Goal: Transaction & Acquisition: Purchase product/service

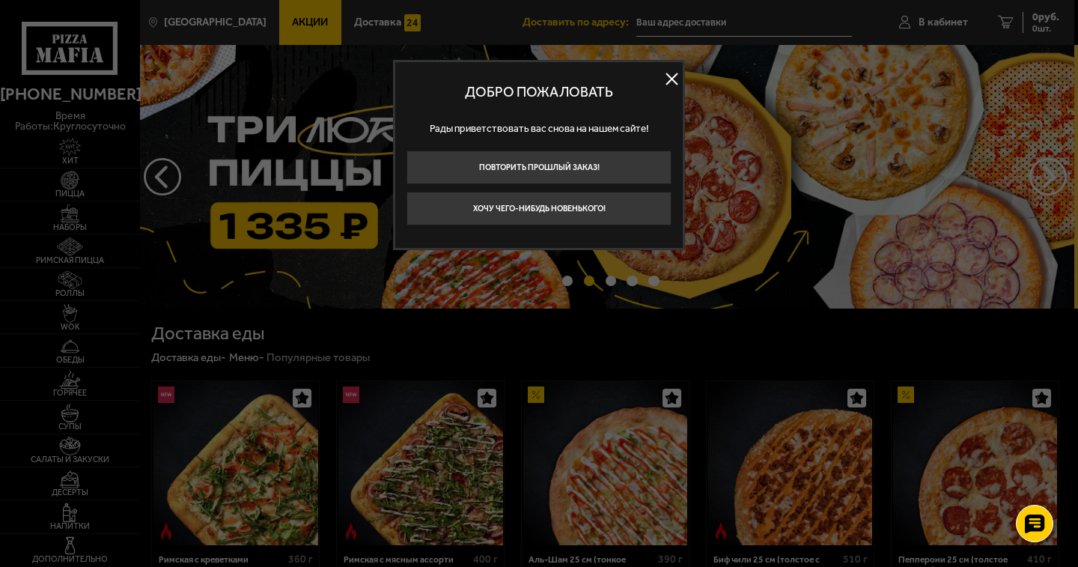
click at [668, 74] on button at bounding box center [671, 78] width 22 height 22
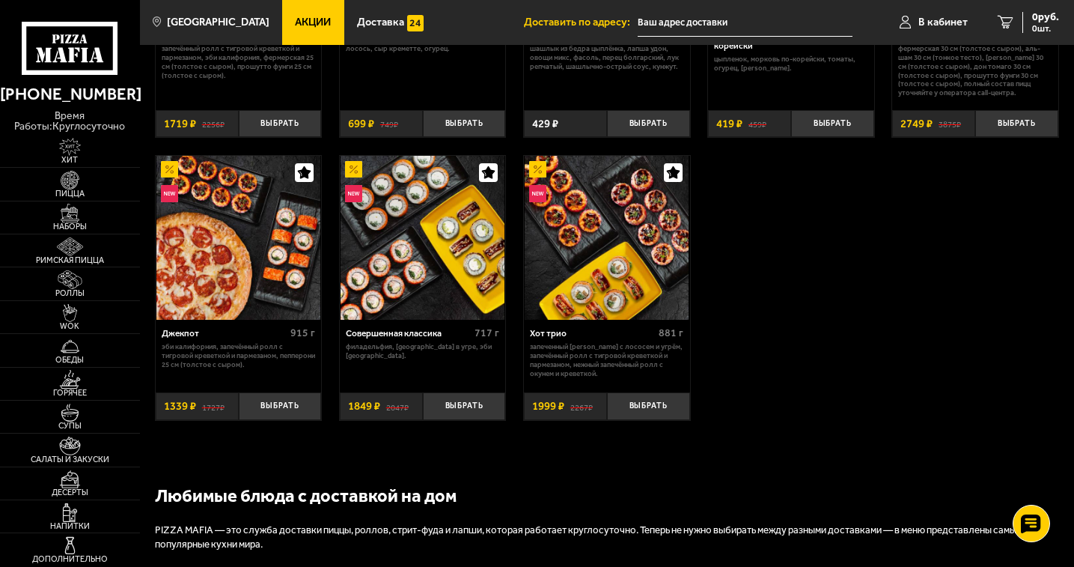
scroll to position [749, 0]
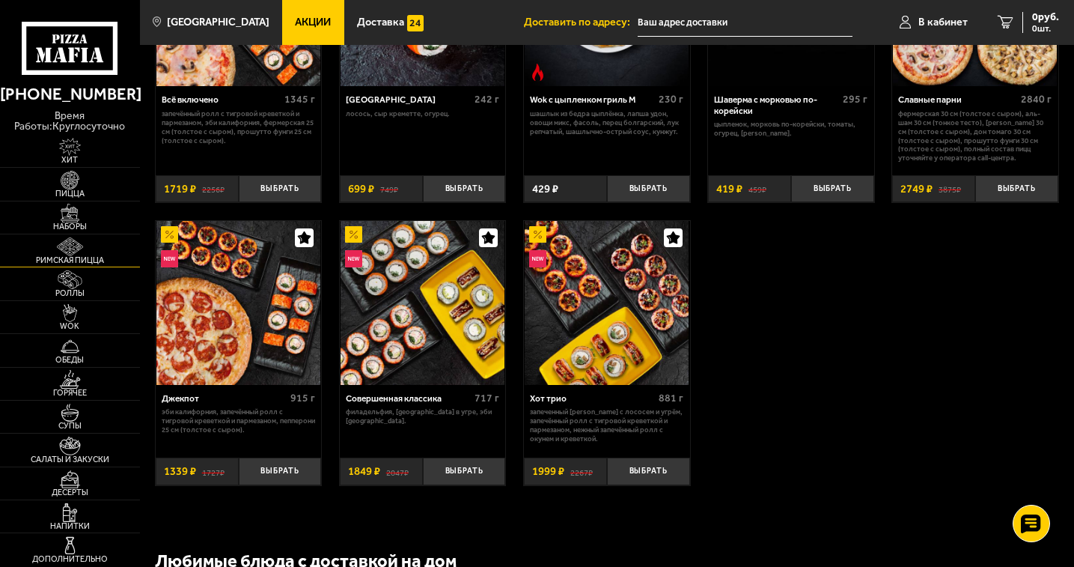
click at [79, 252] on img at bounding box center [70, 246] width 43 height 19
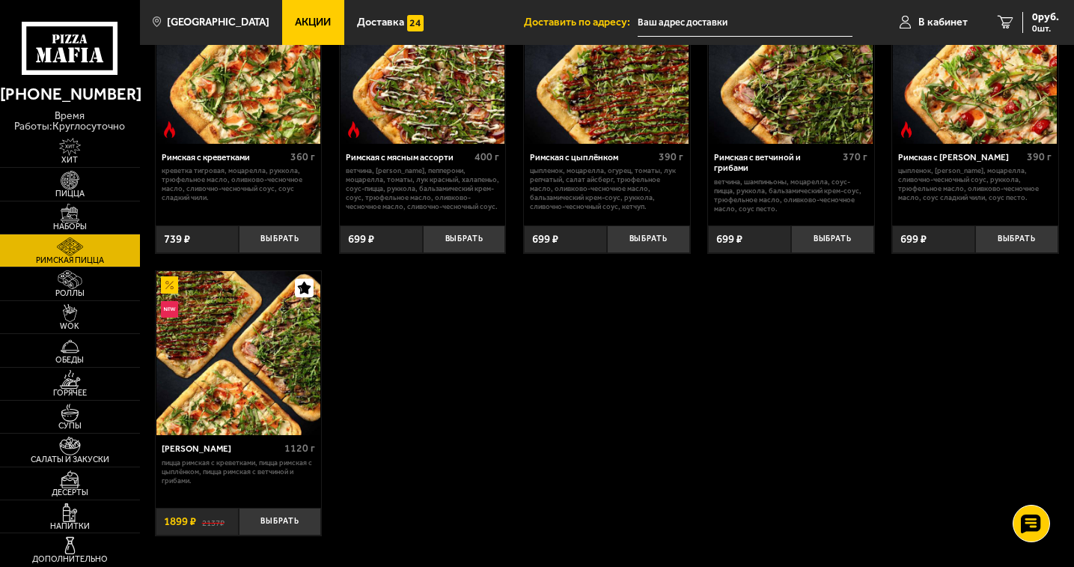
scroll to position [150, 0]
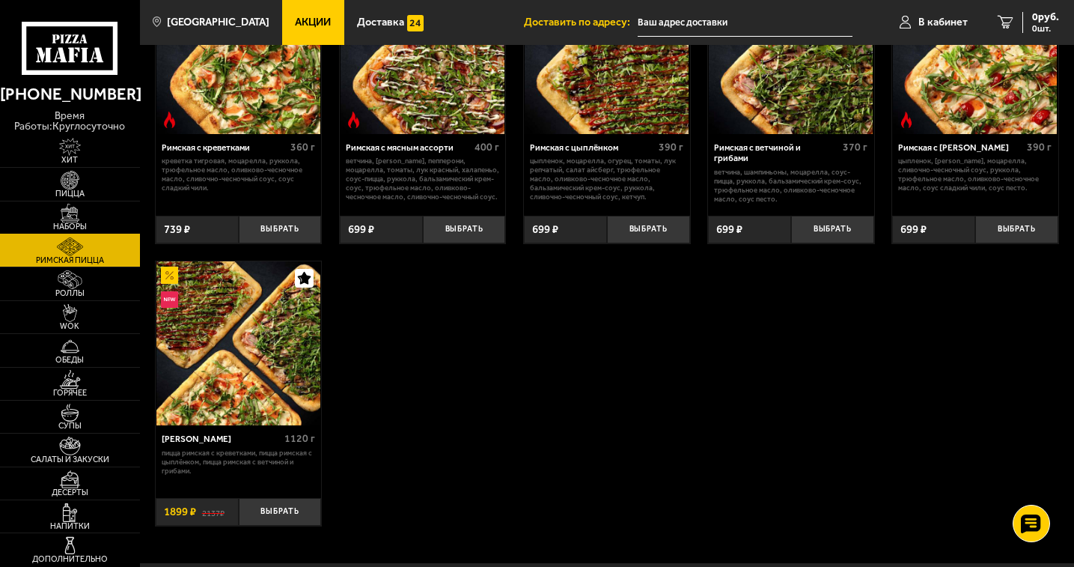
click at [82, 228] on span "Наборы" at bounding box center [70, 226] width 140 height 8
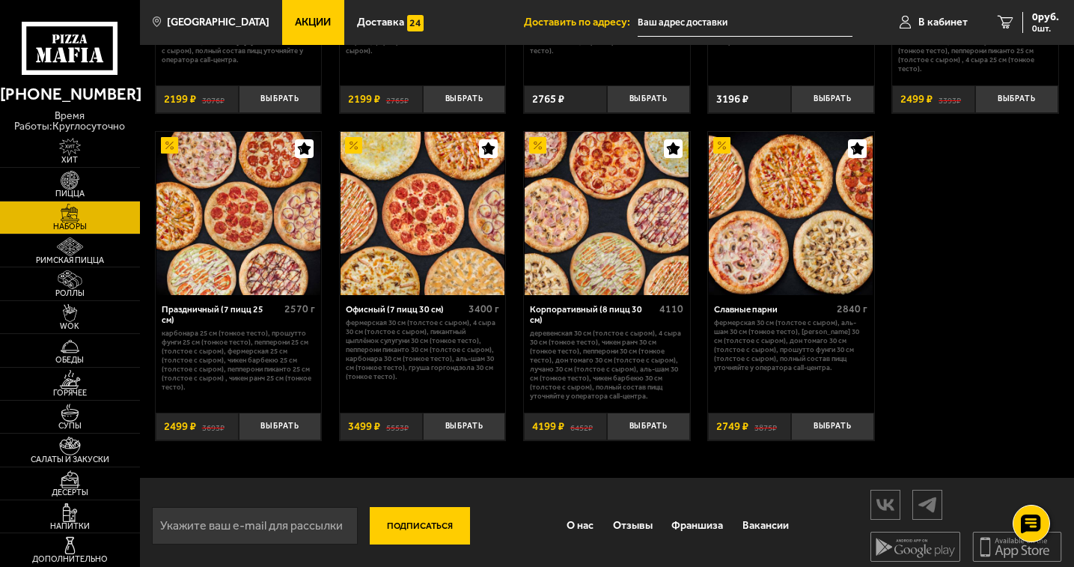
scroll to position [1721, 0]
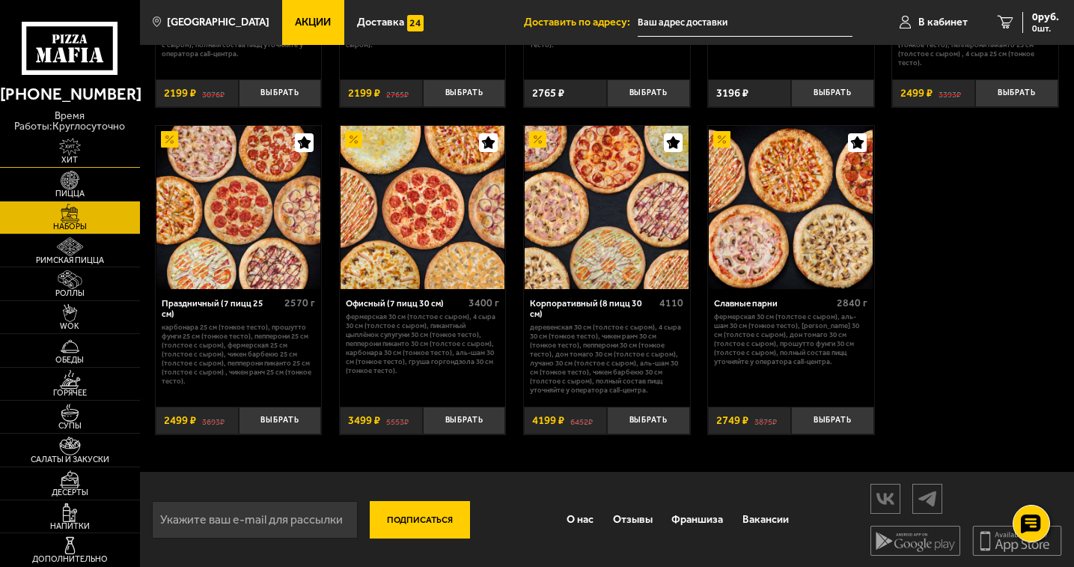
click at [71, 150] on img at bounding box center [70, 147] width 43 height 19
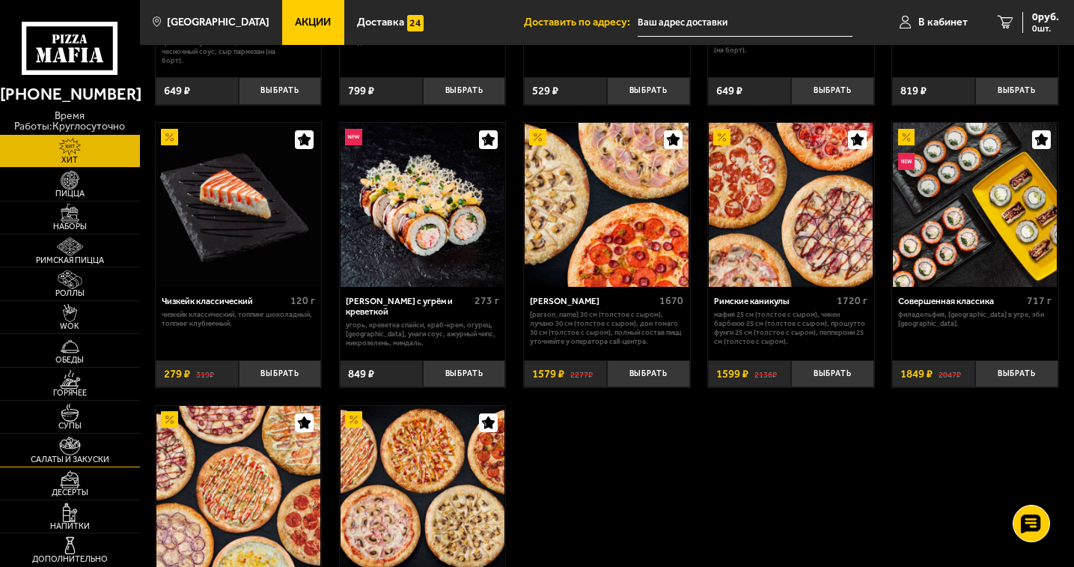
scroll to position [674, 0]
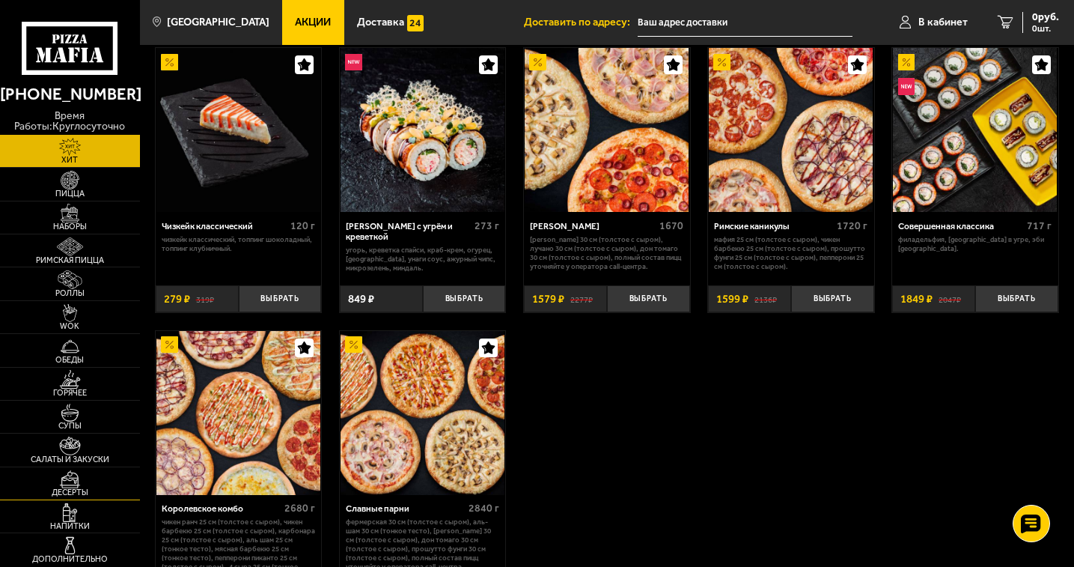
click at [98, 487] on link "Десерты" at bounding box center [70, 483] width 140 height 32
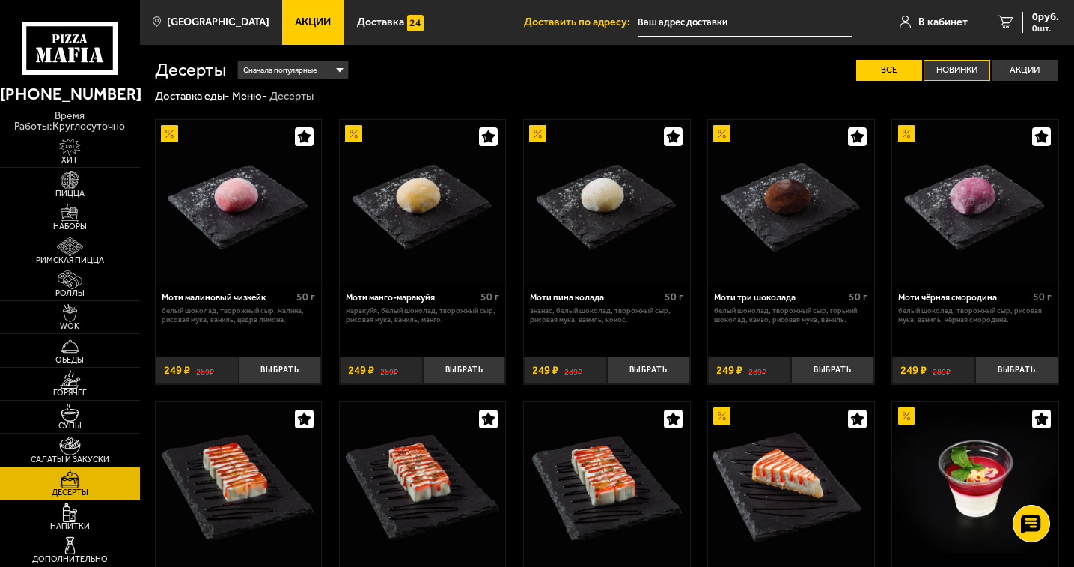
click at [970, 67] on label "Новинки" at bounding box center [957, 70] width 66 height 21
click at [0, 0] on input "Новинки" at bounding box center [0, 0] width 0 height 0
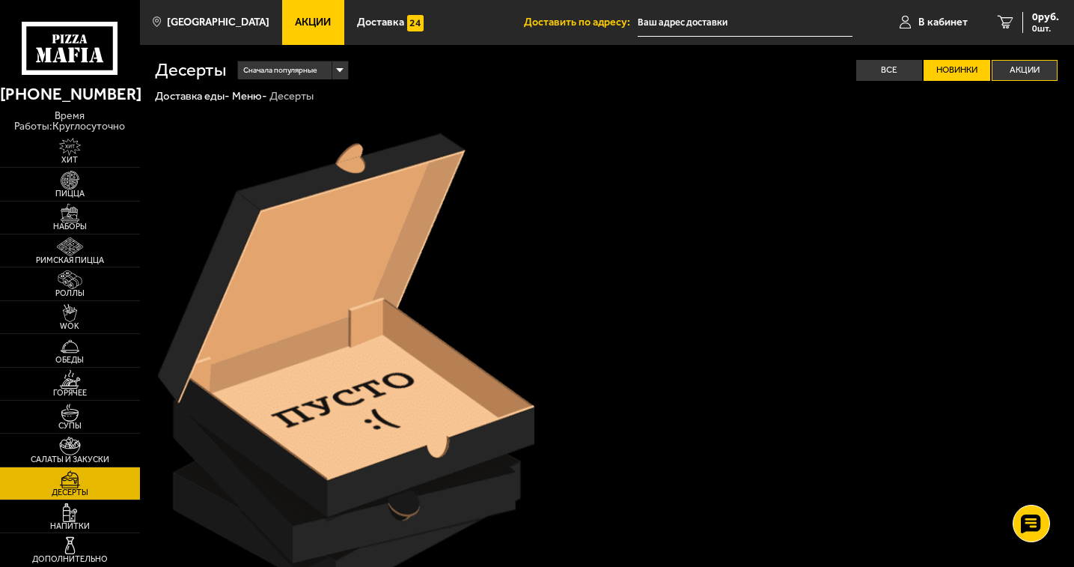
click at [1008, 64] on label "Акции" at bounding box center [1025, 70] width 66 height 21
click at [0, 0] on input "Акции" at bounding box center [0, 0] width 0 height 0
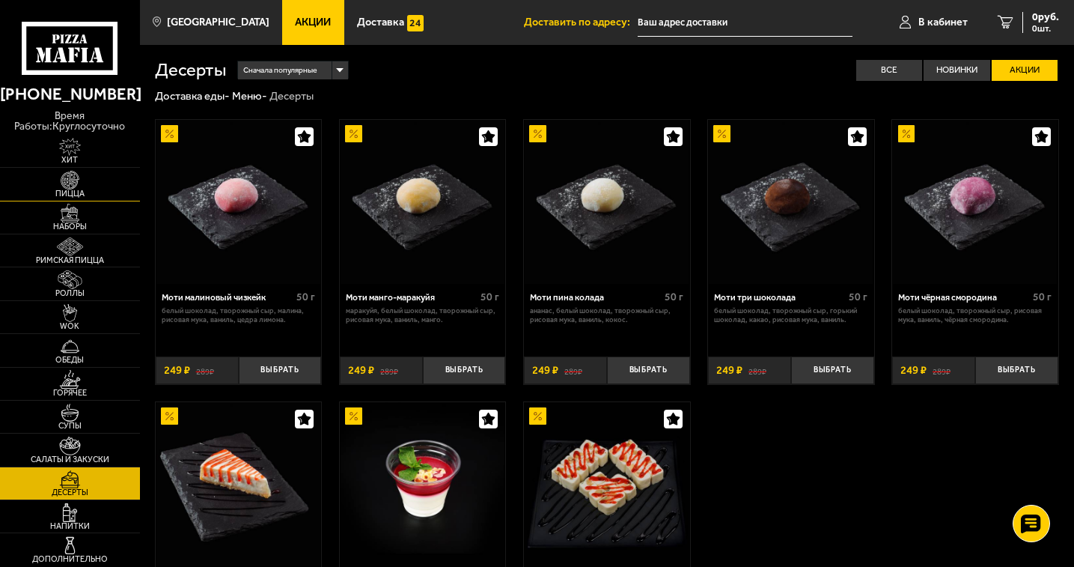
click at [67, 190] on span "Пицца" at bounding box center [70, 193] width 140 height 8
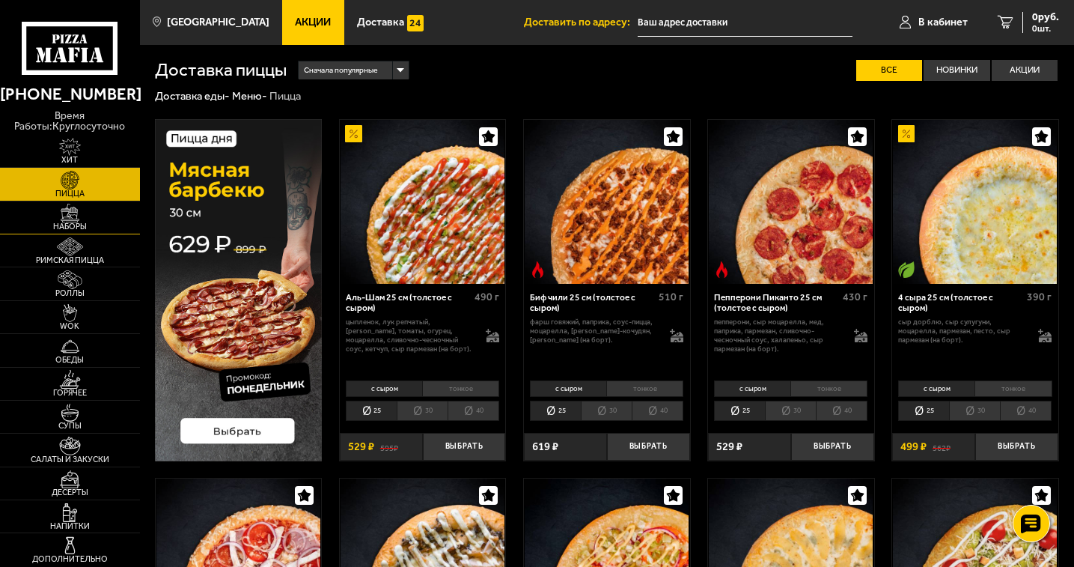
click at [79, 217] on img at bounding box center [70, 213] width 43 height 19
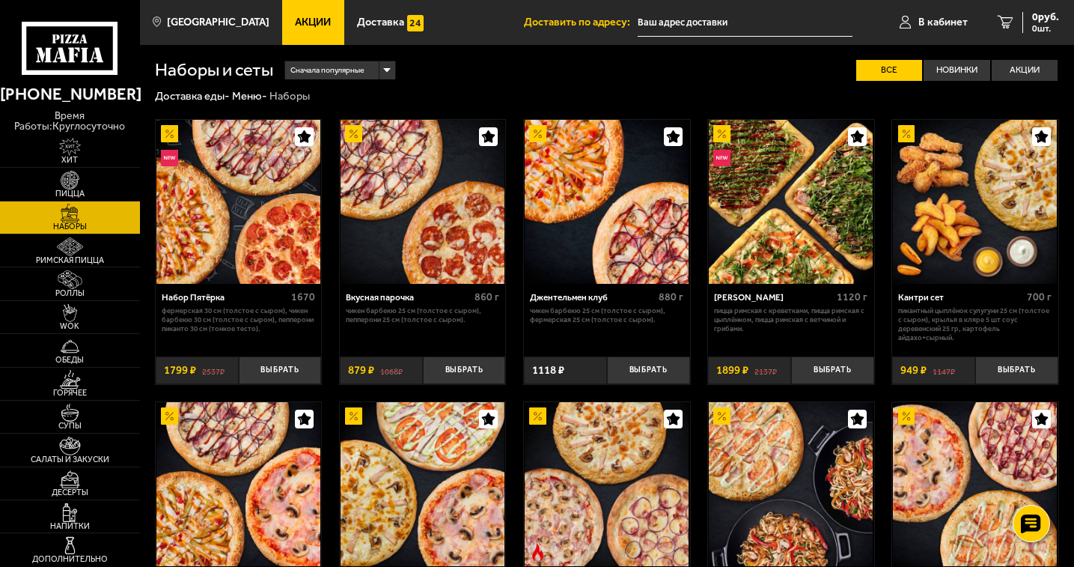
click at [390, 67] on div "Сначала популярные" at bounding box center [340, 70] width 110 height 18
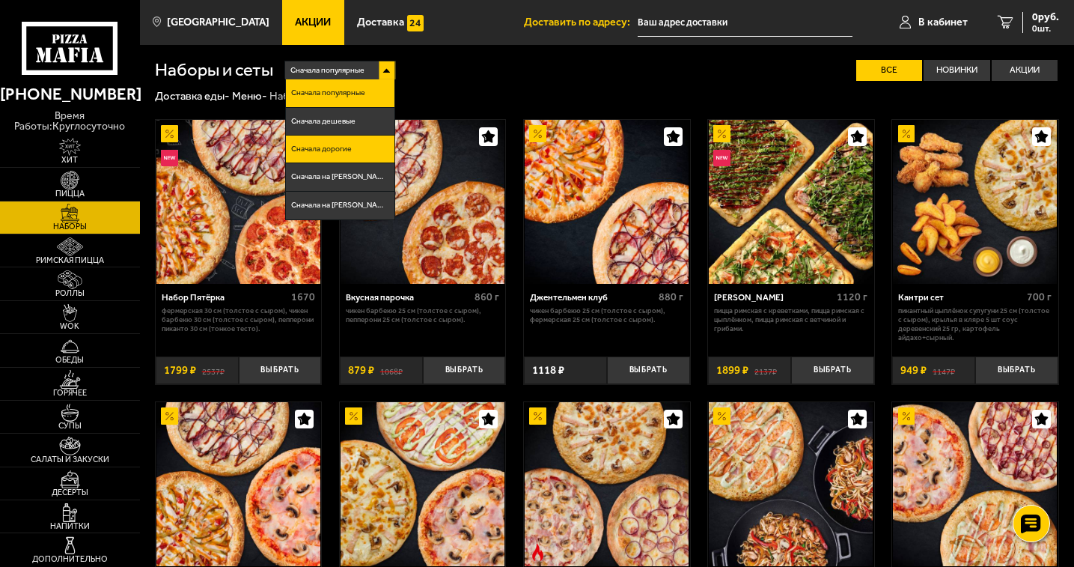
click at [364, 145] on li "Сначала дорогие" at bounding box center [340, 149] width 109 height 28
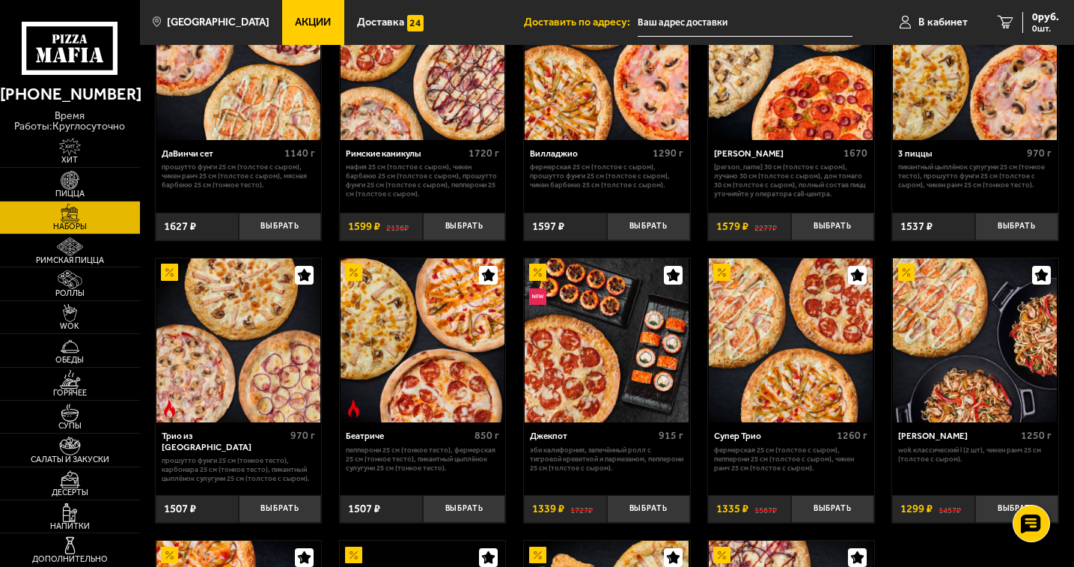
scroll to position [1358, 0]
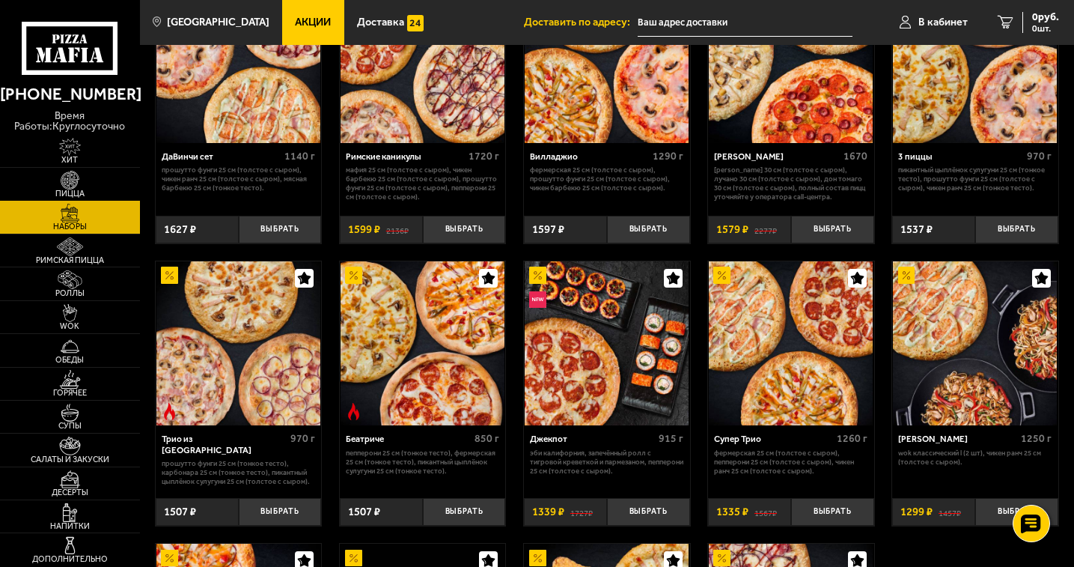
click at [84, 187] on img at bounding box center [70, 180] width 43 height 19
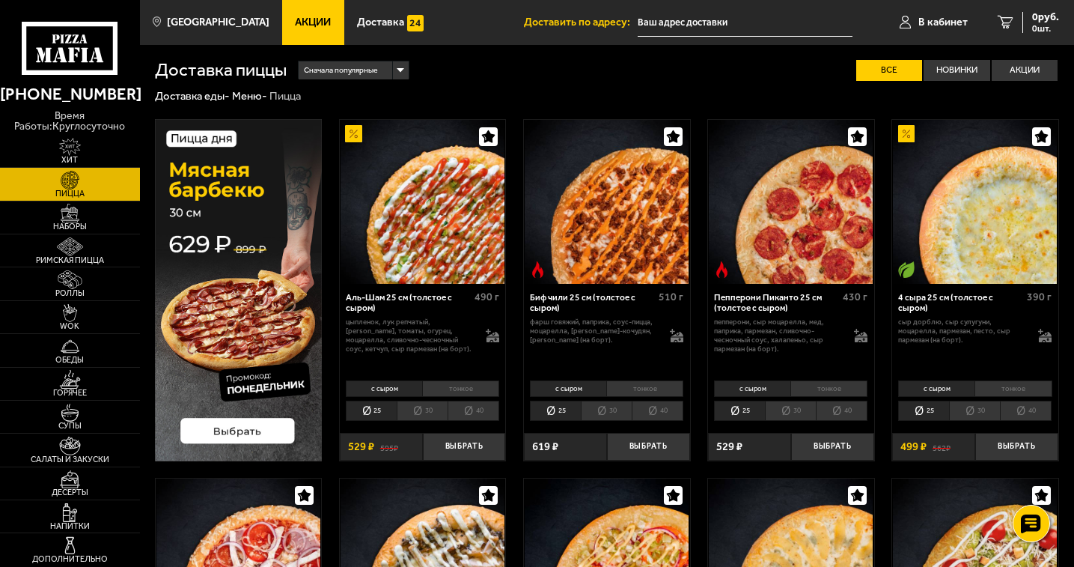
click at [403, 67] on div "Сначала популярные" at bounding box center [354, 70] width 110 height 18
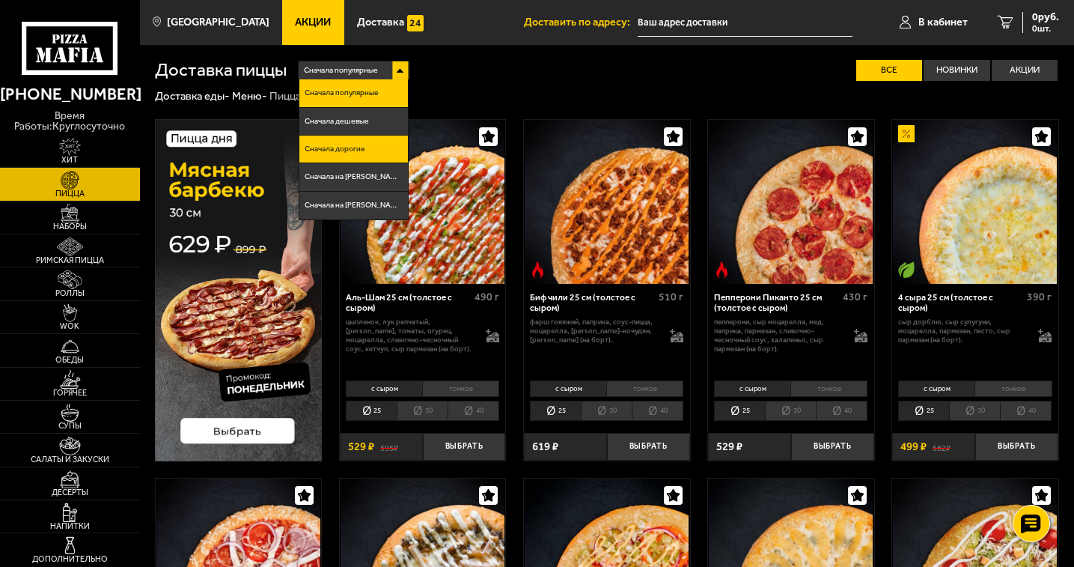
click at [334, 147] on span "Сначала дорогие" at bounding box center [335, 148] width 61 height 7
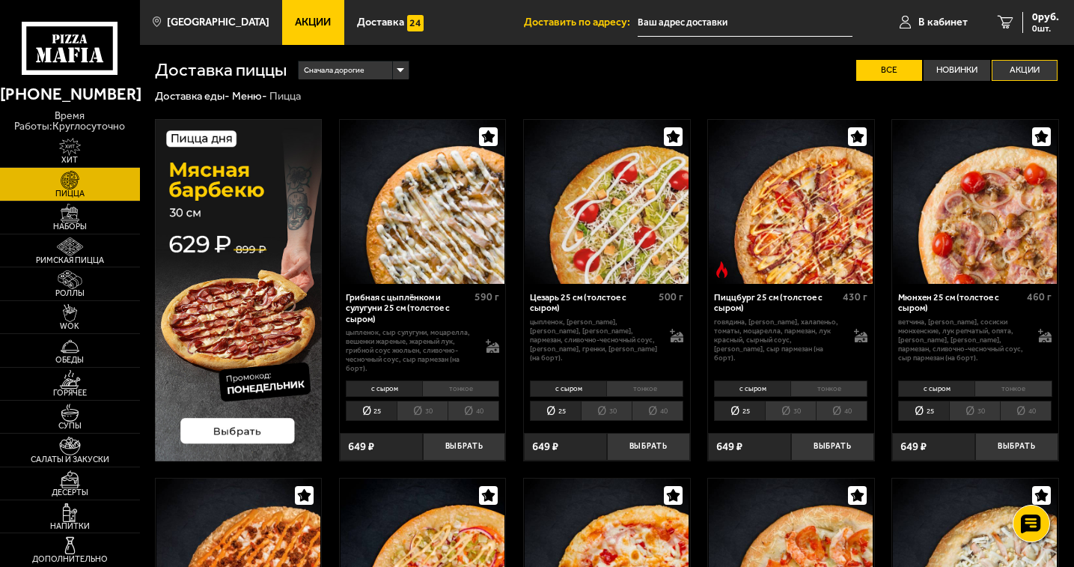
click at [1021, 71] on label "Акции" at bounding box center [1025, 70] width 66 height 21
click at [0, 0] on input "Акции" at bounding box center [0, 0] width 0 height 0
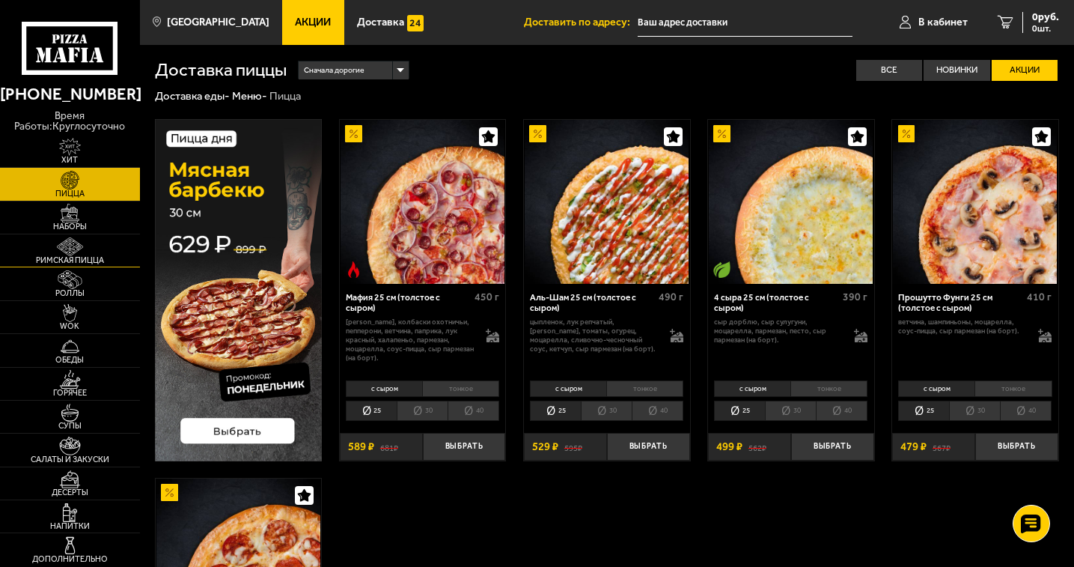
click at [94, 261] on span "Римская пицца" at bounding box center [70, 260] width 140 height 8
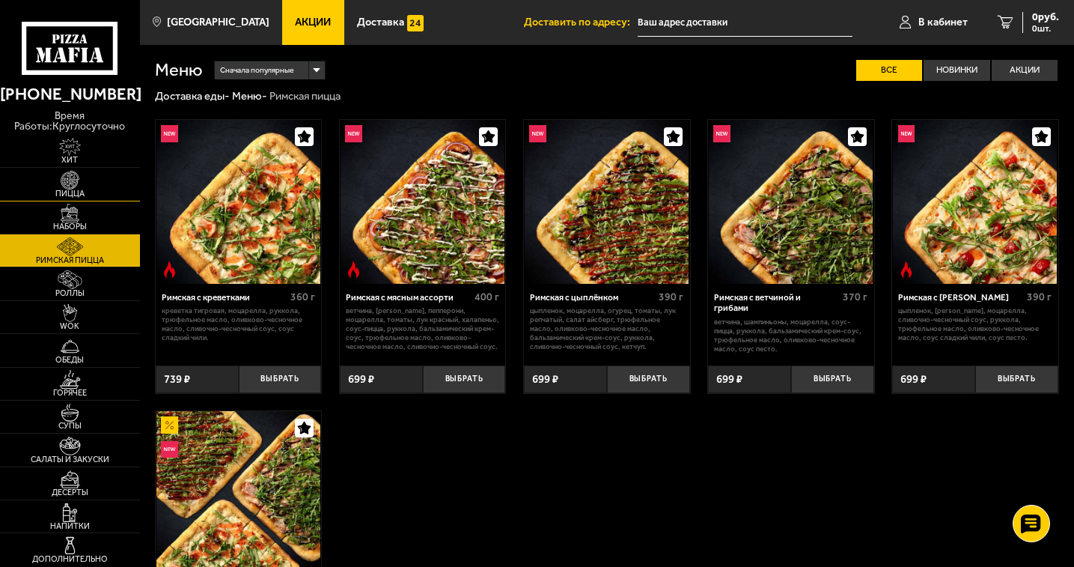
click at [75, 190] on span "Пицца" at bounding box center [70, 193] width 140 height 8
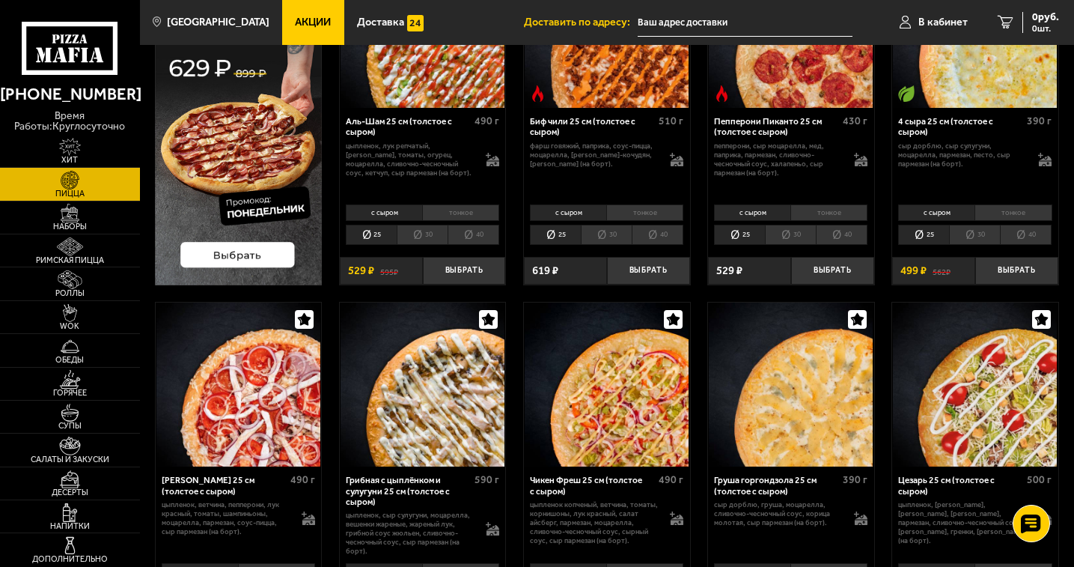
scroll to position [75, 0]
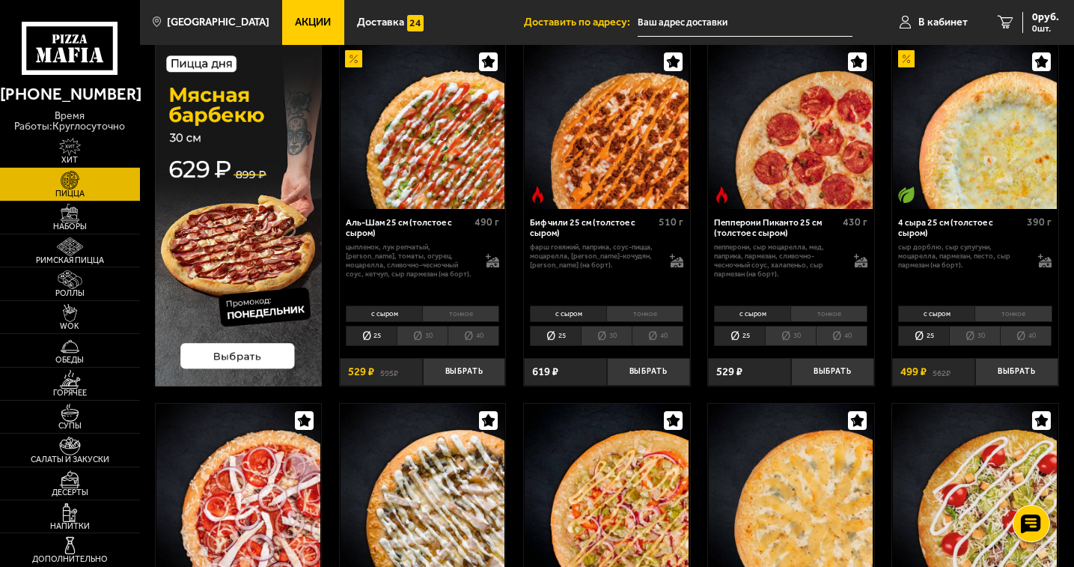
click at [451, 305] on li "тонкое" at bounding box center [460, 313] width 77 height 16
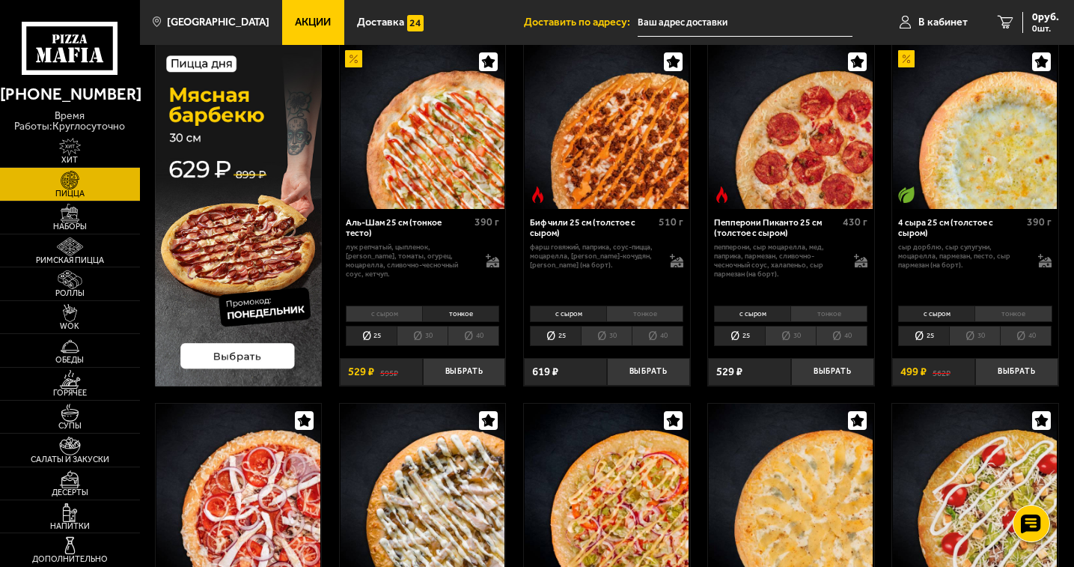
click at [389, 317] on li "с сыром" at bounding box center [384, 313] width 76 height 16
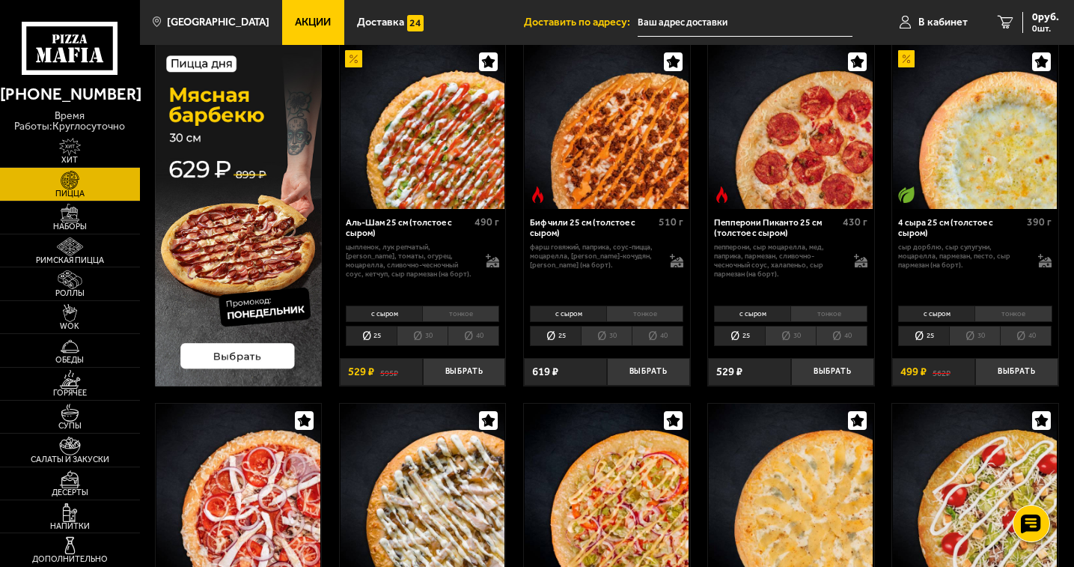
click at [479, 312] on li "тонкое" at bounding box center [460, 313] width 77 height 16
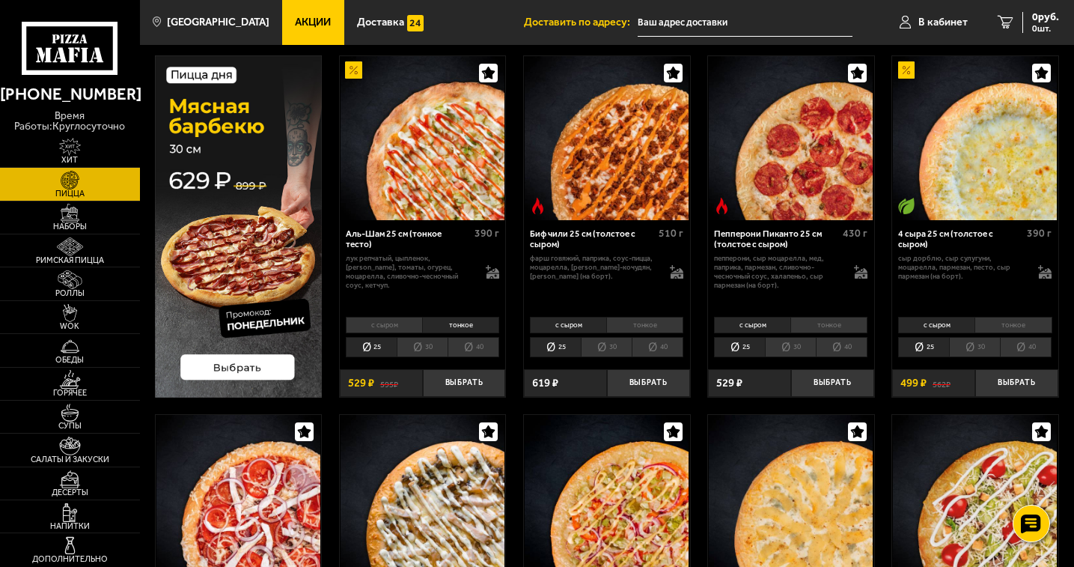
scroll to position [0, 0]
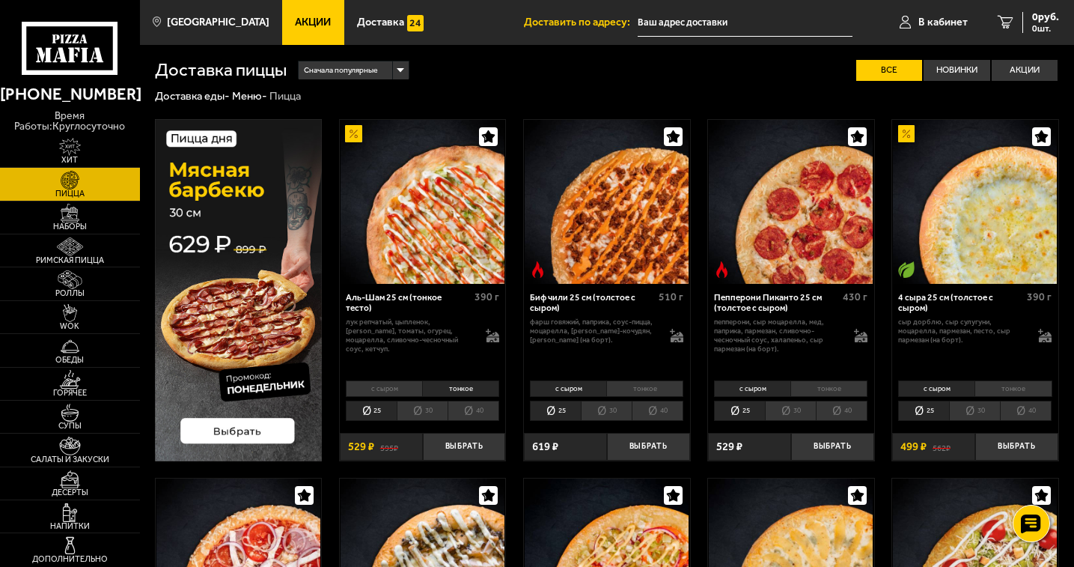
click at [368, 67] on span "Сначала популярные" at bounding box center [341, 70] width 74 height 21
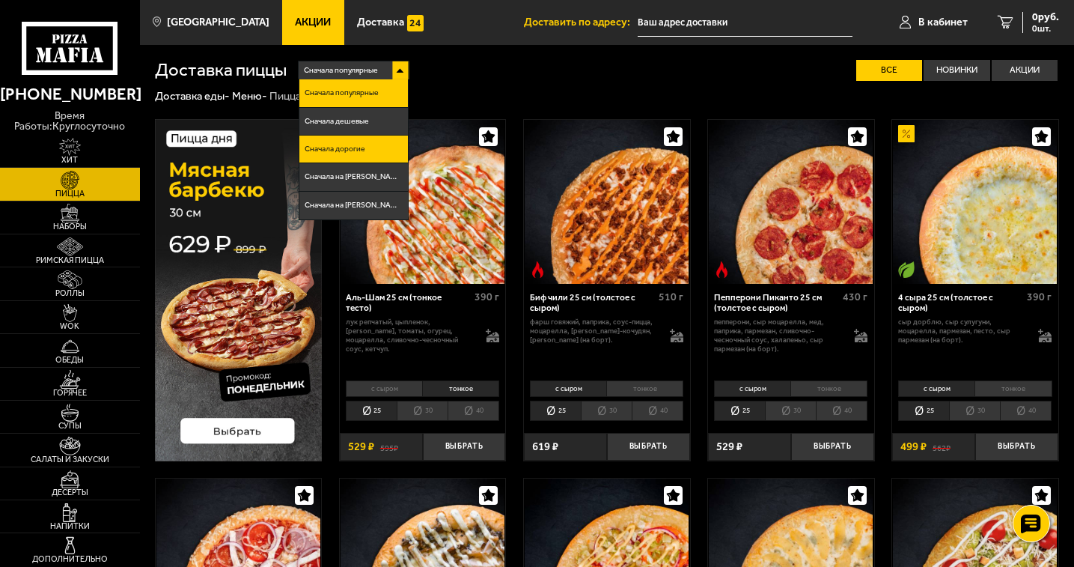
click at [368, 141] on li "Сначала дорогие" at bounding box center [353, 149] width 109 height 28
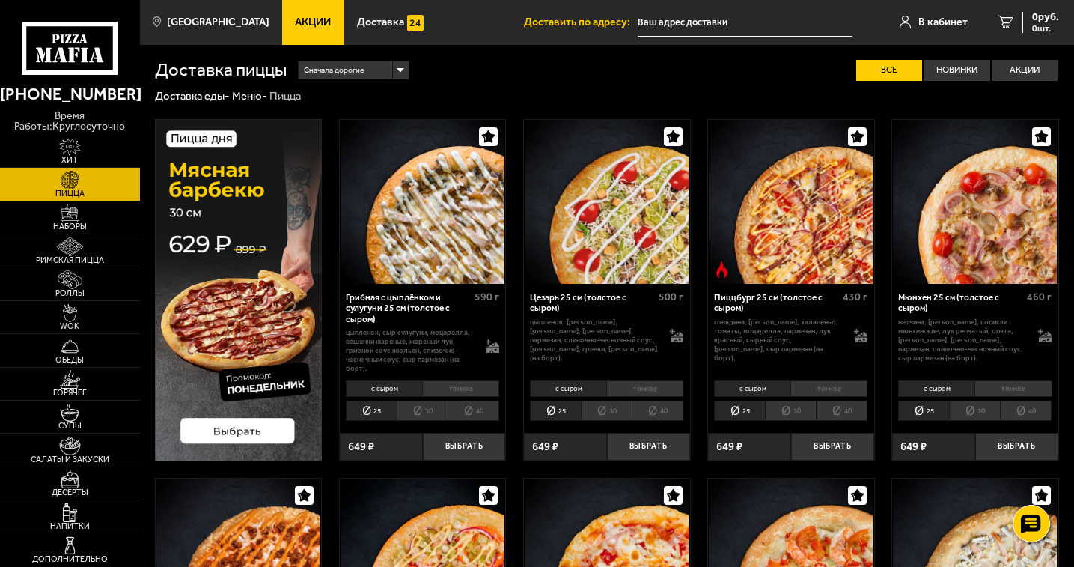
click at [479, 388] on li "тонкое" at bounding box center [460, 388] width 77 height 16
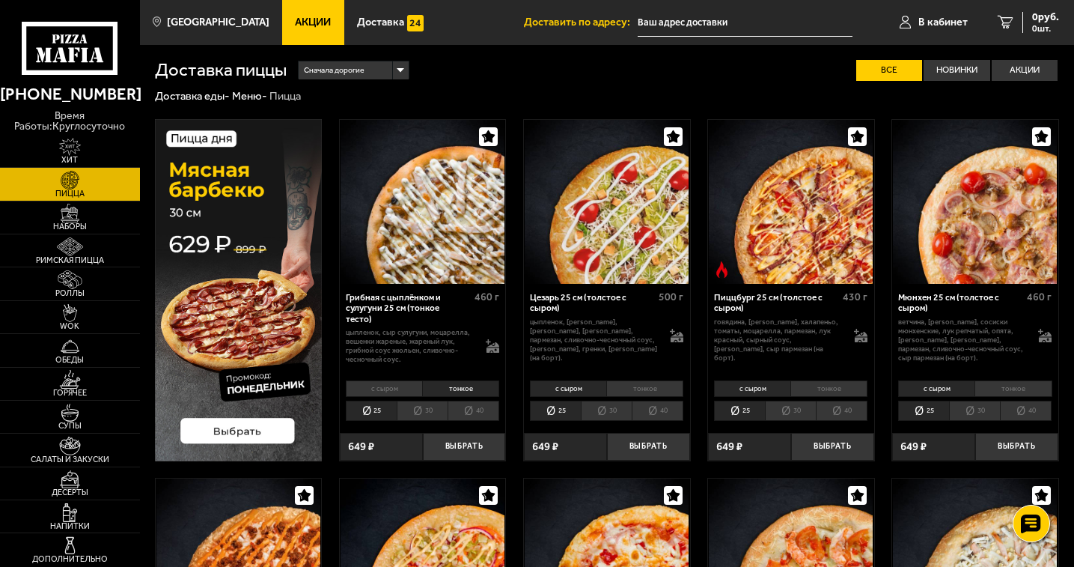
click at [660, 383] on li "тонкое" at bounding box center [644, 388] width 77 height 16
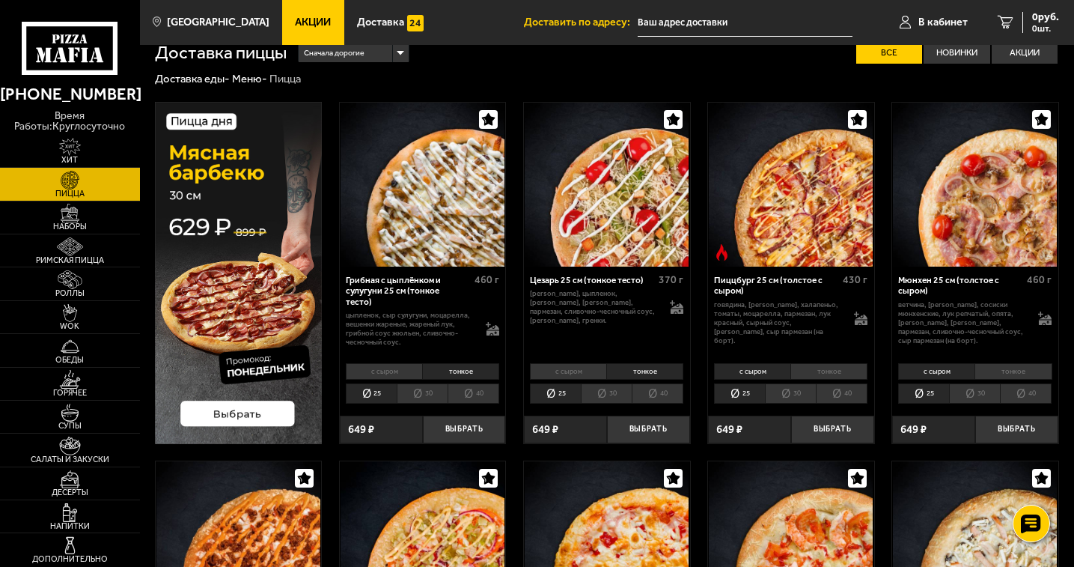
scroll to position [75, 0]
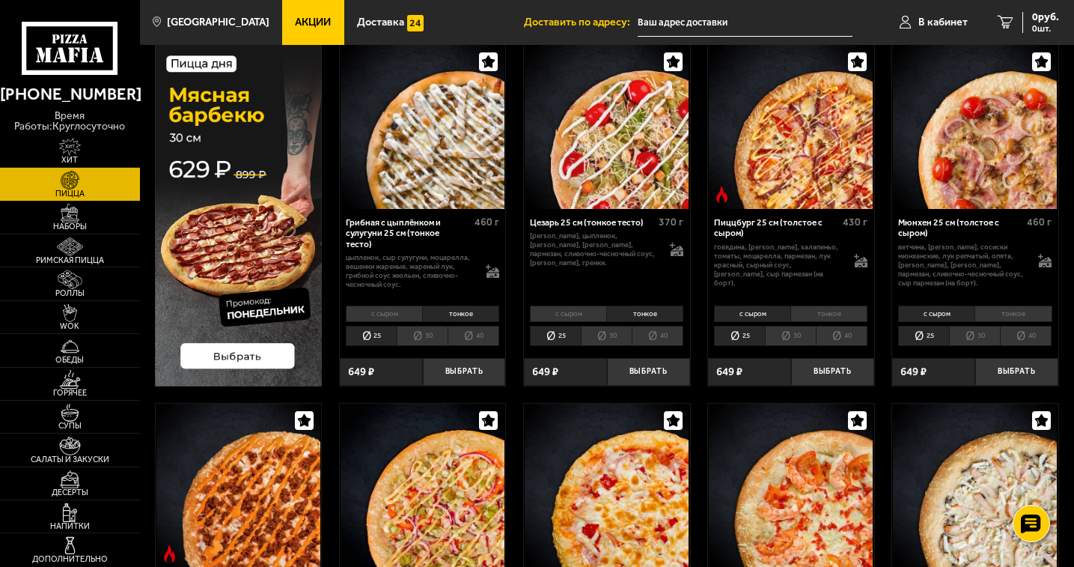
click at [609, 334] on li "30" at bounding box center [606, 336] width 51 height 20
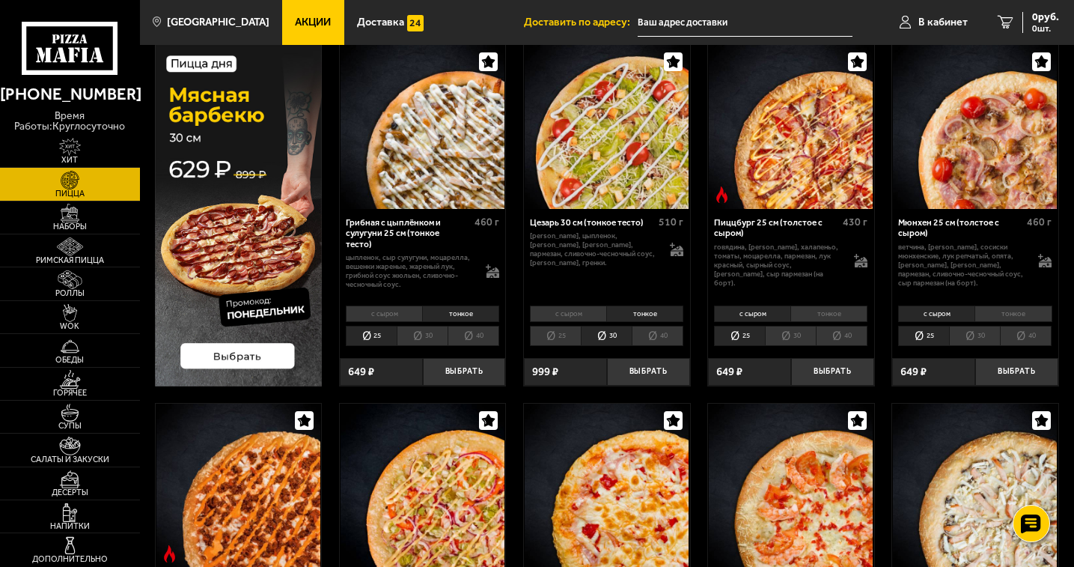
click at [564, 330] on li "25" at bounding box center [555, 336] width 51 height 20
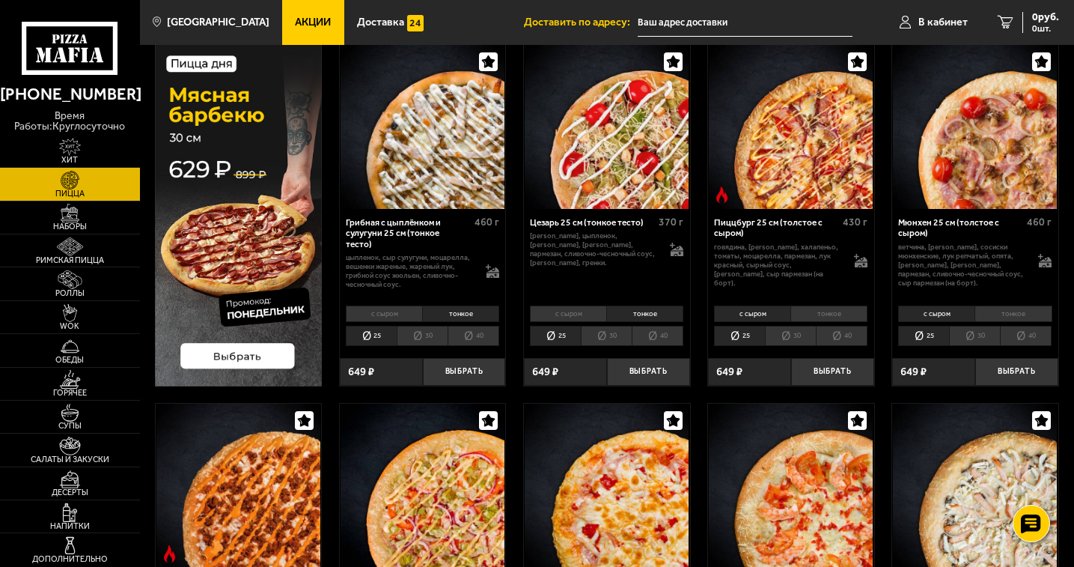
click at [846, 317] on li "тонкое" at bounding box center [828, 313] width 77 height 16
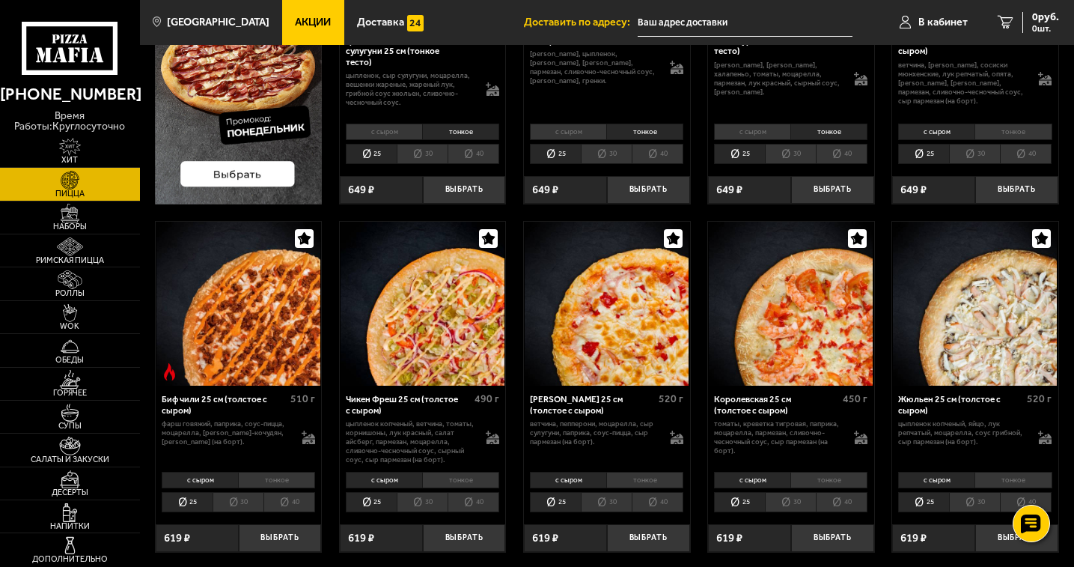
scroll to position [299, 0]
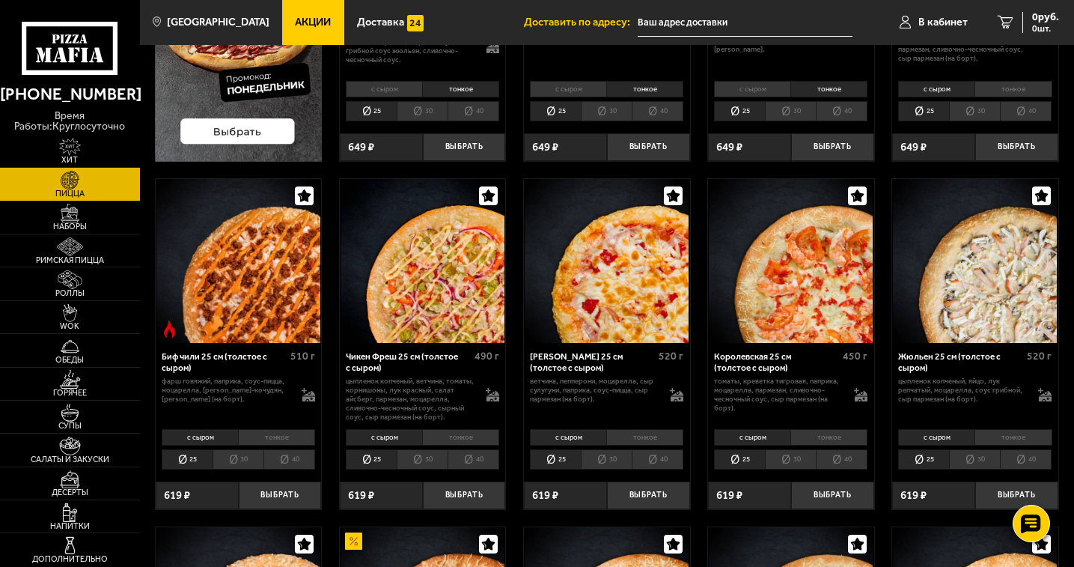
click at [831, 438] on li "тонкое" at bounding box center [828, 437] width 77 height 16
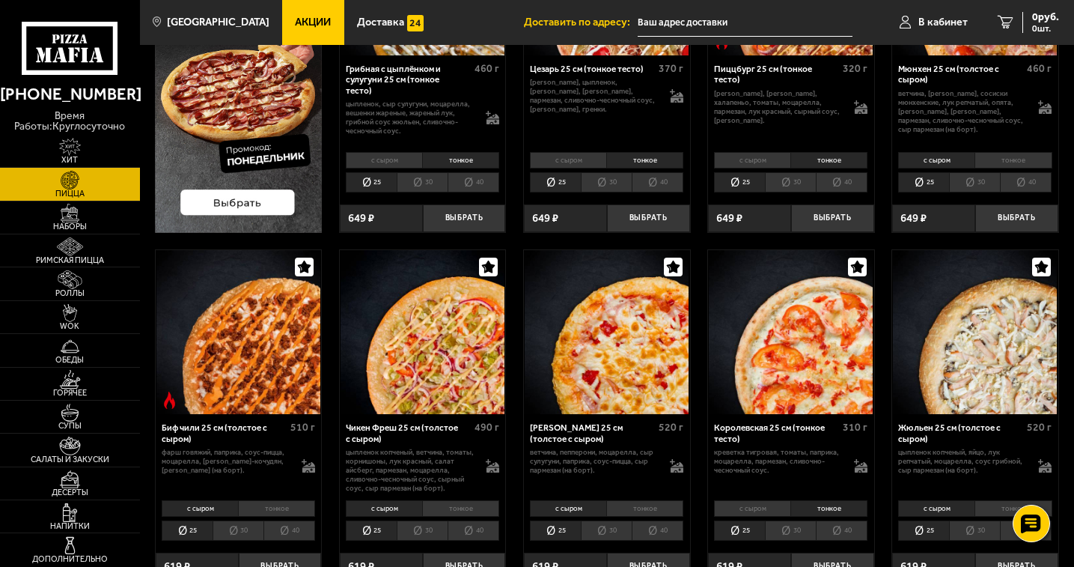
scroll to position [75, 0]
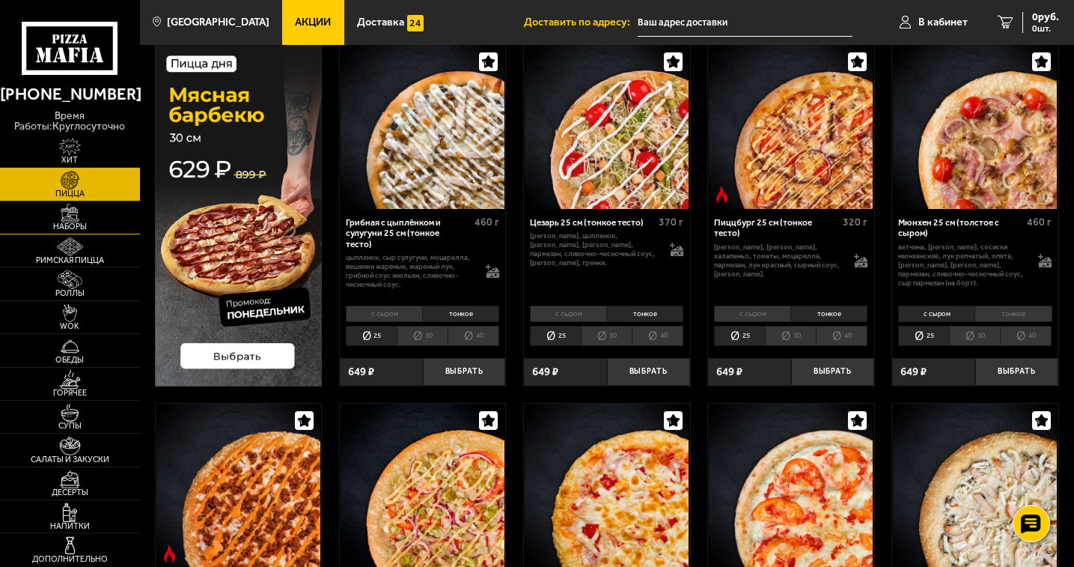
click at [62, 222] on img at bounding box center [70, 213] width 43 height 19
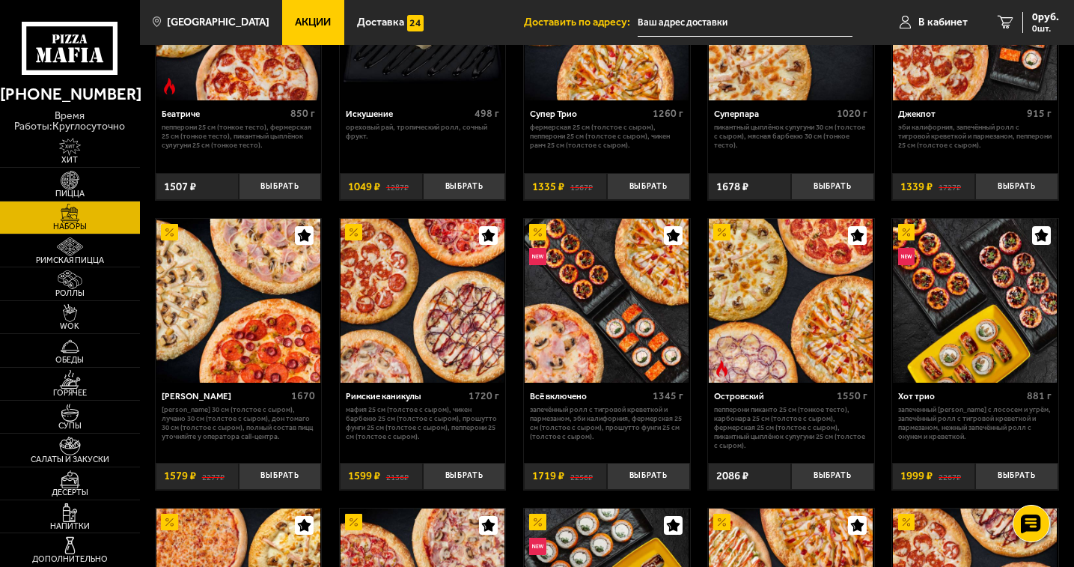
scroll to position [823, 0]
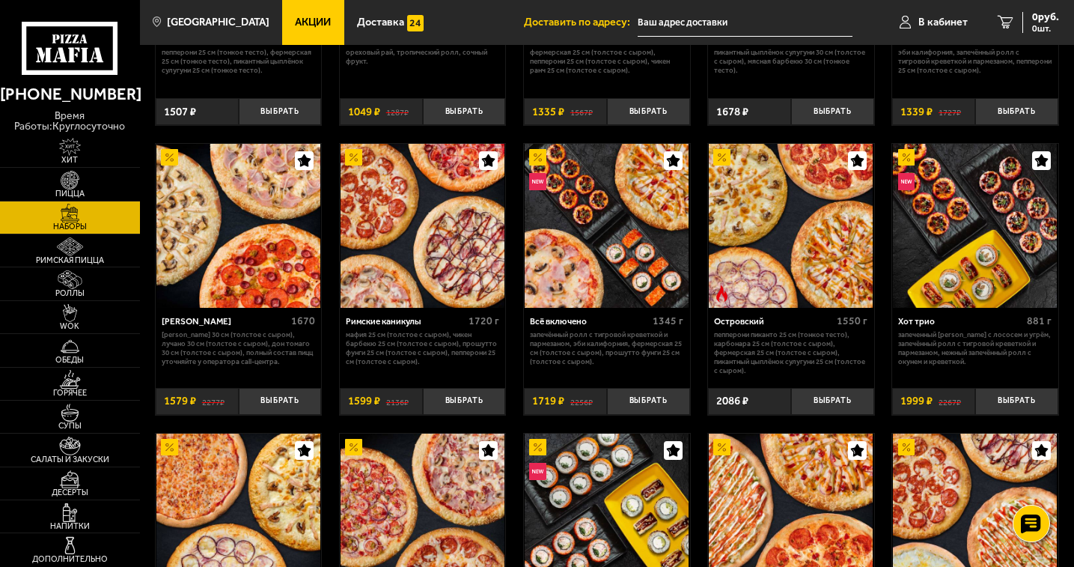
click at [999, 266] on img at bounding box center [975, 226] width 164 height 164
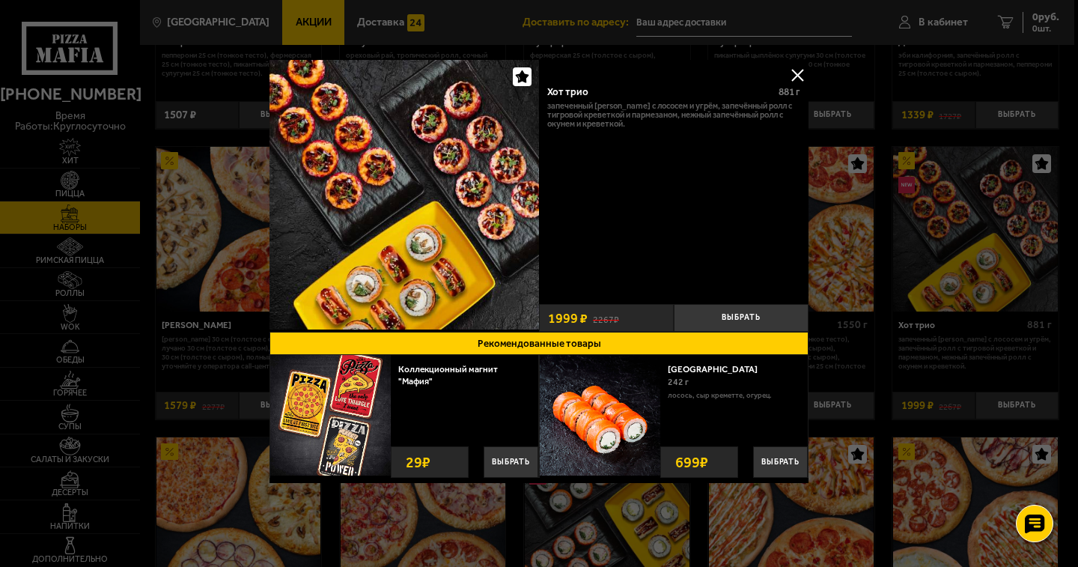
click at [802, 73] on button at bounding box center [797, 75] width 22 height 22
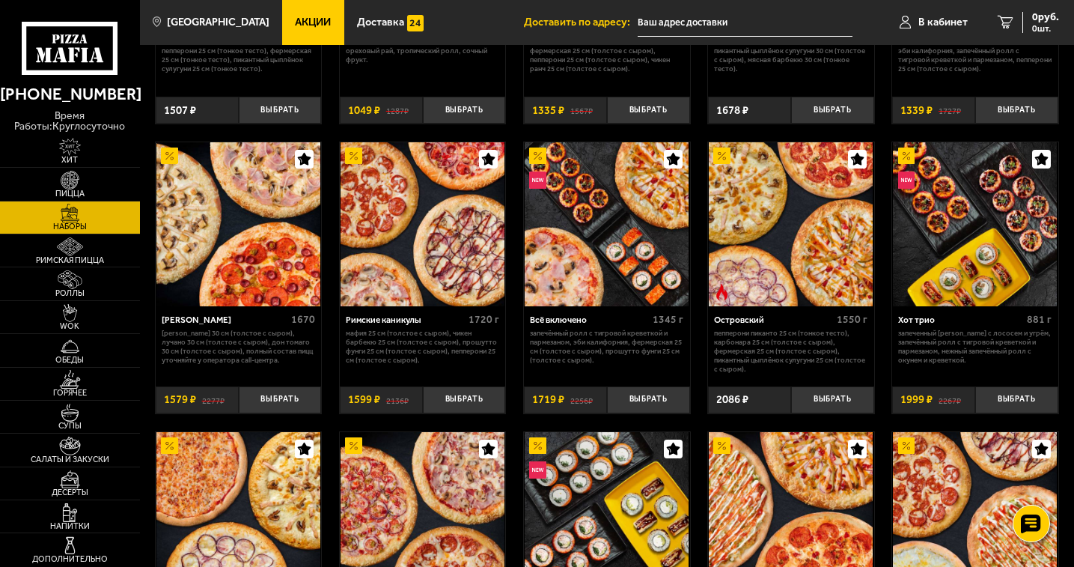
scroll to position [823, 0]
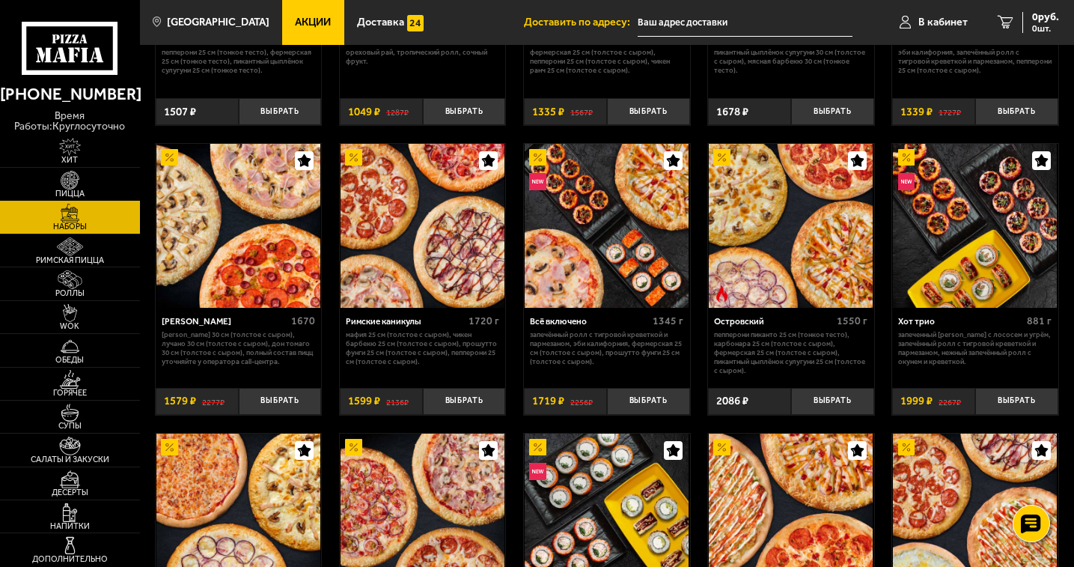
click at [76, 187] on img at bounding box center [70, 180] width 43 height 19
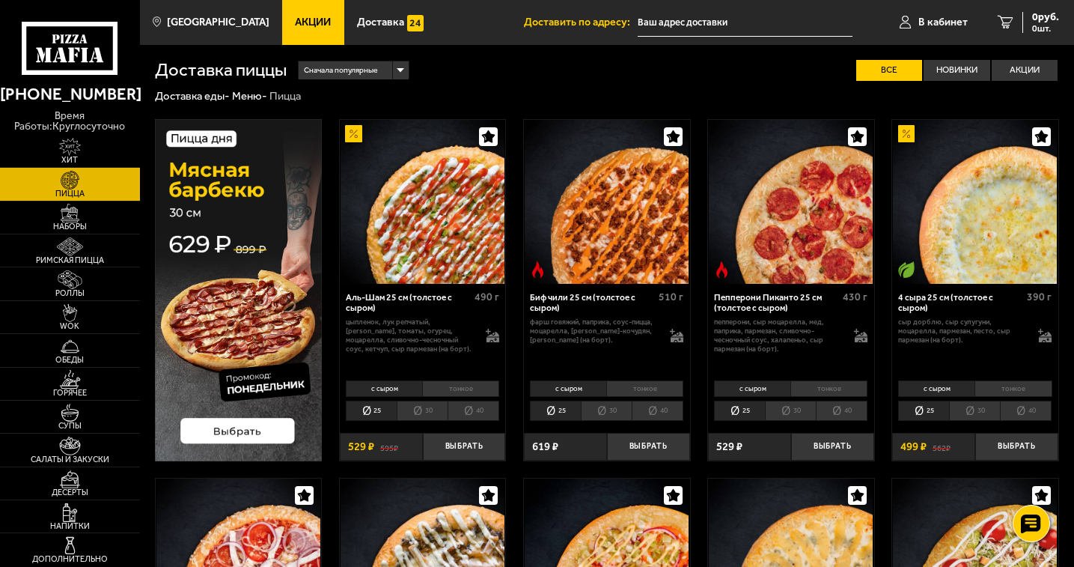
click at [432, 412] on li "30" at bounding box center [422, 410] width 51 height 20
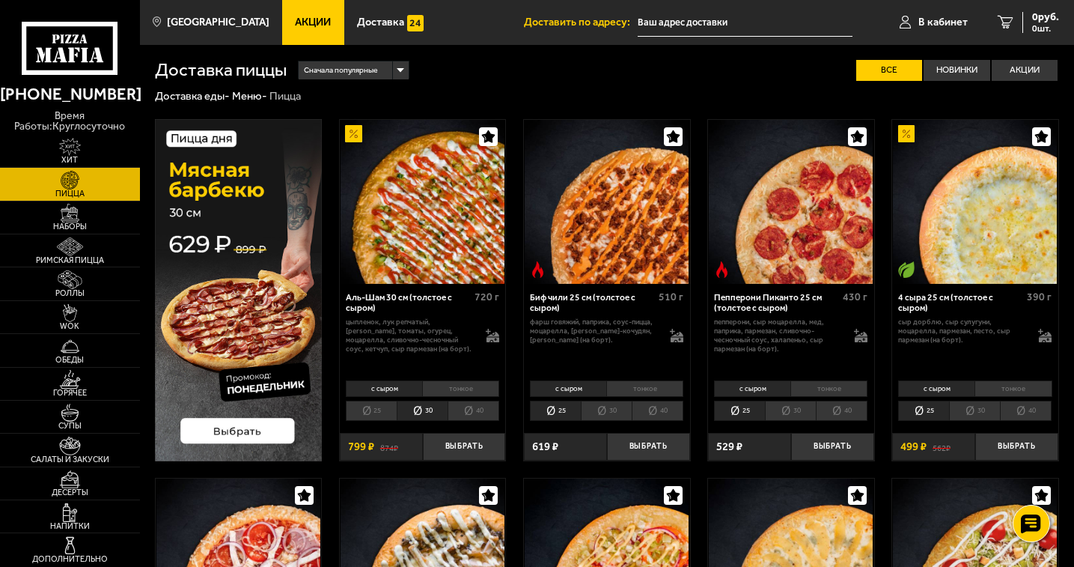
click at [401, 67] on div "Сначала популярные" at bounding box center [354, 70] width 110 height 18
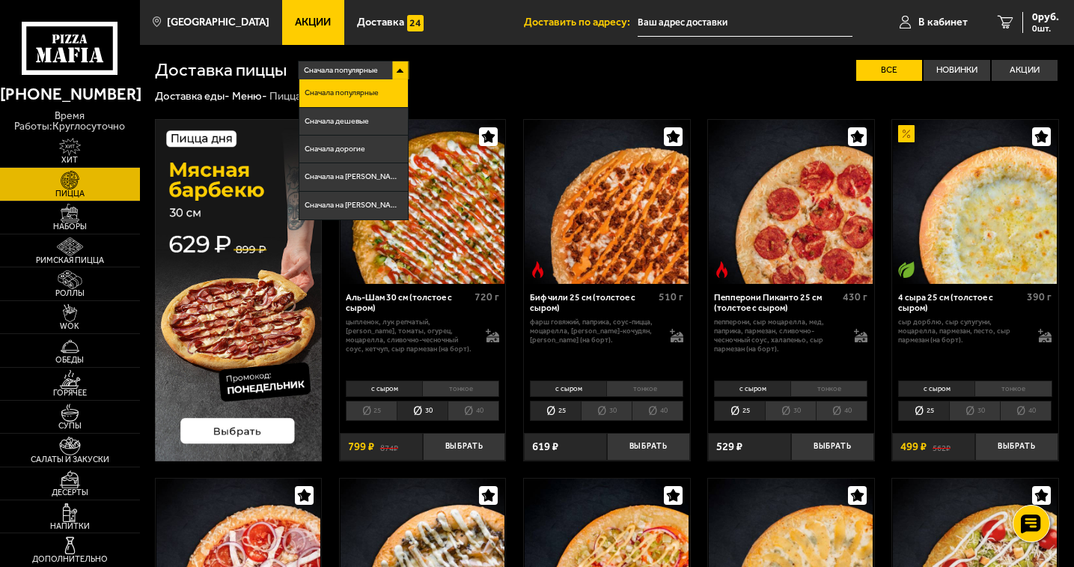
click at [600, 81] on div "Сначала популярные Сначала популярные Сначала дешевые Сначала дорогие Сначала н…" at bounding box center [673, 70] width 773 height 21
click at [511, 70] on div "Сначала популярные Сначала популярные Сначала дешевые Сначала дорогие Сначала н…" at bounding box center [673, 70] width 773 height 21
click at [383, 91] on li "Сначала популярные" at bounding box center [353, 93] width 109 height 28
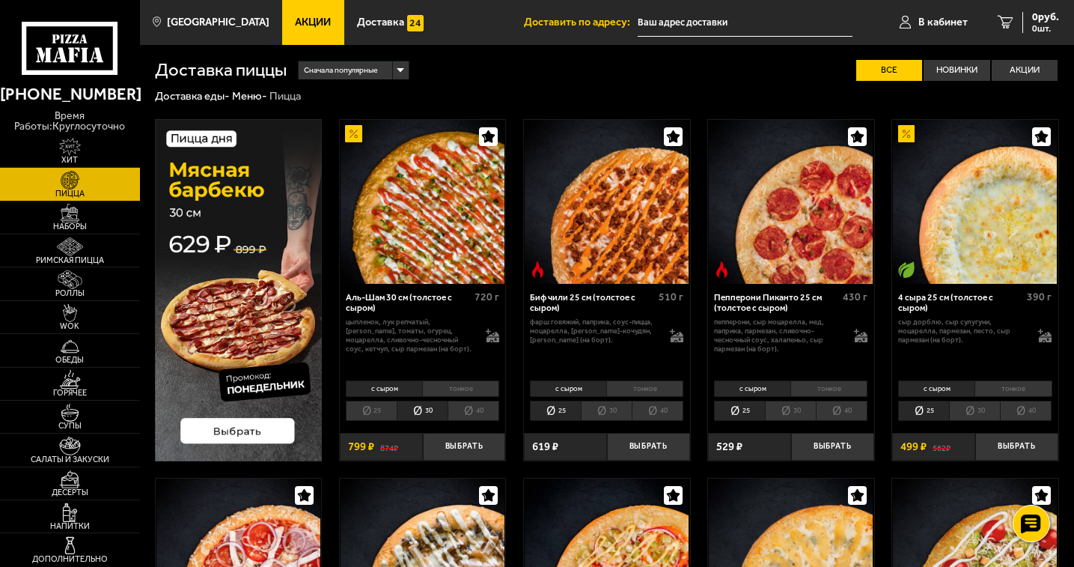
click at [1023, 386] on li "тонкое" at bounding box center [1013, 388] width 77 height 16
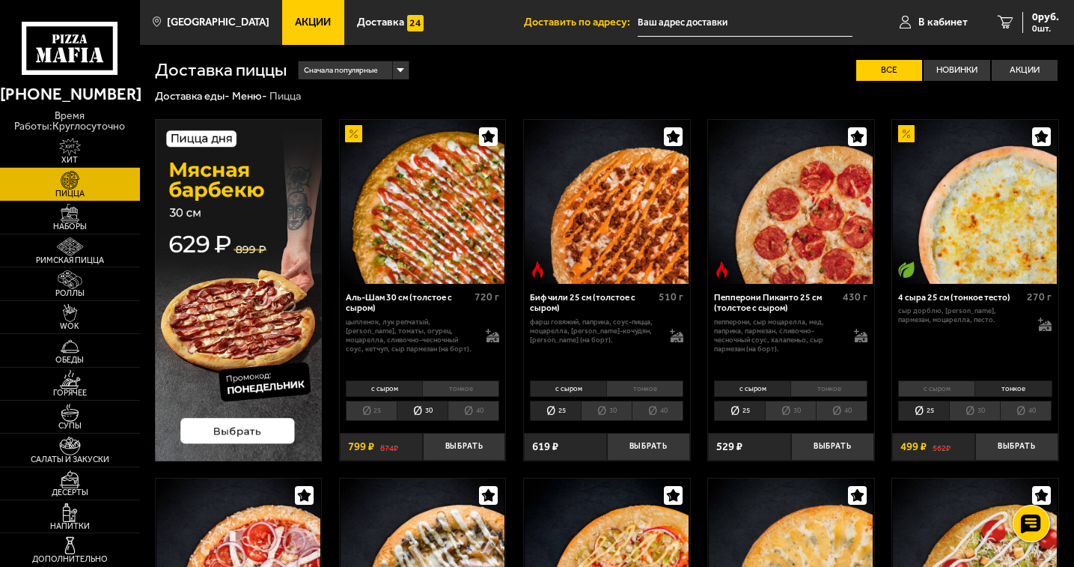
click at [982, 406] on li "30" at bounding box center [974, 410] width 51 height 20
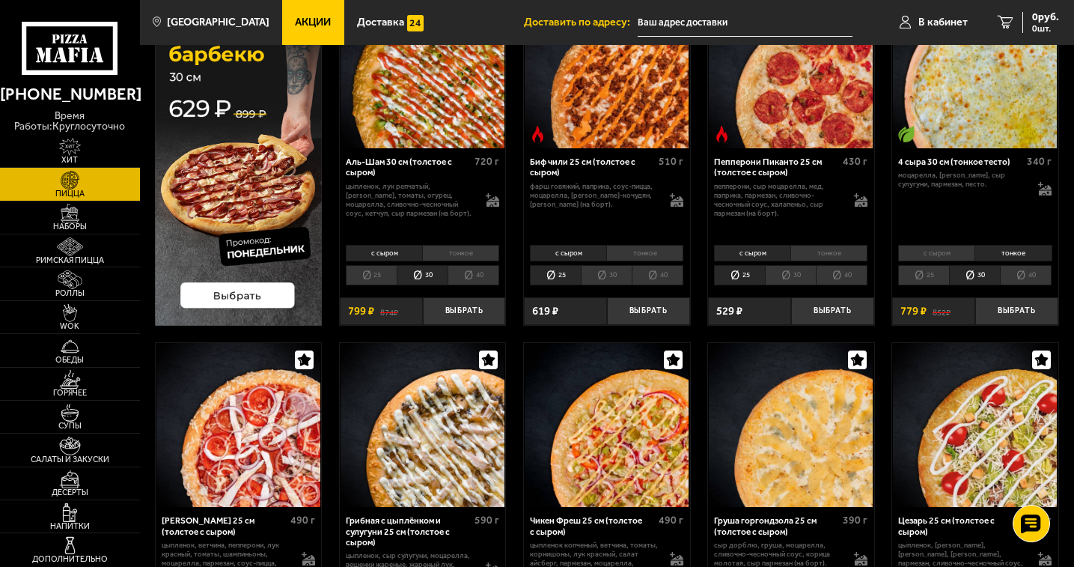
scroll to position [225, 0]
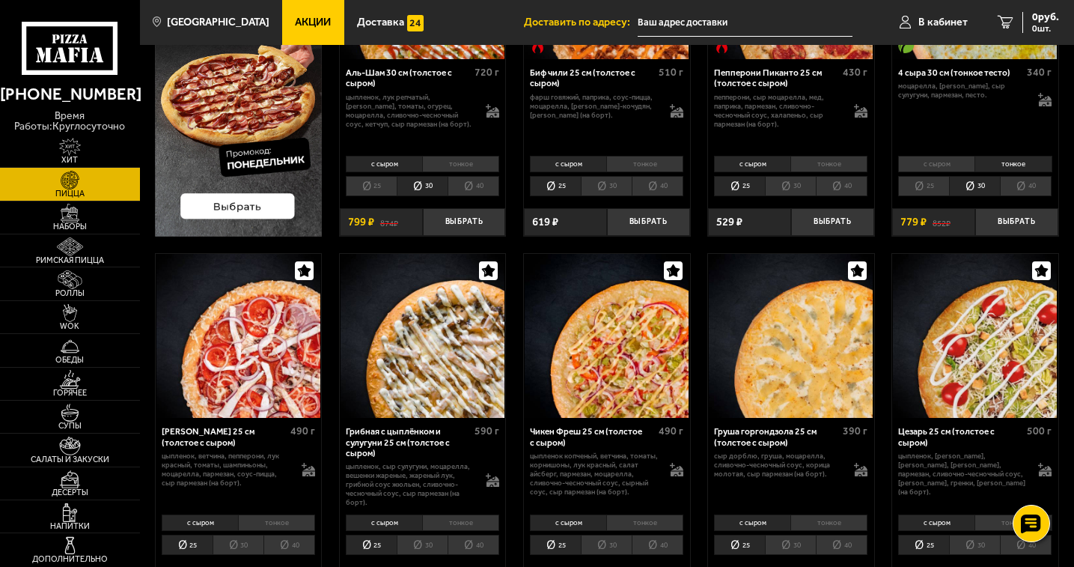
click at [829, 524] on li "тонкое" at bounding box center [828, 522] width 77 height 16
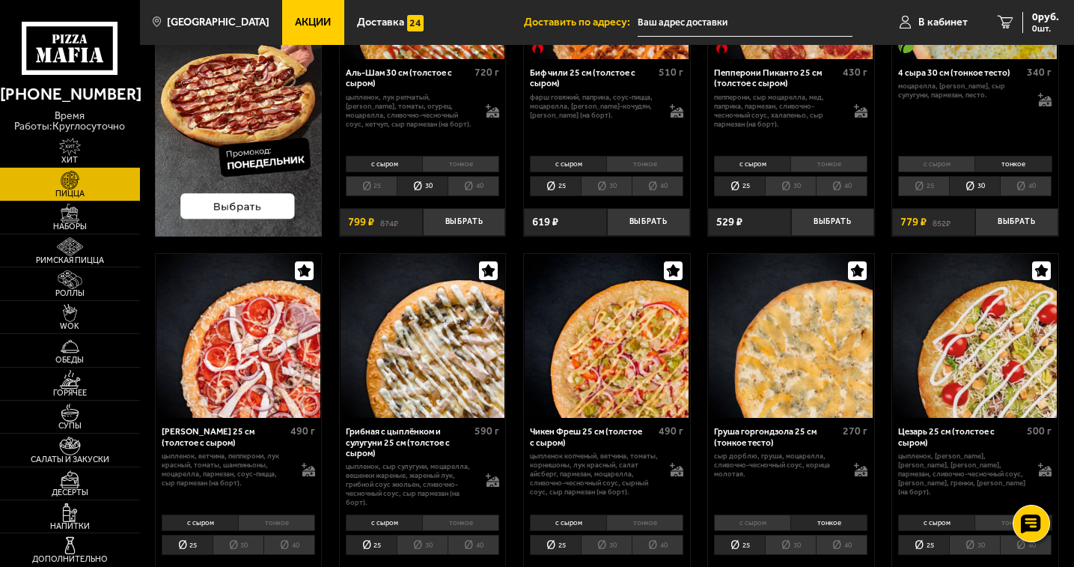
click at [787, 547] on li "30" at bounding box center [790, 544] width 51 height 20
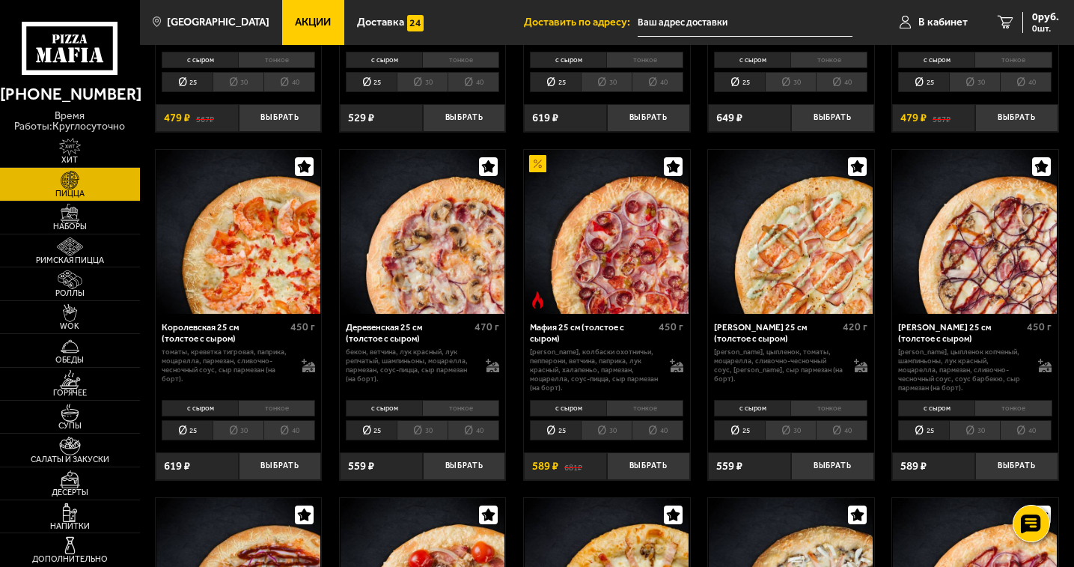
scroll to position [1048, 0]
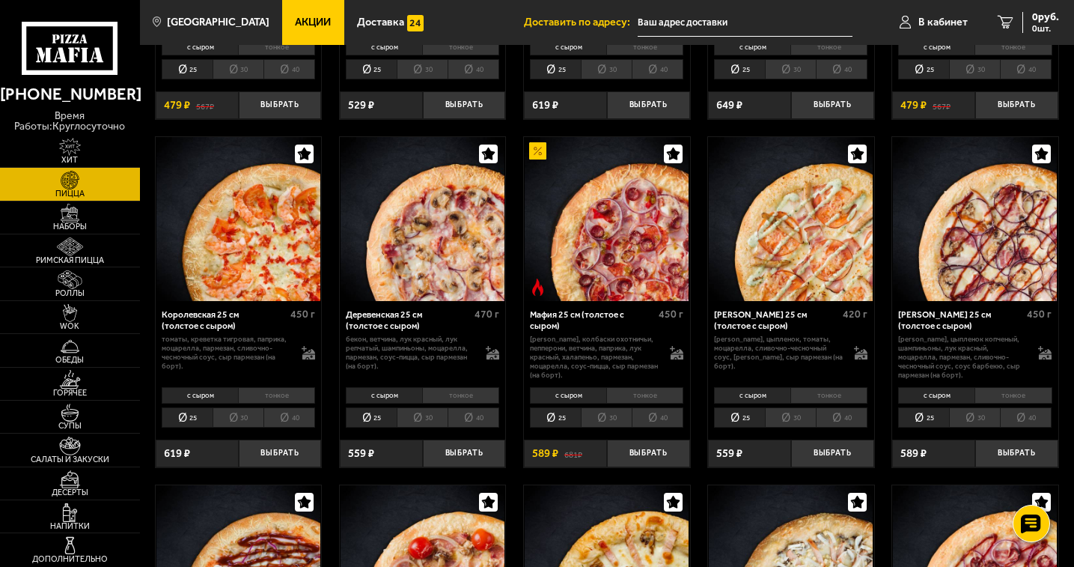
click at [244, 421] on li "30" at bounding box center [238, 417] width 51 height 20
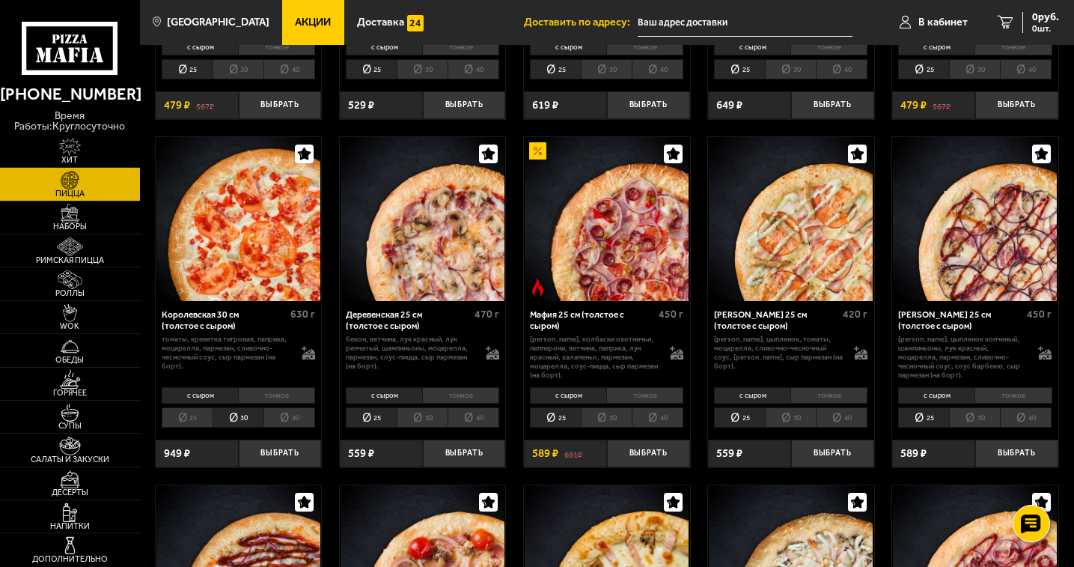
click at [828, 399] on li "тонкое" at bounding box center [828, 395] width 77 height 16
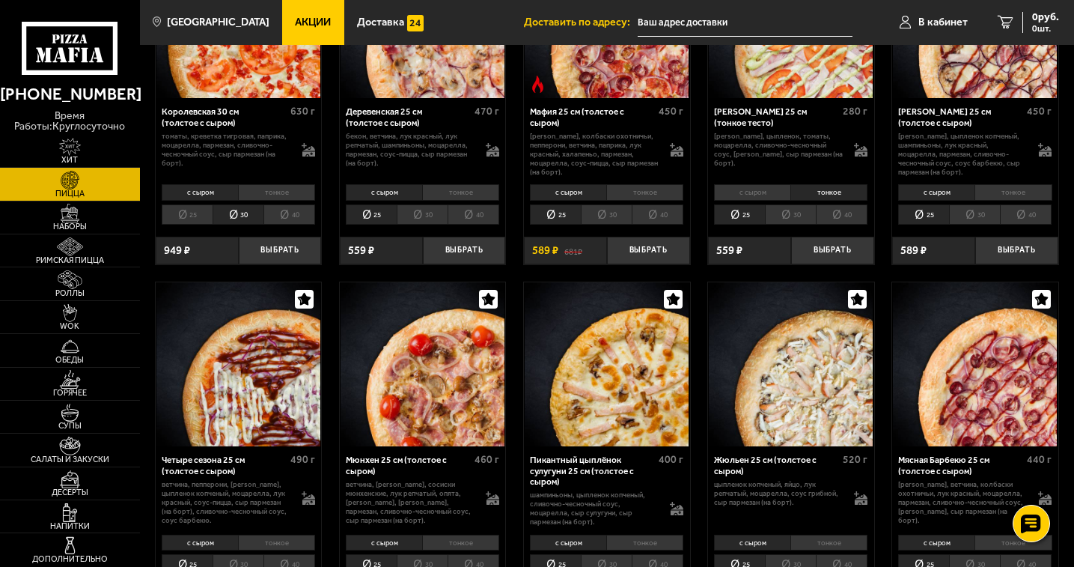
scroll to position [1347, 0]
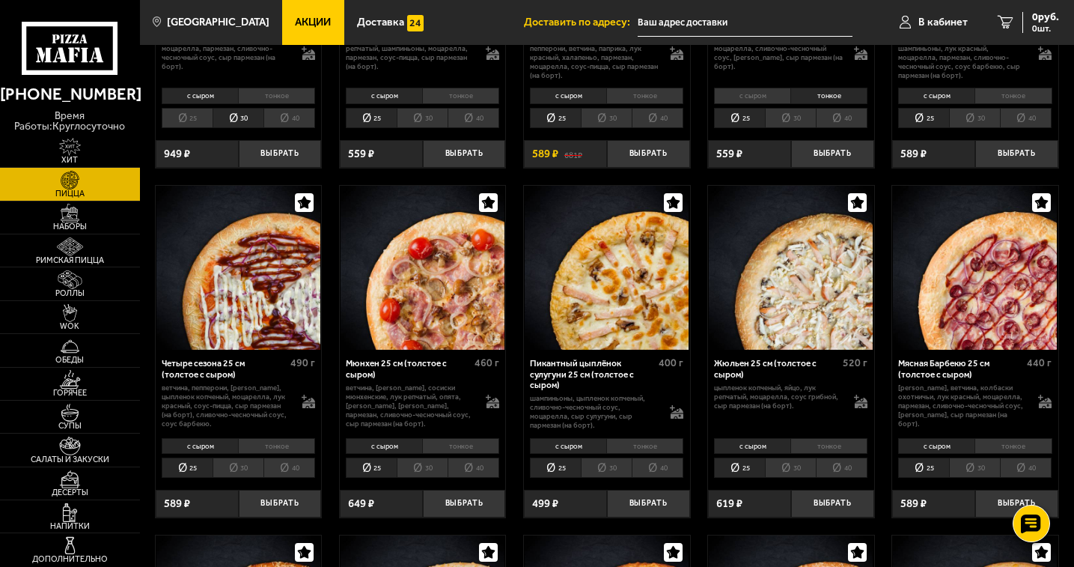
click at [650, 450] on li "тонкое" at bounding box center [644, 446] width 77 height 16
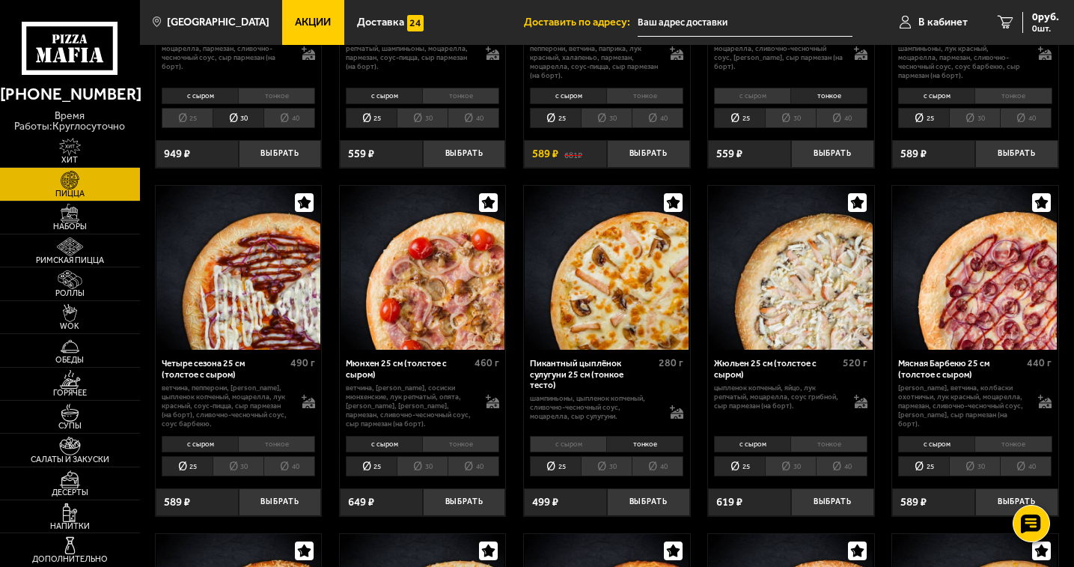
click at [619, 469] on li "30" at bounding box center [606, 466] width 51 height 20
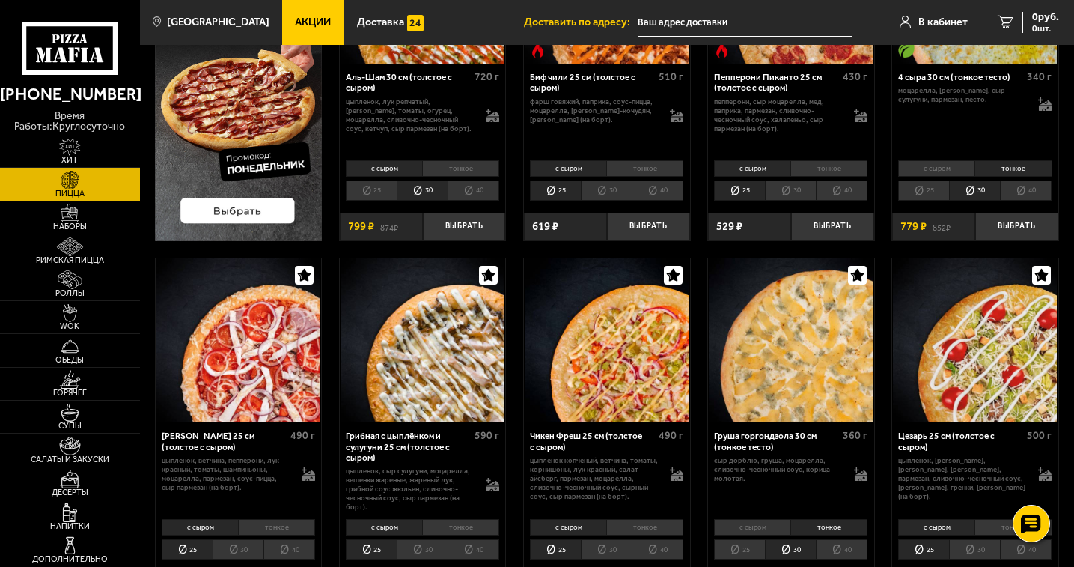
scroll to position [75, 0]
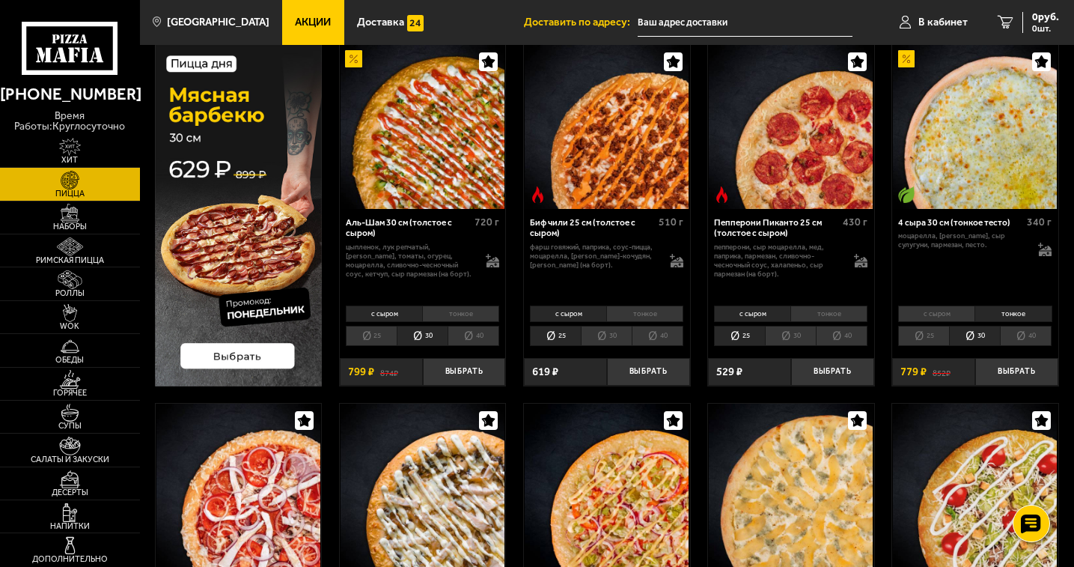
click at [265, 308] on img at bounding box center [239, 215] width 168 height 342
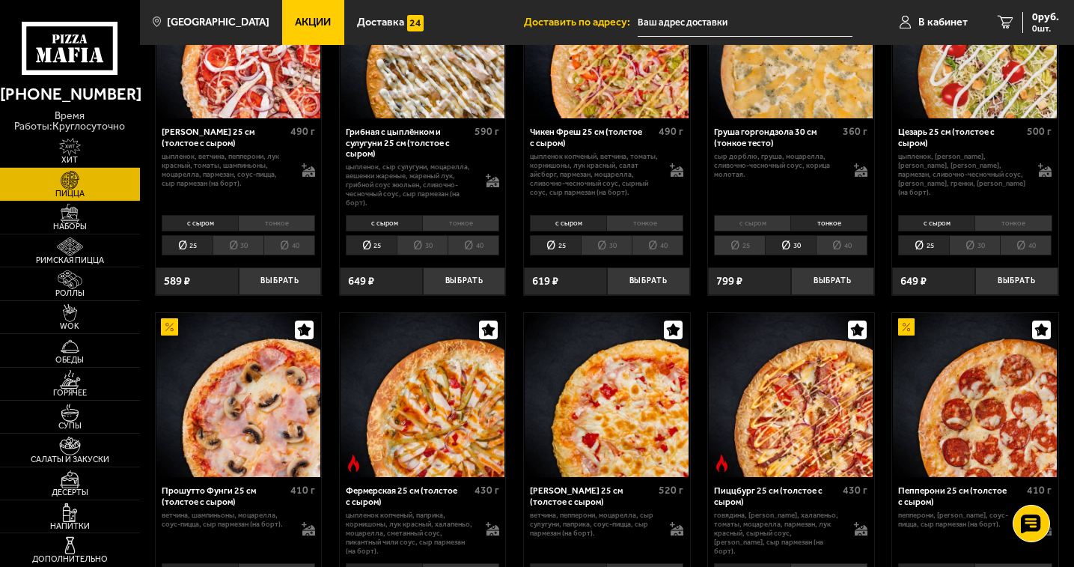
scroll to position [449, 0]
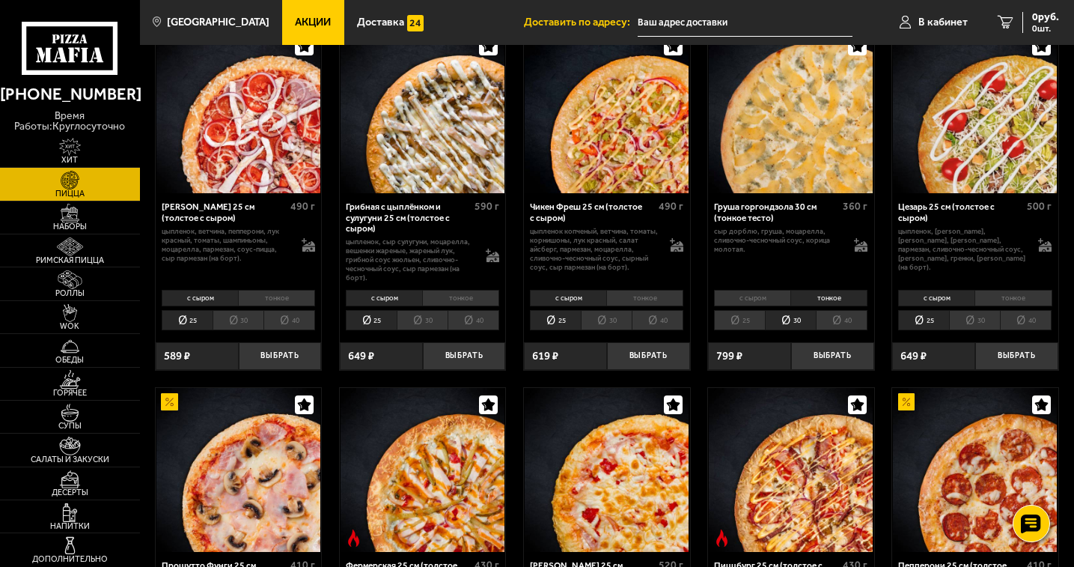
click at [1013, 299] on li "тонкое" at bounding box center [1013, 298] width 77 height 16
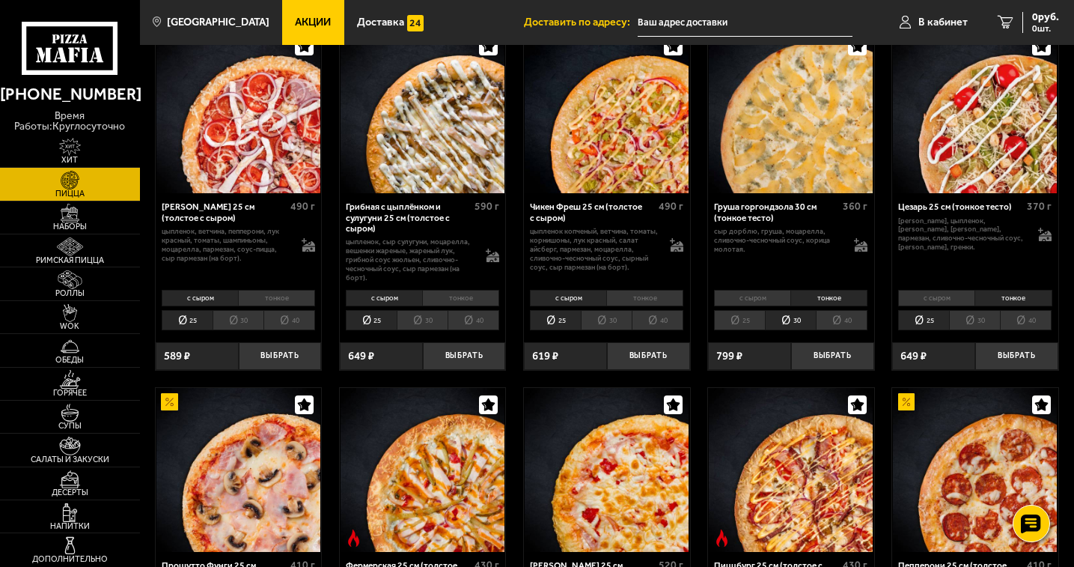
click at [1025, 299] on li "тонкое" at bounding box center [1013, 298] width 77 height 16
click at [975, 325] on li "30" at bounding box center [974, 320] width 51 height 20
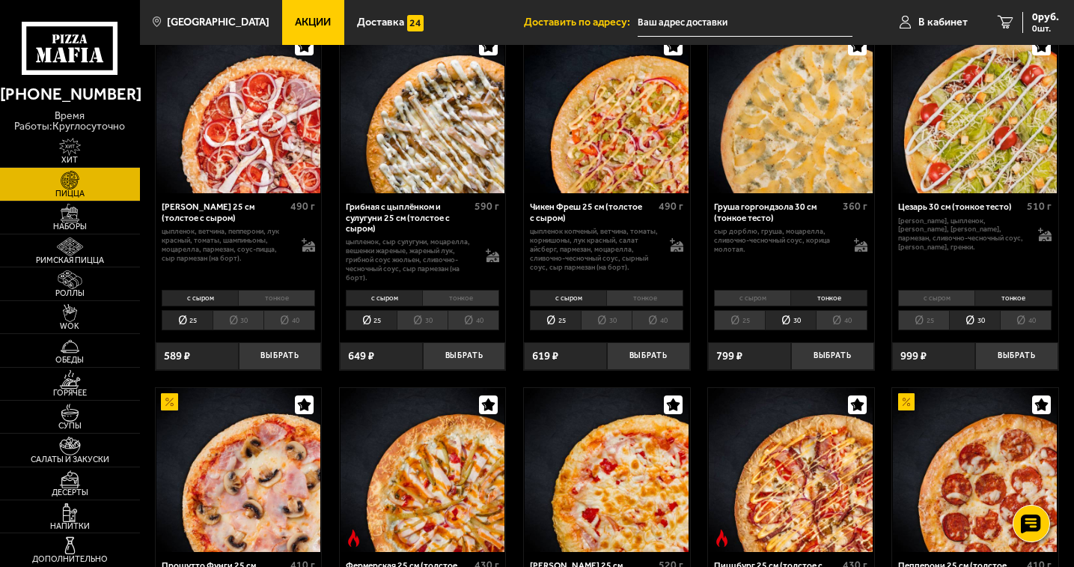
click at [948, 298] on li "с сыром" at bounding box center [936, 298] width 76 height 16
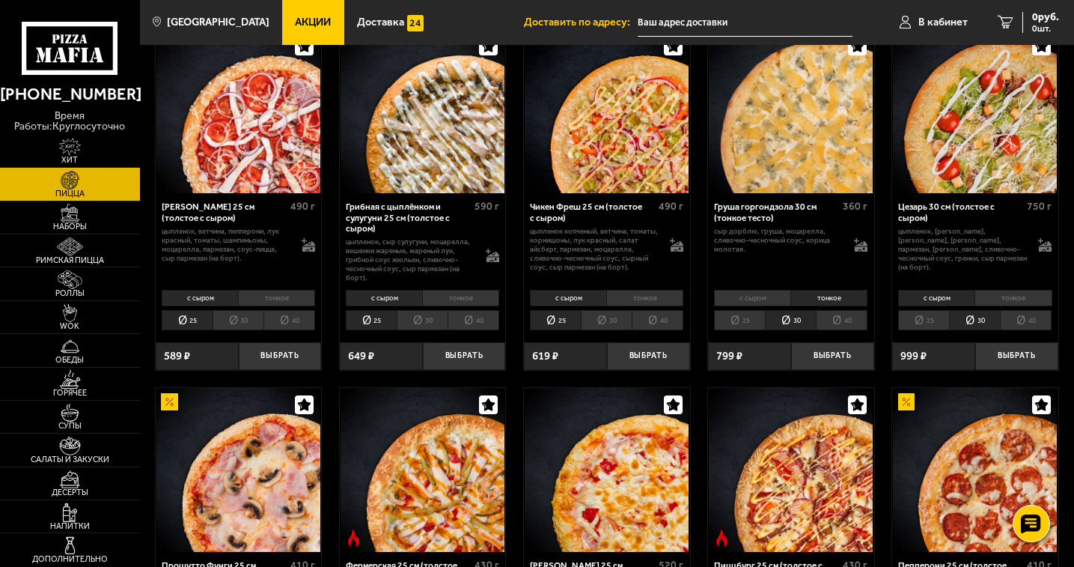
click at [1032, 296] on li "тонкое" at bounding box center [1013, 298] width 77 height 16
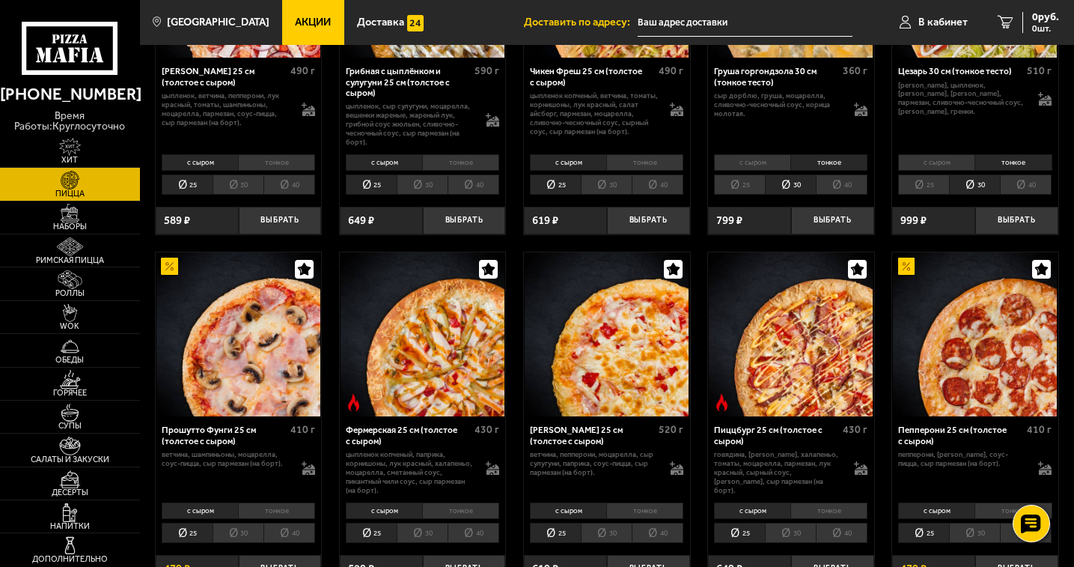
scroll to position [599, 0]
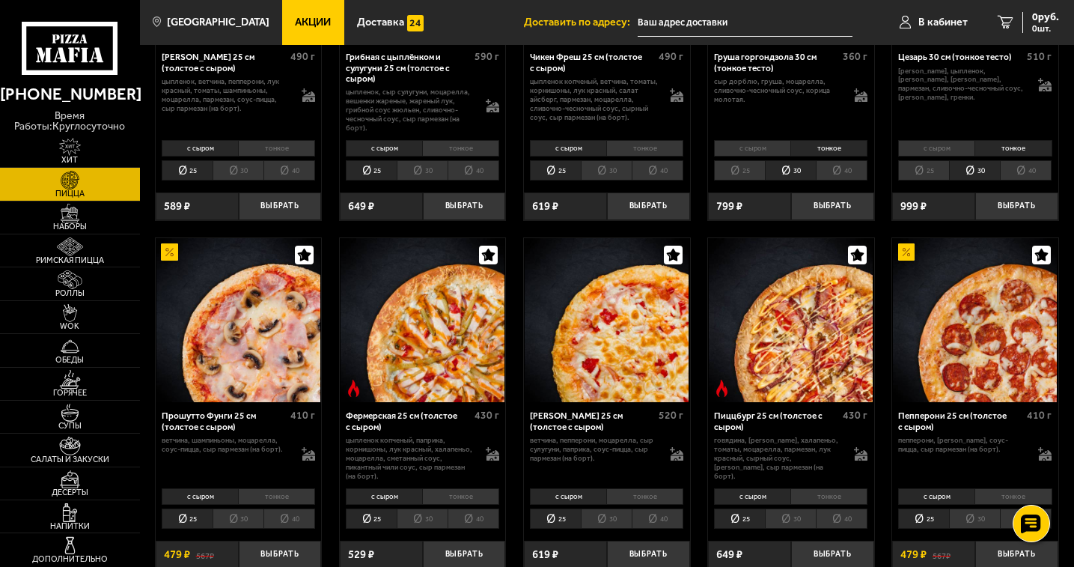
click at [600, 515] on li "30" at bounding box center [606, 518] width 51 height 20
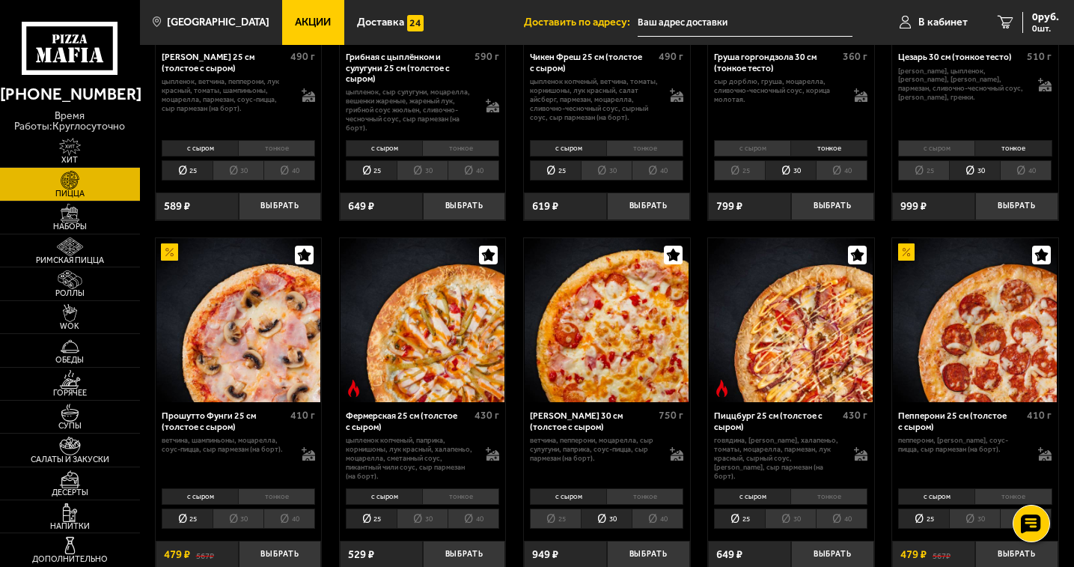
click at [658, 498] on li "тонкое" at bounding box center [644, 496] width 77 height 16
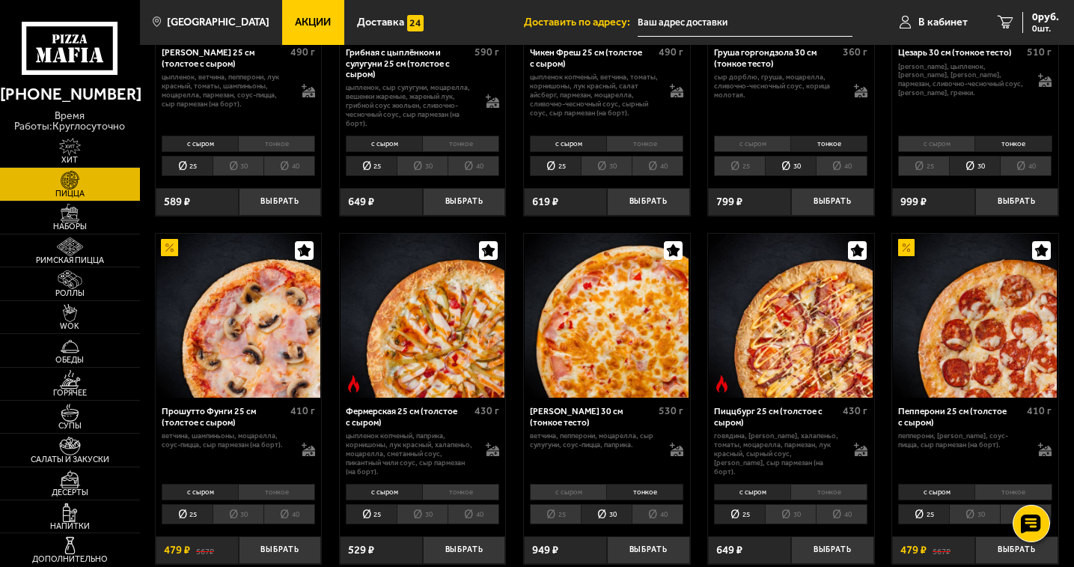
scroll to position [674, 0]
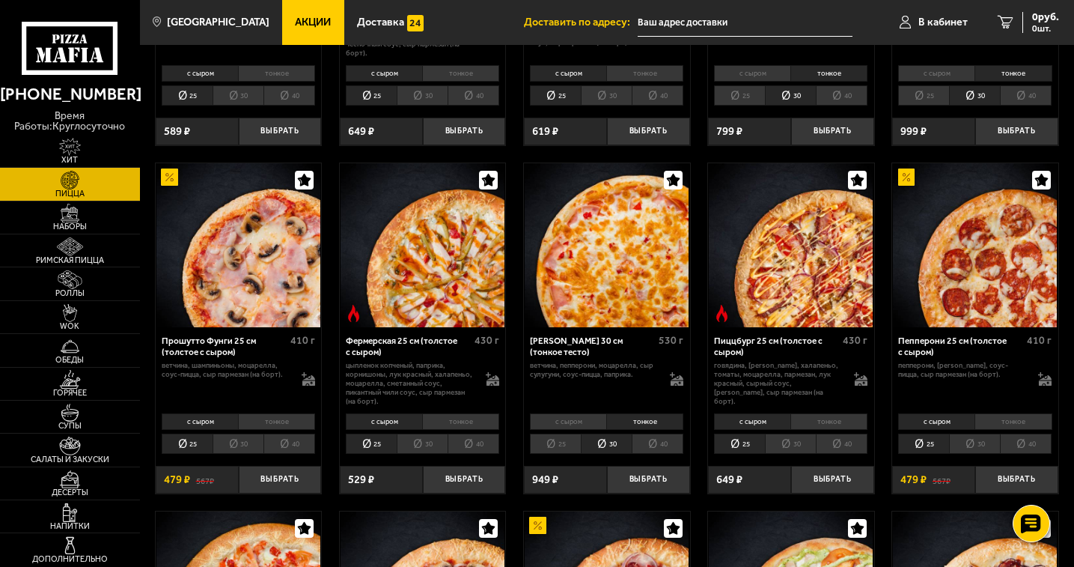
click at [781, 439] on li "30" at bounding box center [790, 443] width 51 height 20
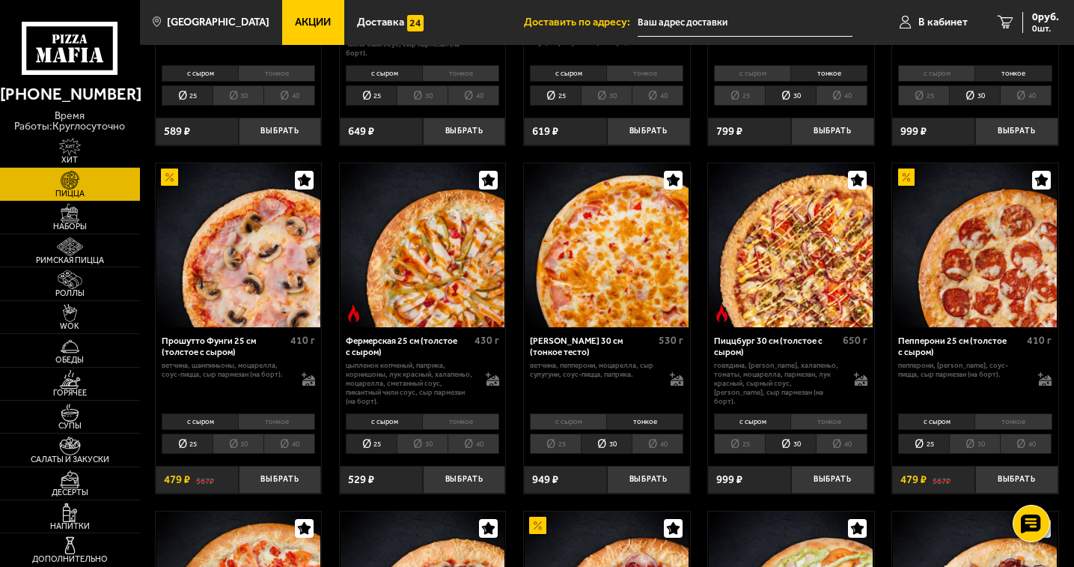
click at [825, 421] on li "тонкое" at bounding box center [828, 421] width 77 height 16
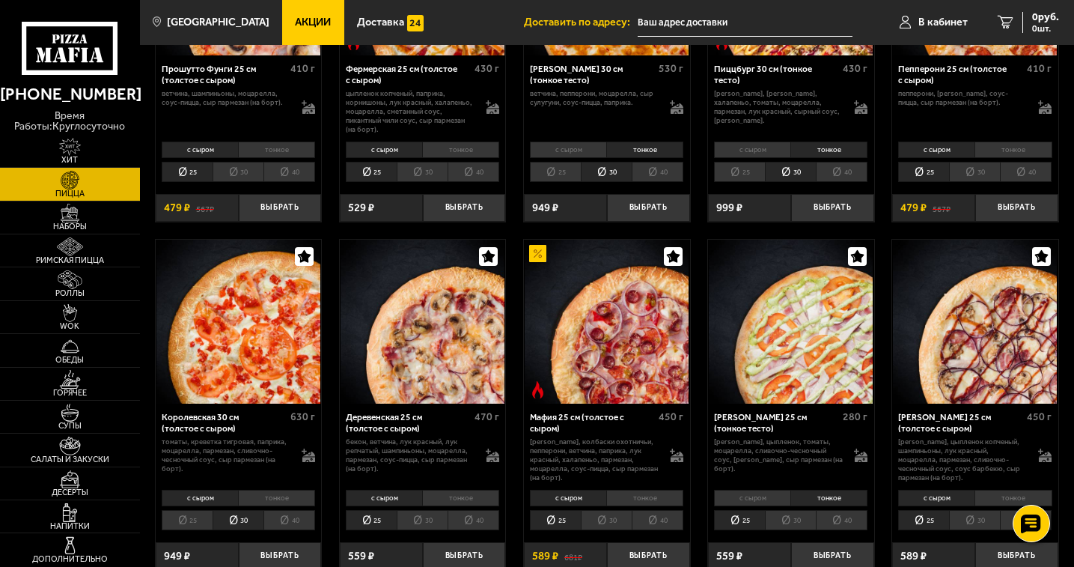
scroll to position [973, 0]
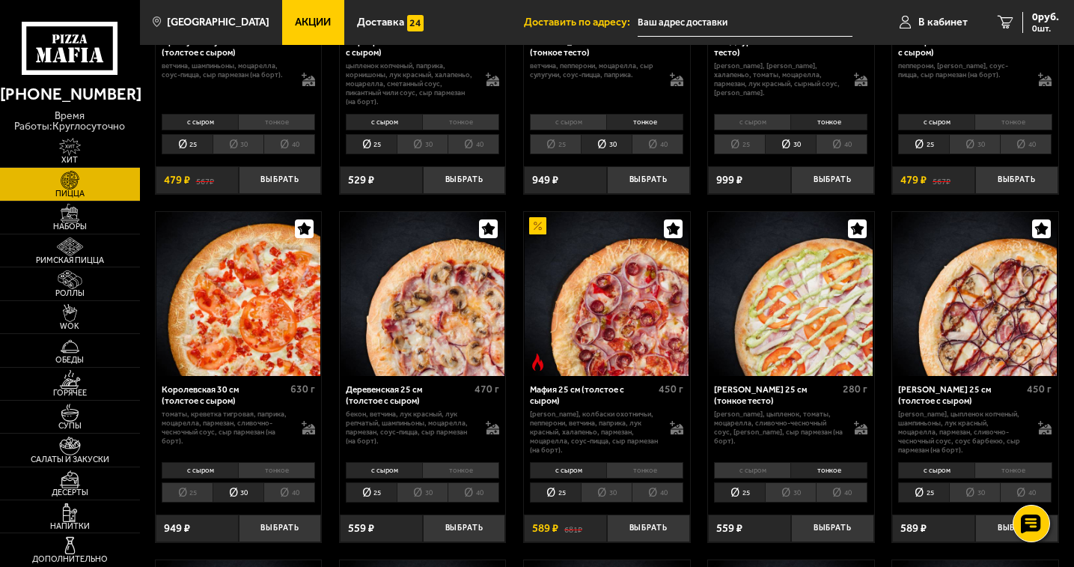
click at [292, 474] on li "тонкое" at bounding box center [276, 470] width 77 height 16
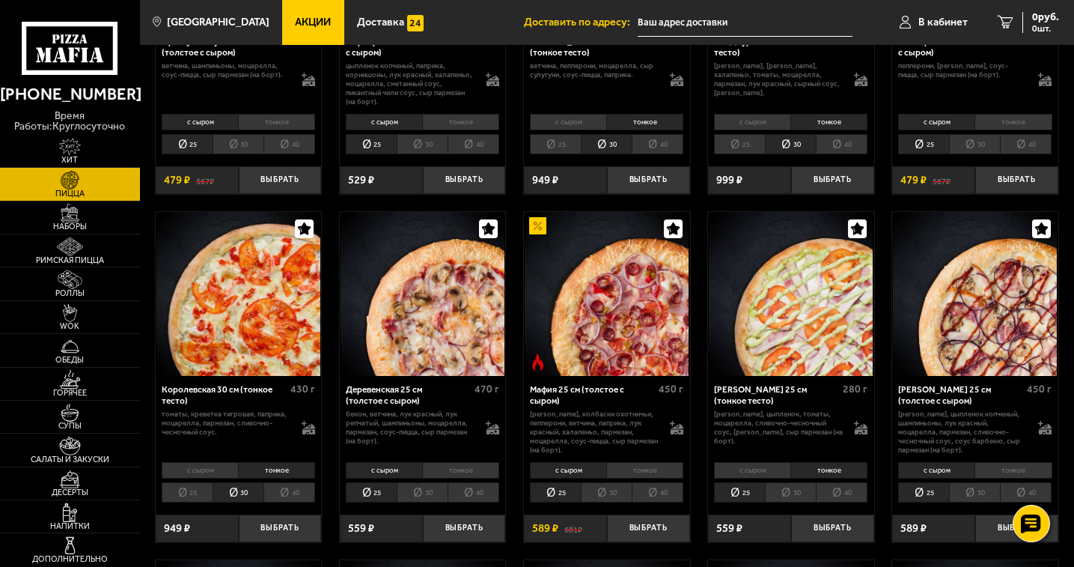
click at [787, 496] on li "30" at bounding box center [790, 492] width 51 height 20
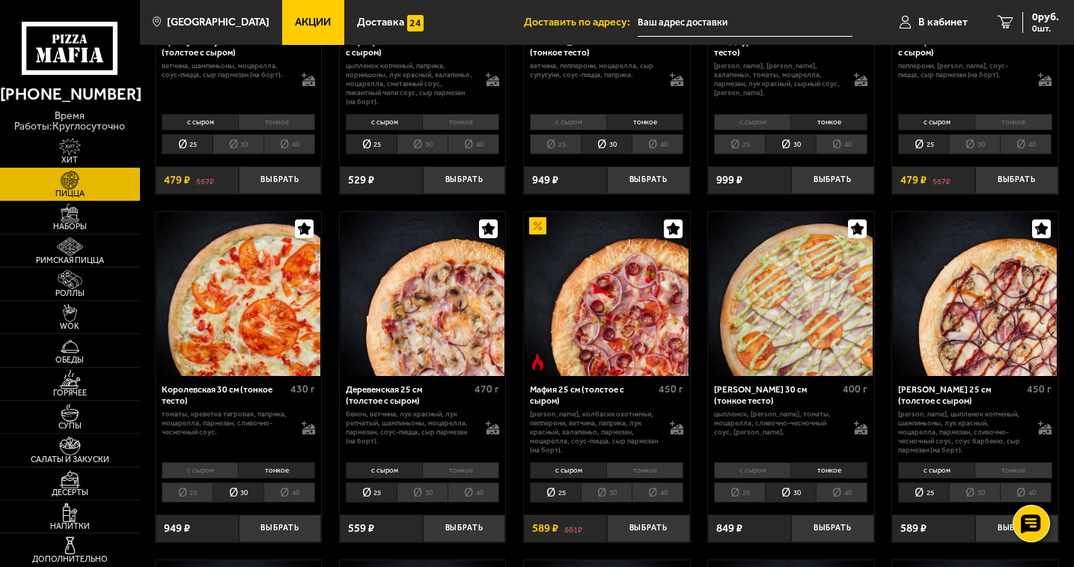
click at [834, 474] on li "тонкое" at bounding box center [828, 470] width 77 height 16
click at [835, 534] on button "Выбрать" at bounding box center [832, 528] width 83 height 28
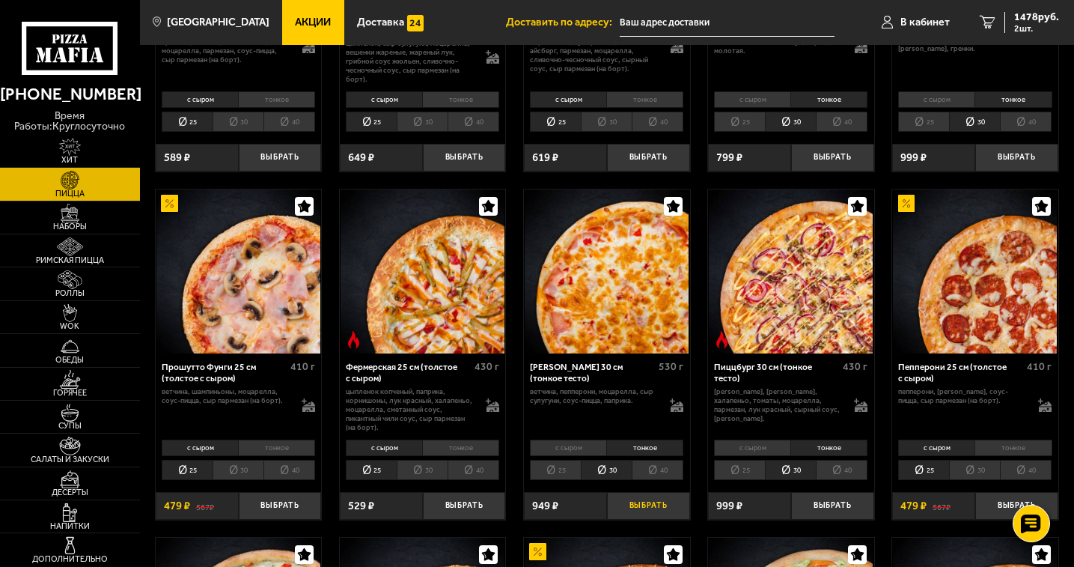
scroll to position [674, 0]
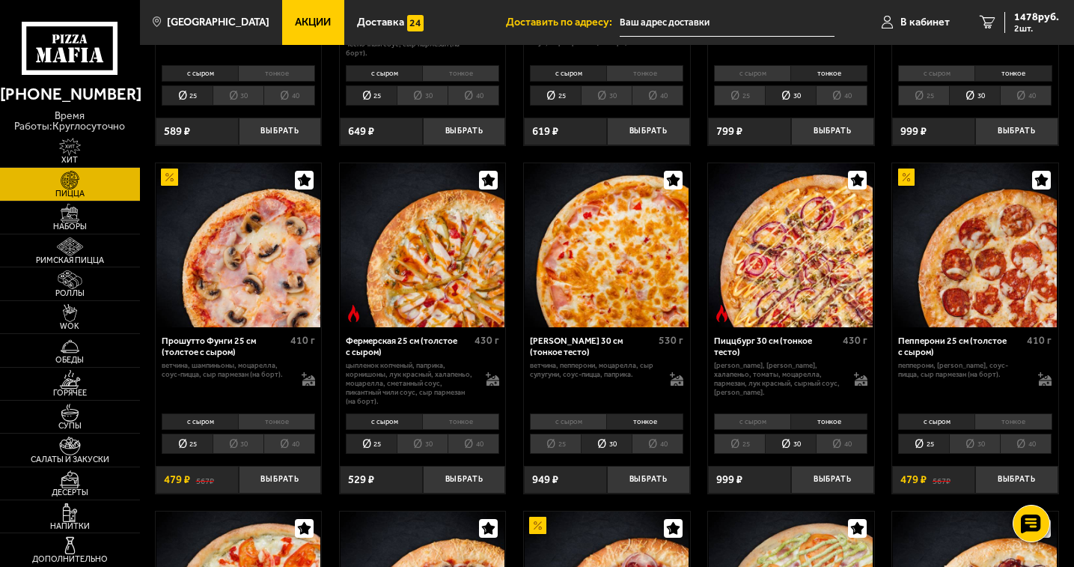
click at [651, 423] on li "тонкое" at bounding box center [644, 421] width 77 height 16
click at [659, 482] on button "Выбрать" at bounding box center [648, 480] width 83 height 28
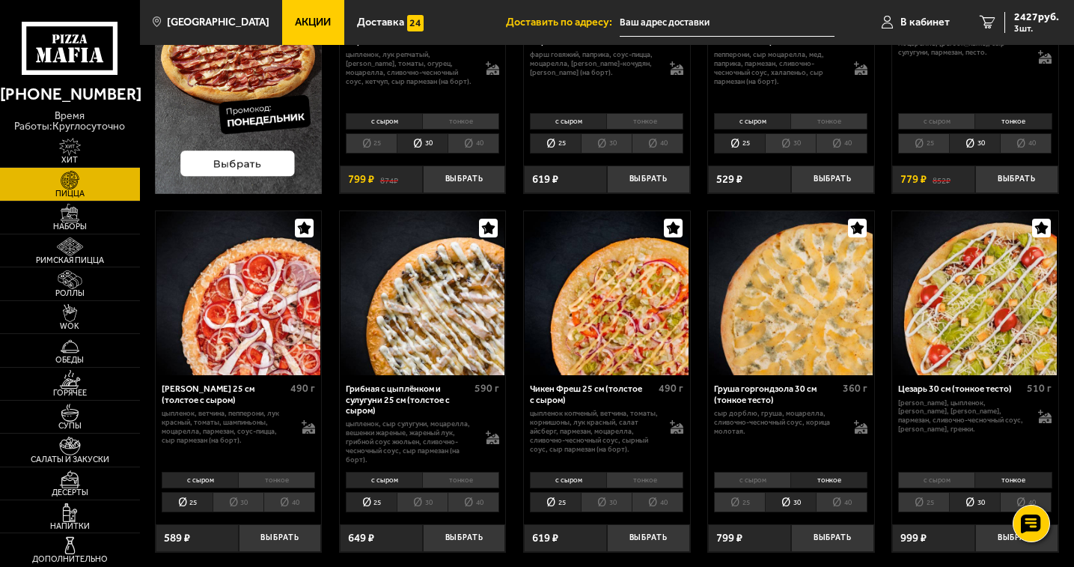
scroll to position [75, 0]
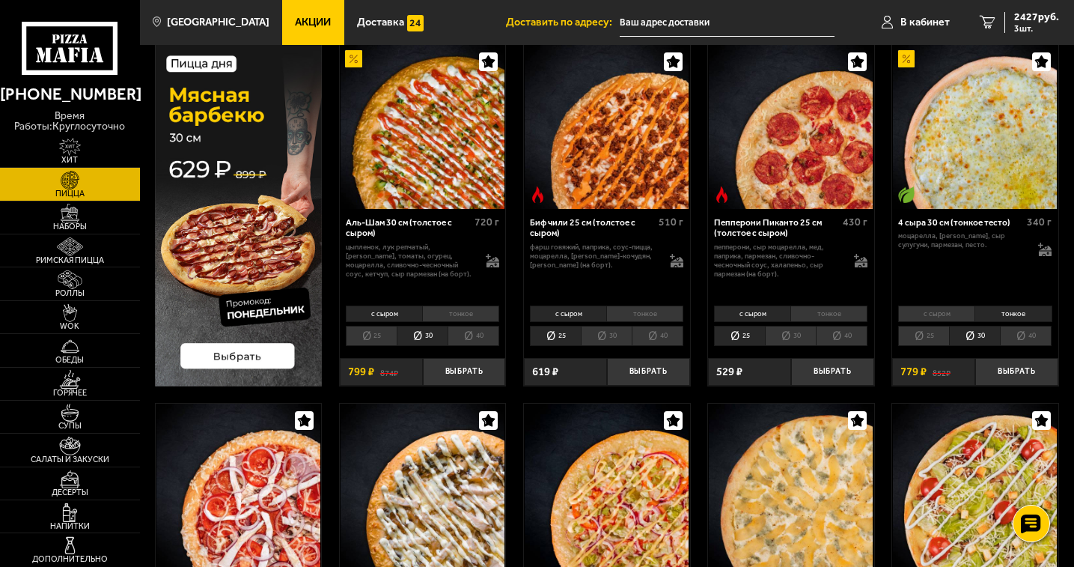
click at [1024, 311] on li "тонкое" at bounding box center [1013, 313] width 77 height 16
click at [1020, 366] on button "Выбрать" at bounding box center [1016, 372] width 83 height 28
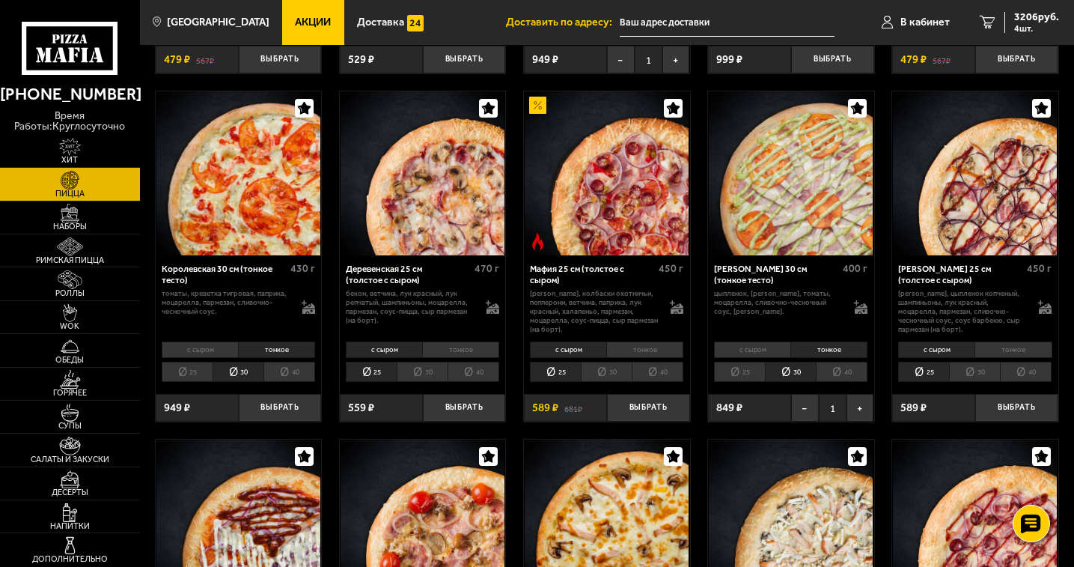
scroll to position [1123, 0]
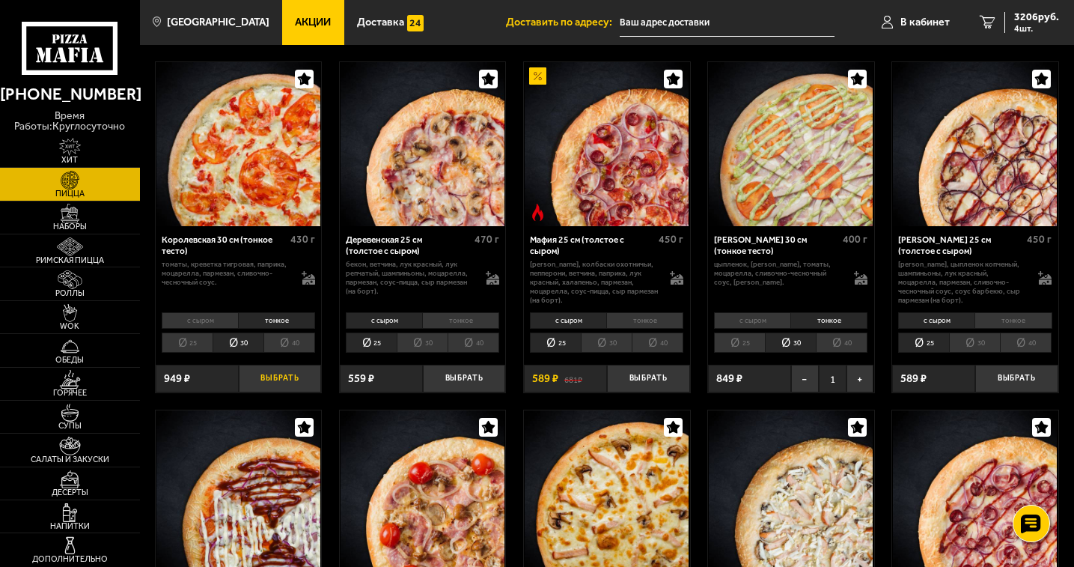
click at [305, 376] on button "Выбрать" at bounding box center [280, 379] width 83 height 28
click at [195, 345] on li "25" at bounding box center [187, 342] width 51 height 20
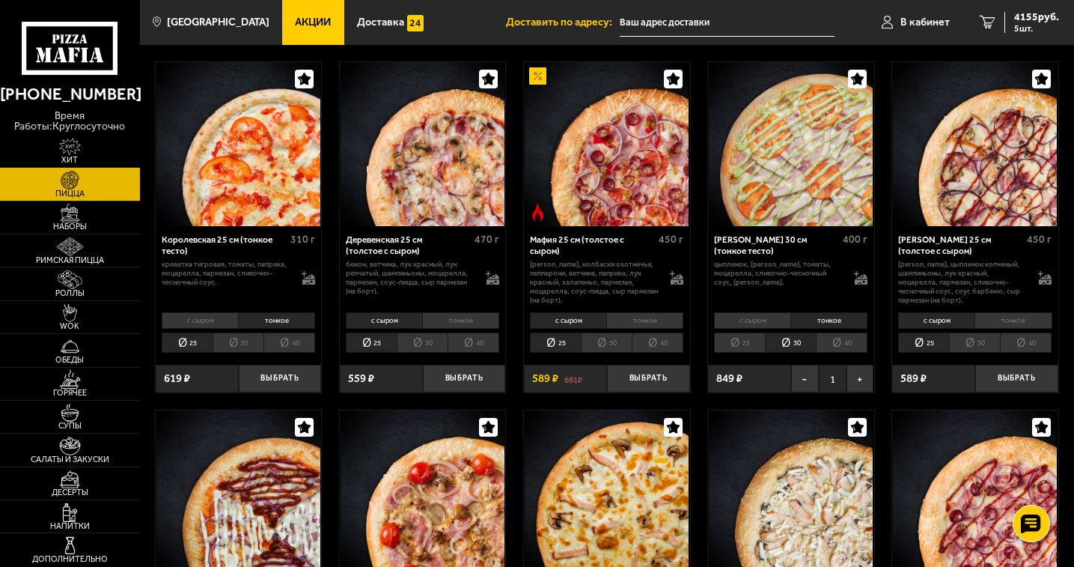
click at [284, 319] on li "тонкое" at bounding box center [276, 320] width 77 height 16
click at [233, 341] on li "30" at bounding box center [238, 342] width 51 height 20
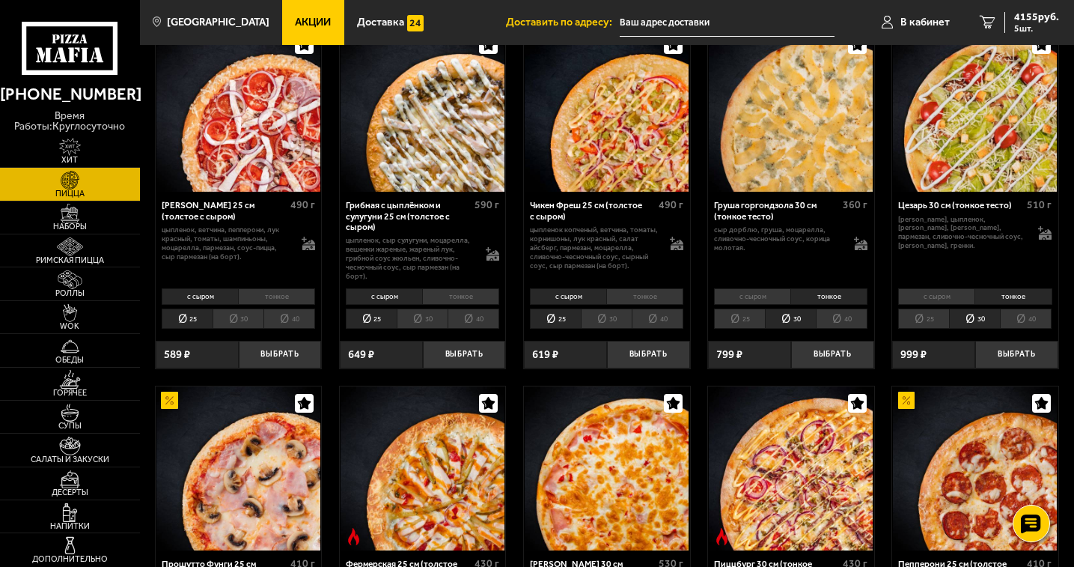
scroll to position [449, 0]
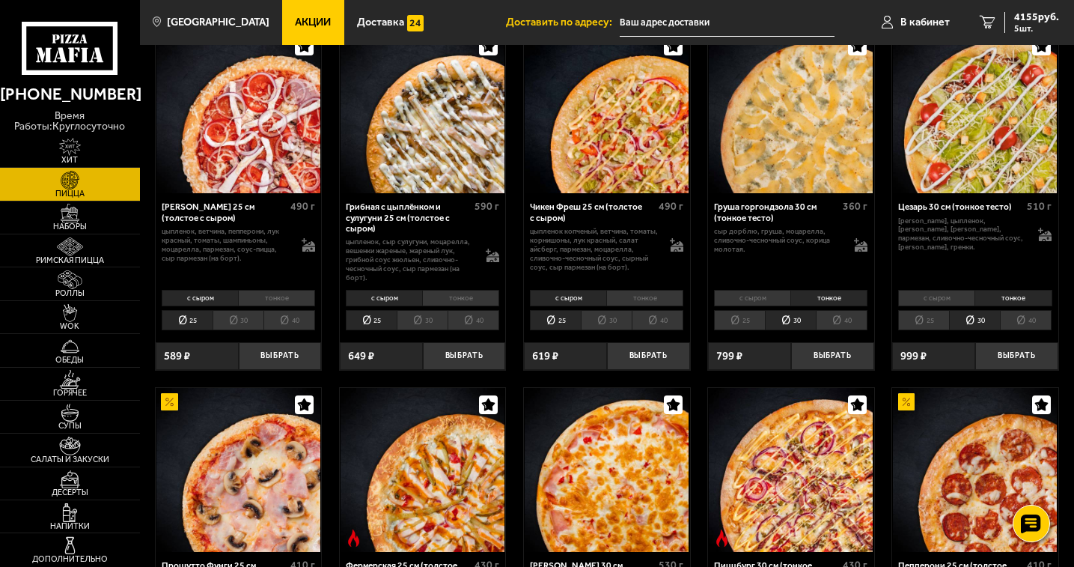
click at [421, 319] on li "30" at bounding box center [422, 320] width 51 height 20
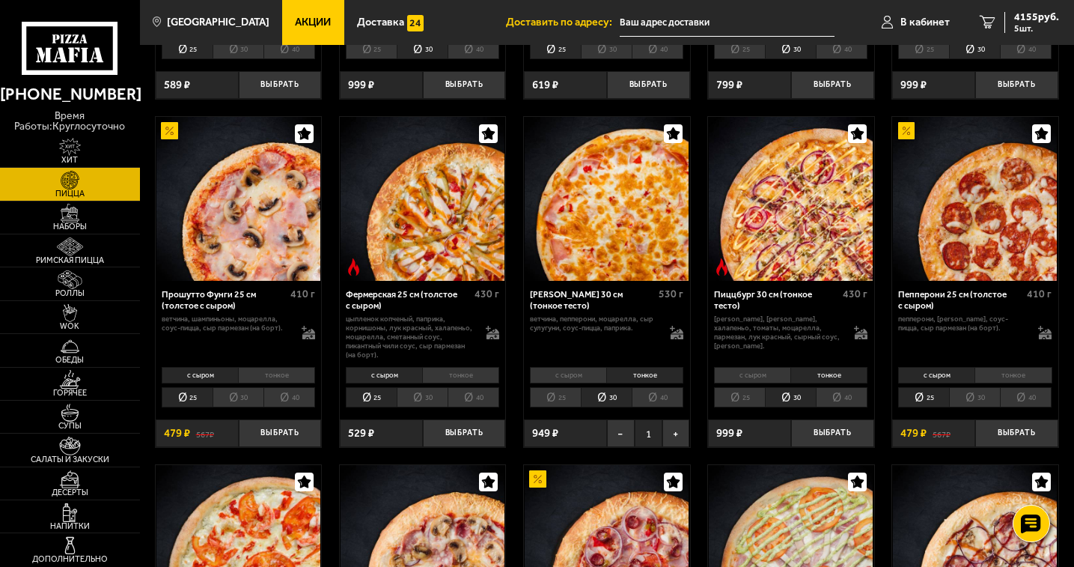
scroll to position [749, 0]
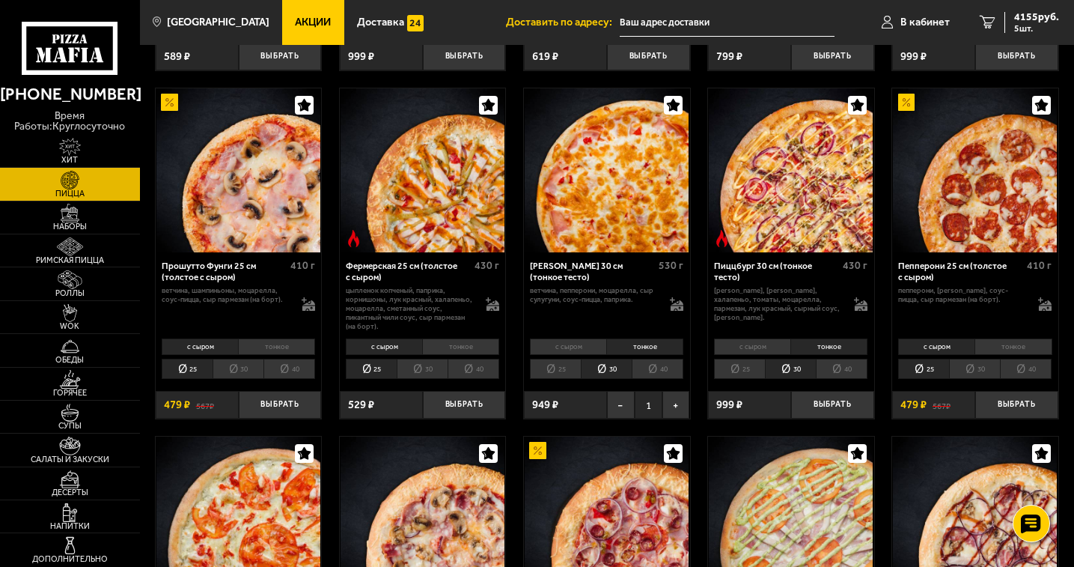
click at [240, 376] on li "30" at bounding box center [238, 369] width 51 height 20
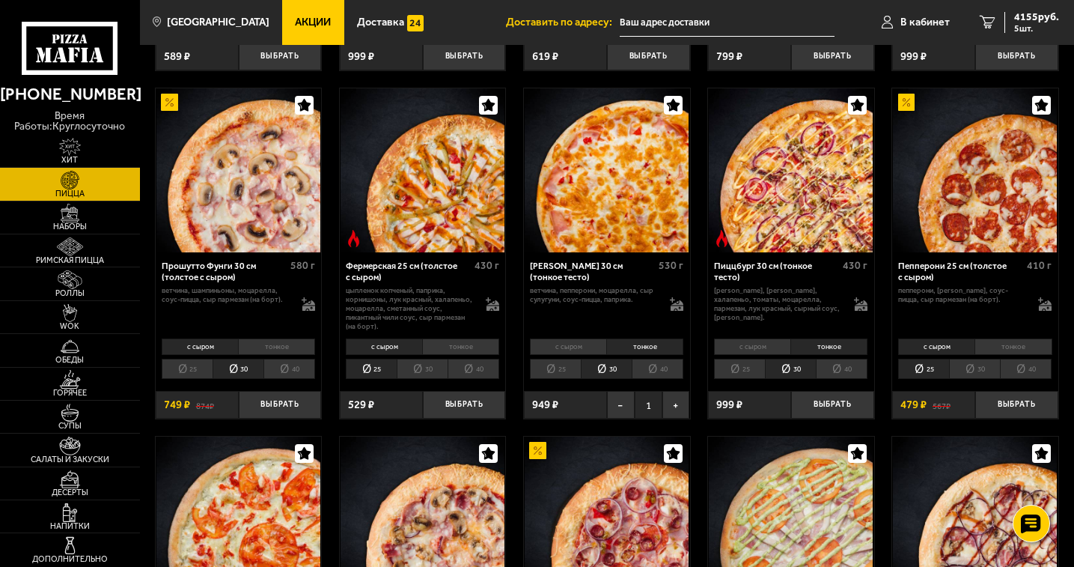
click at [293, 342] on li "тонкое" at bounding box center [276, 346] width 77 height 16
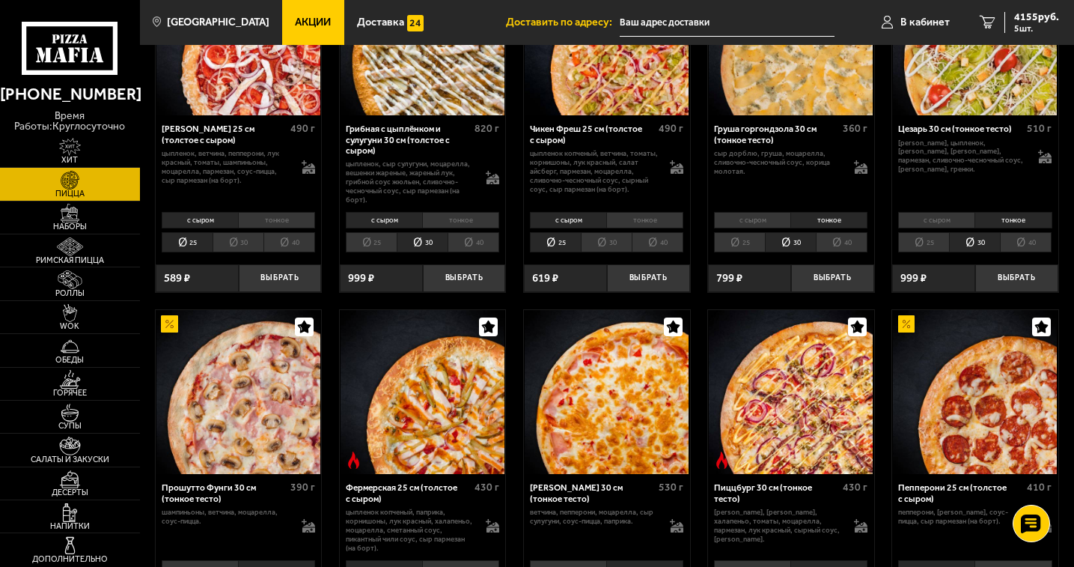
scroll to position [524, 0]
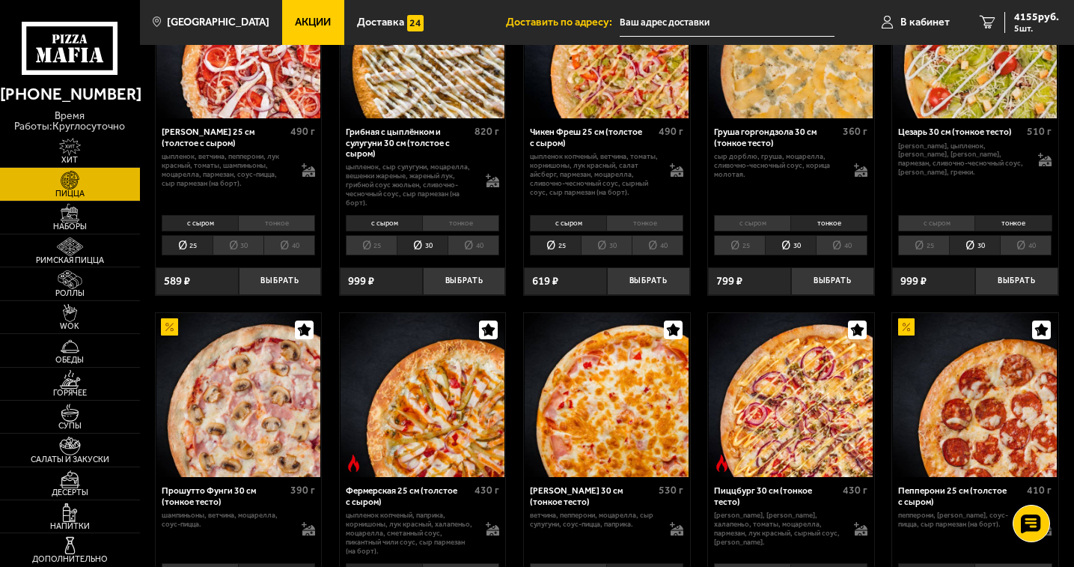
click at [235, 246] on li "30" at bounding box center [238, 245] width 51 height 20
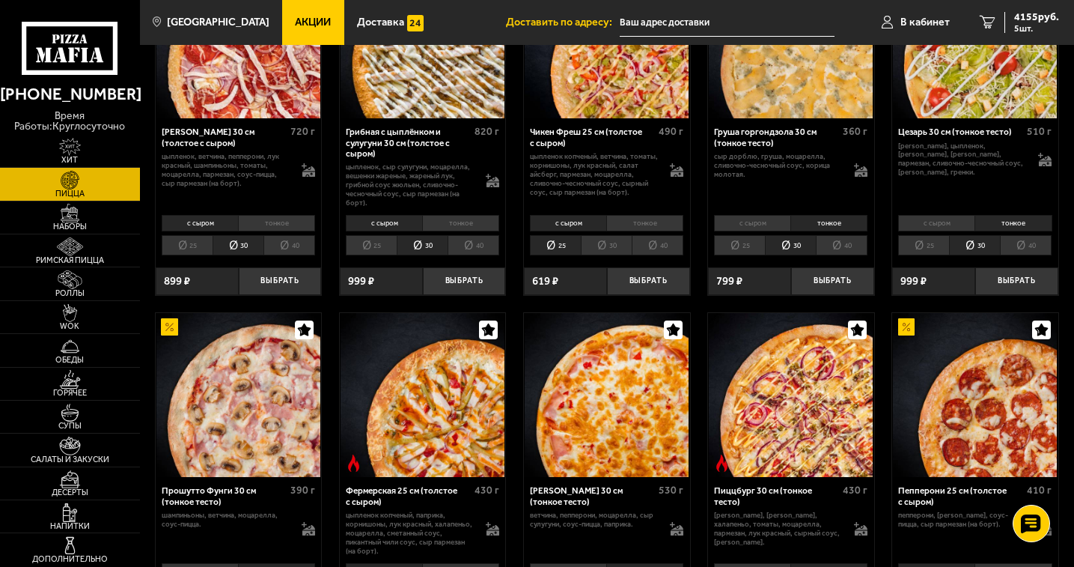
click at [275, 221] on li "тонкое" at bounding box center [276, 223] width 77 height 16
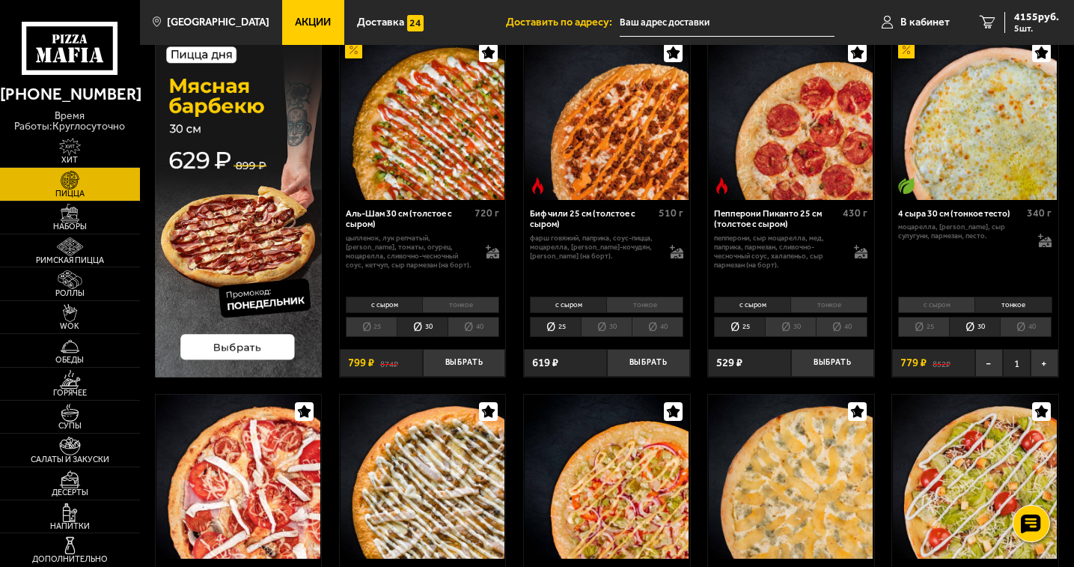
scroll to position [0, 0]
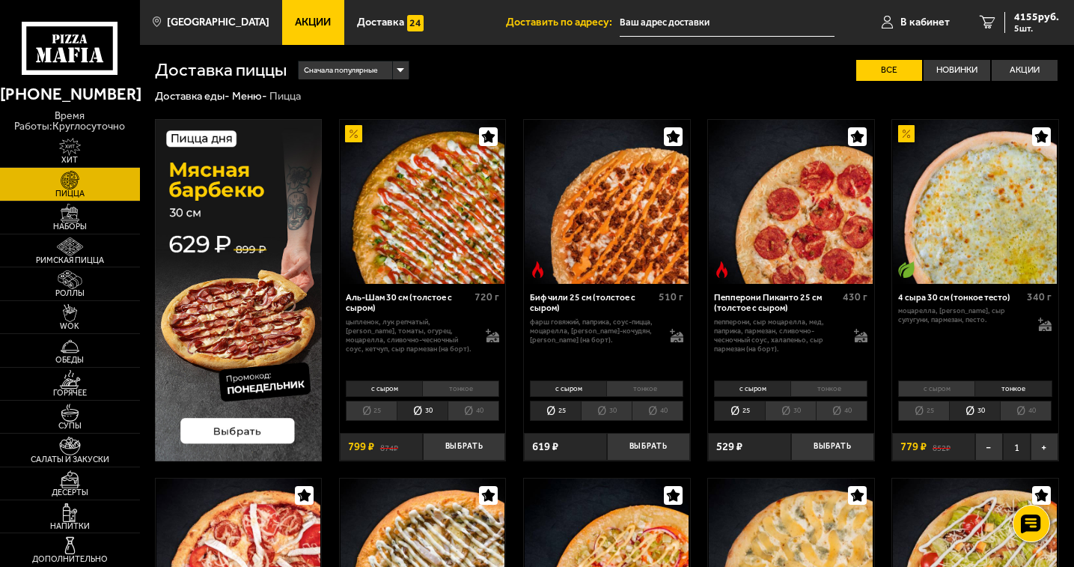
click at [476, 382] on li "тонкое" at bounding box center [460, 388] width 77 height 16
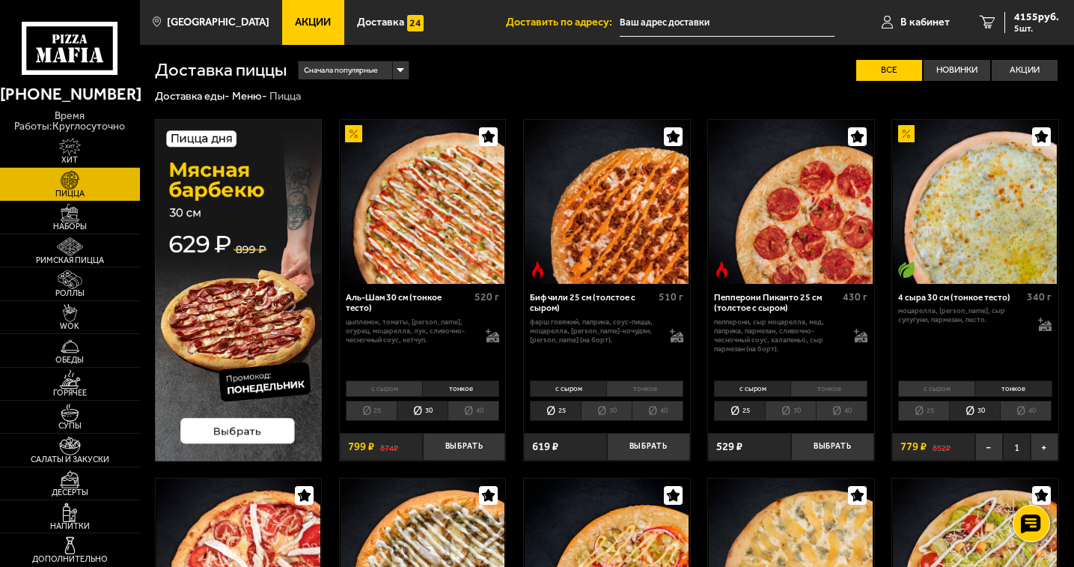
click at [656, 387] on li "тонкое" at bounding box center [644, 388] width 77 height 16
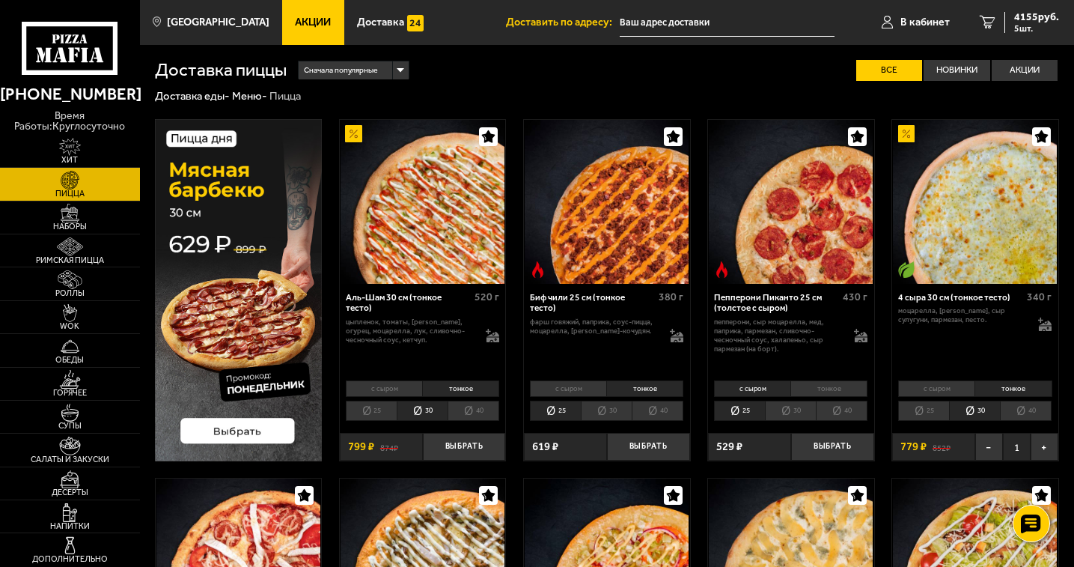
click at [611, 409] on li "30" at bounding box center [606, 410] width 51 height 20
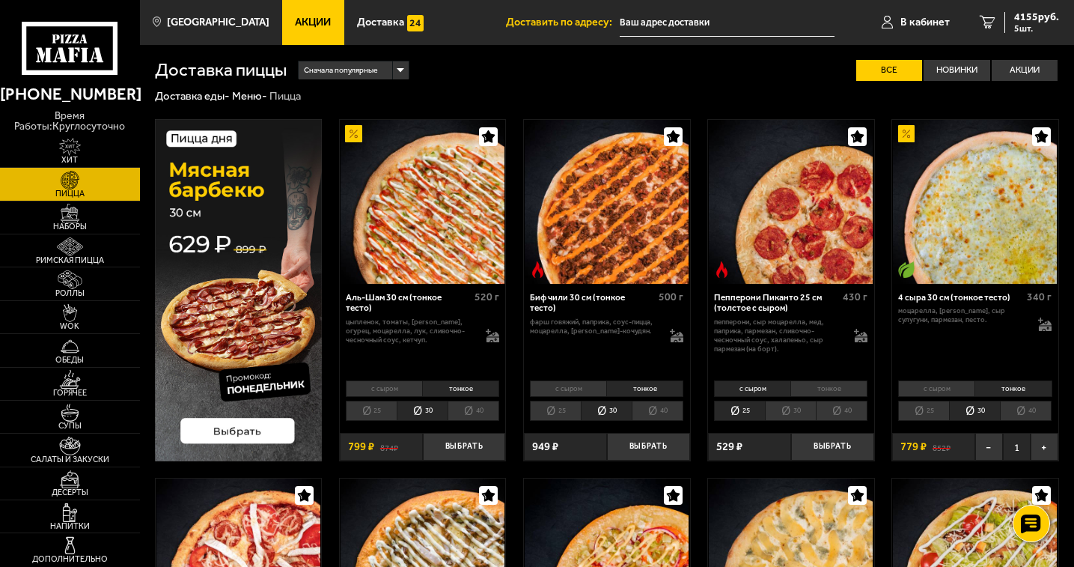
click at [828, 384] on li "тонкое" at bounding box center [828, 388] width 77 height 16
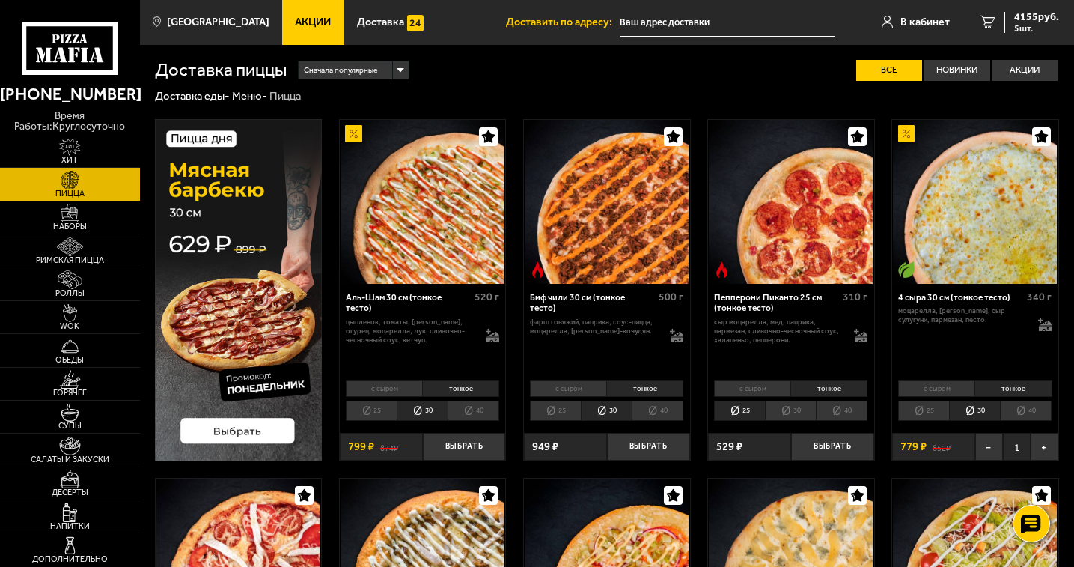
click at [798, 411] on li "30" at bounding box center [790, 410] width 51 height 20
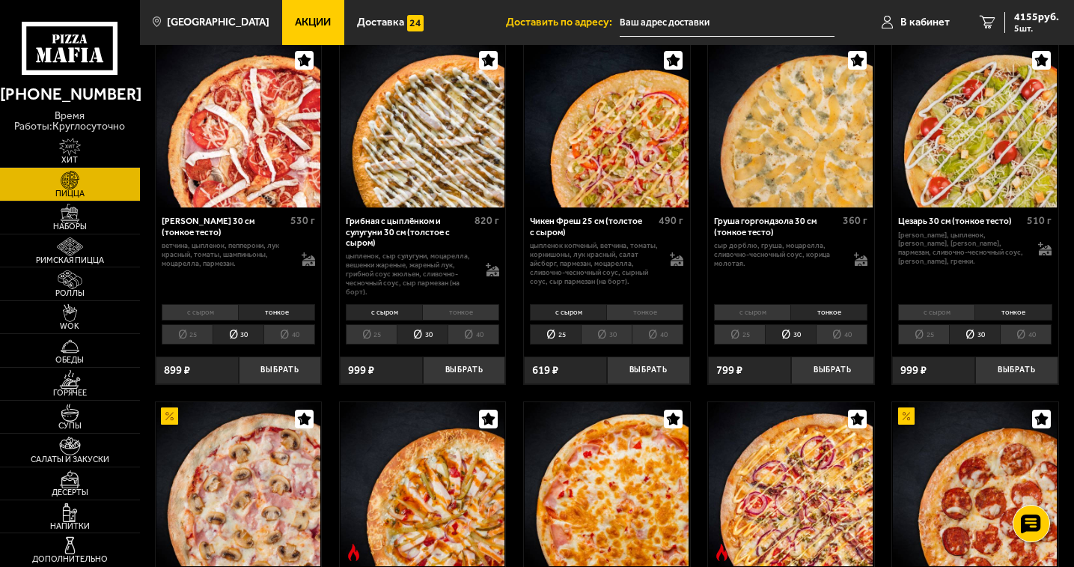
scroll to position [374, 0]
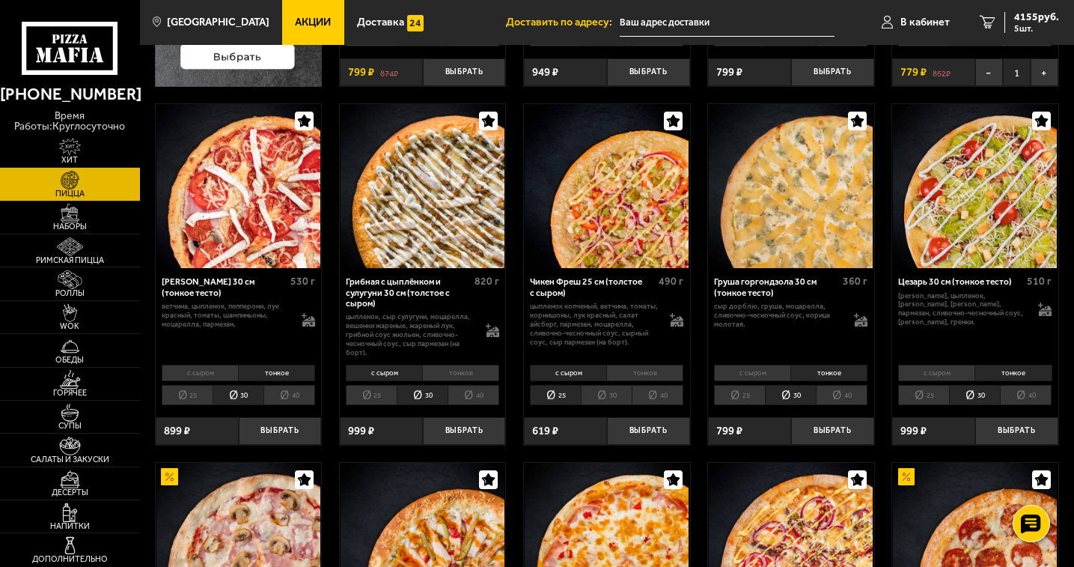
click at [483, 368] on li "тонкое" at bounding box center [460, 373] width 77 height 16
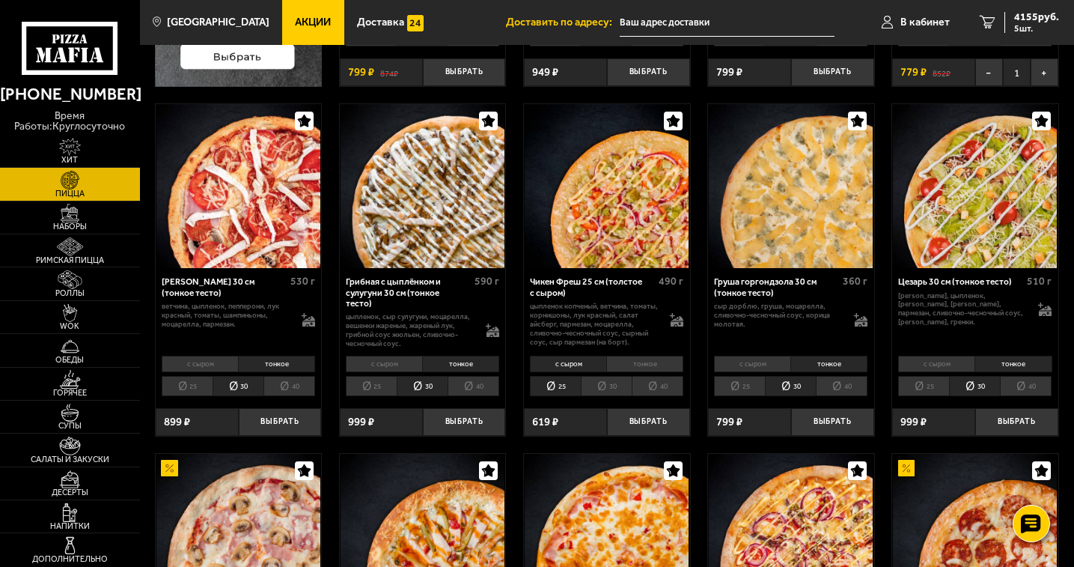
click at [654, 365] on li "тонкое" at bounding box center [644, 364] width 77 height 16
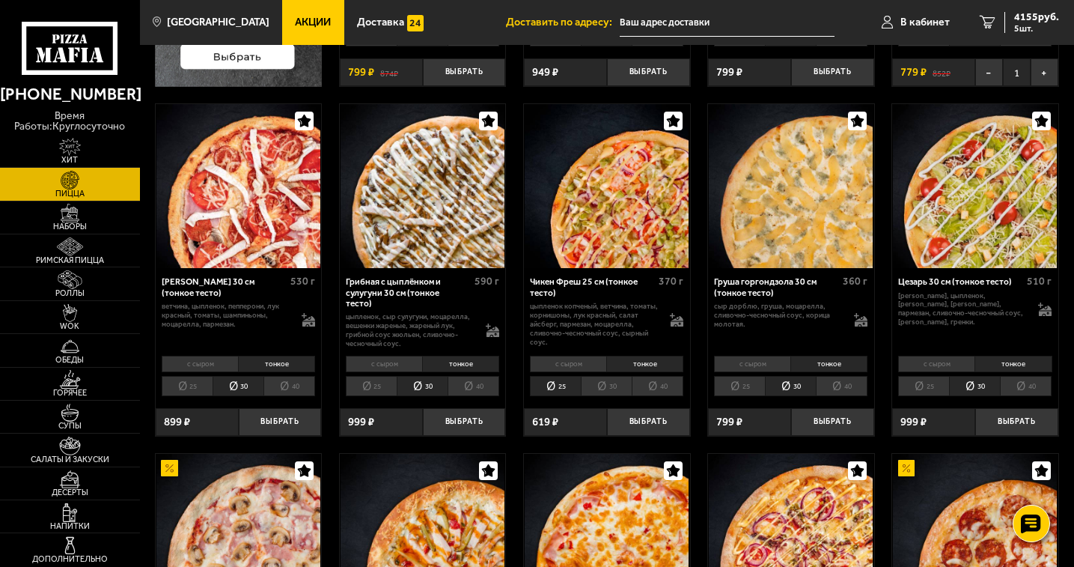
click at [609, 383] on li "30" at bounding box center [606, 386] width 51 height 20
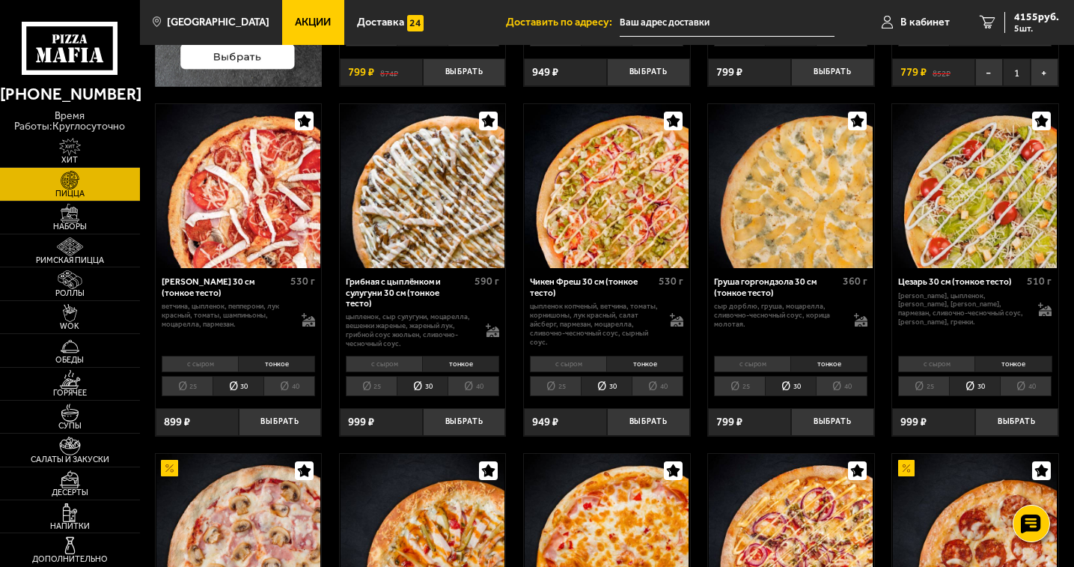
click at [841, 362] on li "тонкое" at bounding box center [828, 364] width 77 height 16
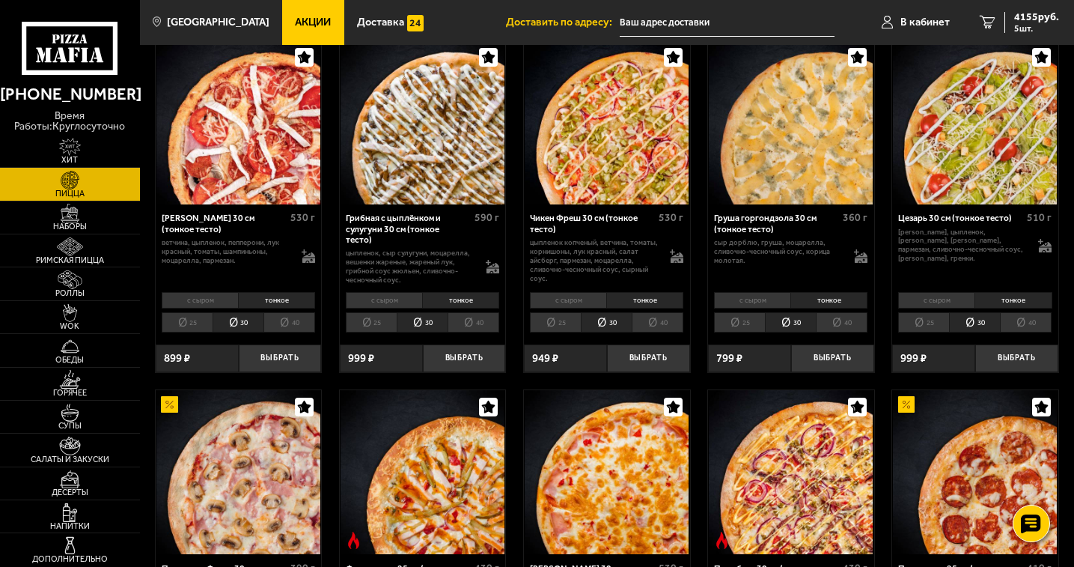
scroll to position [599, 0]
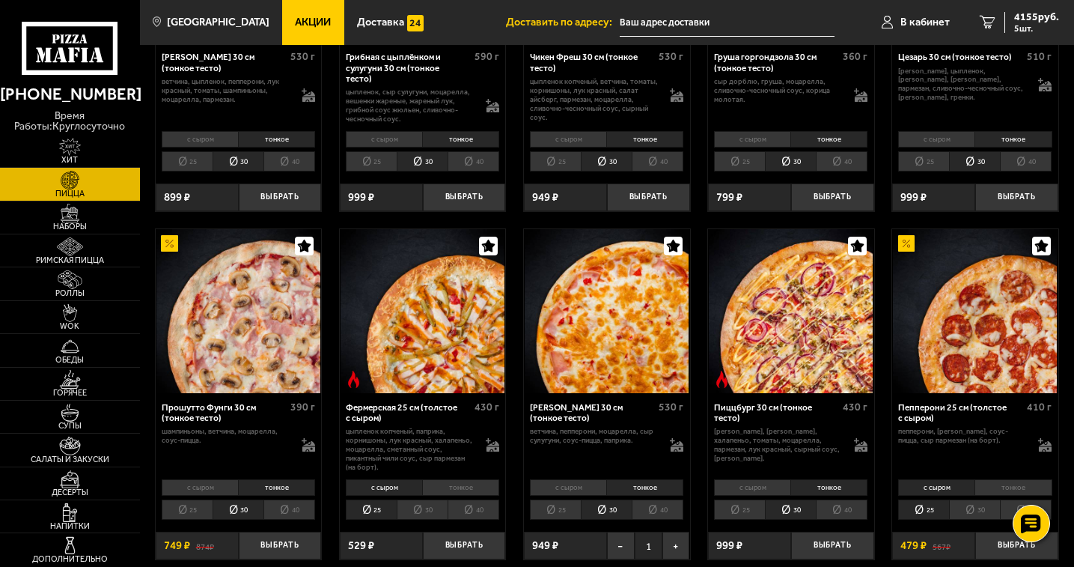
click at [468, 483] on li "тонкое" at bounding box center [460, 487] width 77 height 16
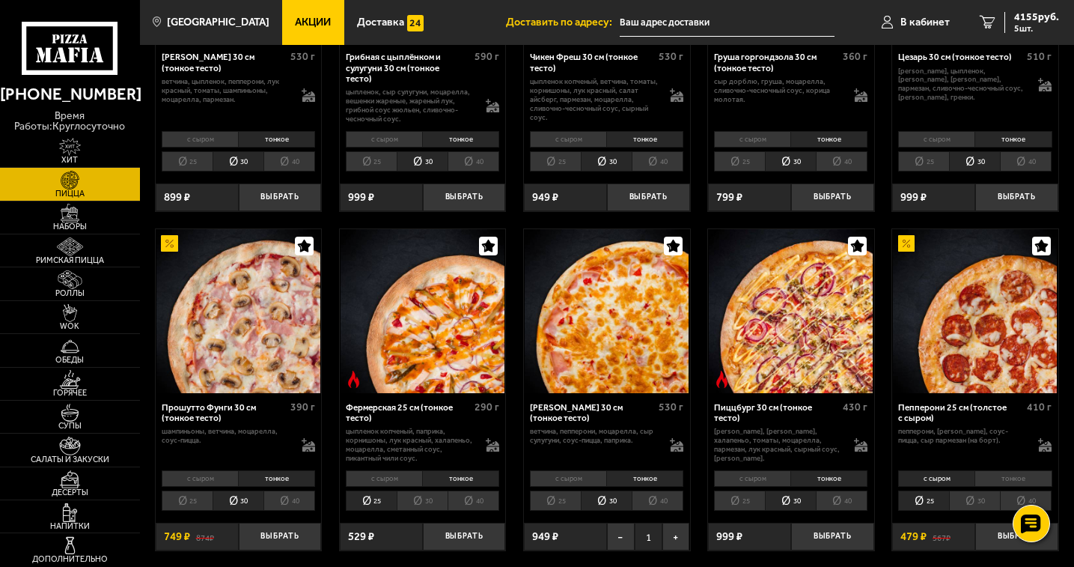
click at [429, 502] on li "30" at bounding box center [422, 500] width 51 height 20
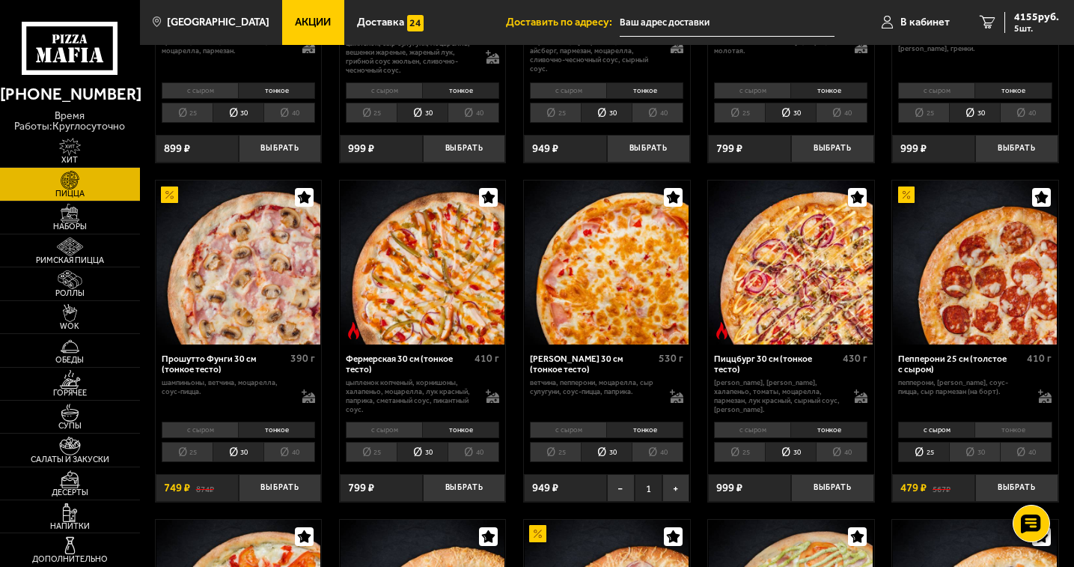
scroll to position [749, 0]
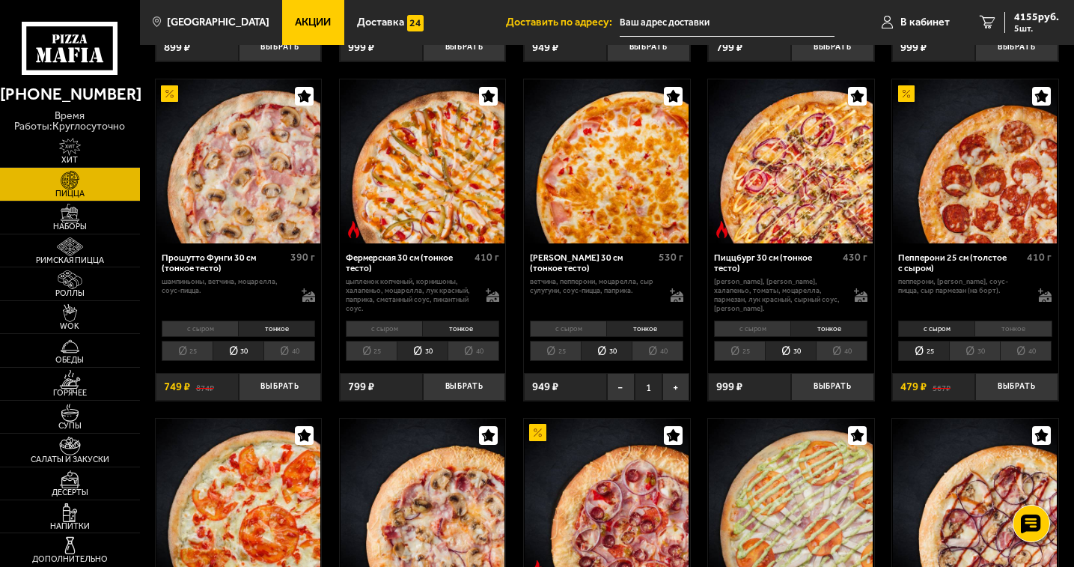
click at [1035, 326] on li "тонкое" at bounding box center [1013, 328] width 77 height 16
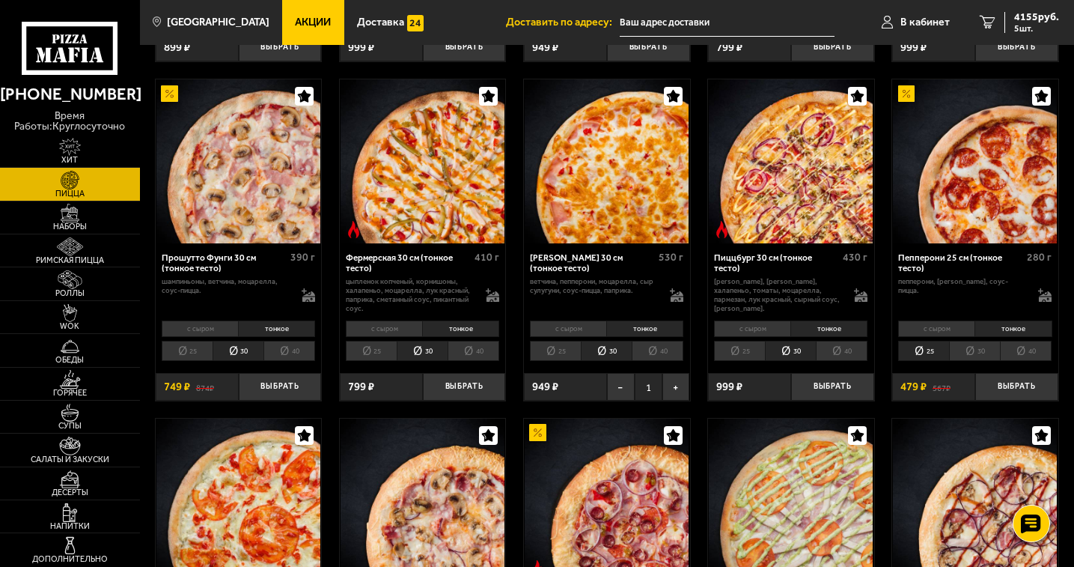
click at [980, 350] on li "30" at bounding box center [974, 351] width 51 height 20
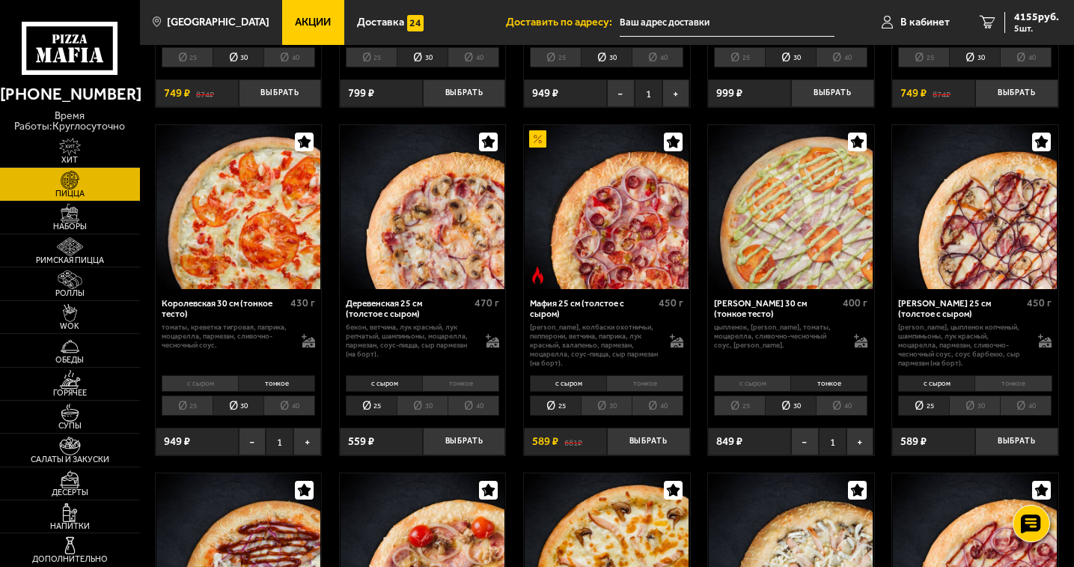
scroll to position [1048, 0]
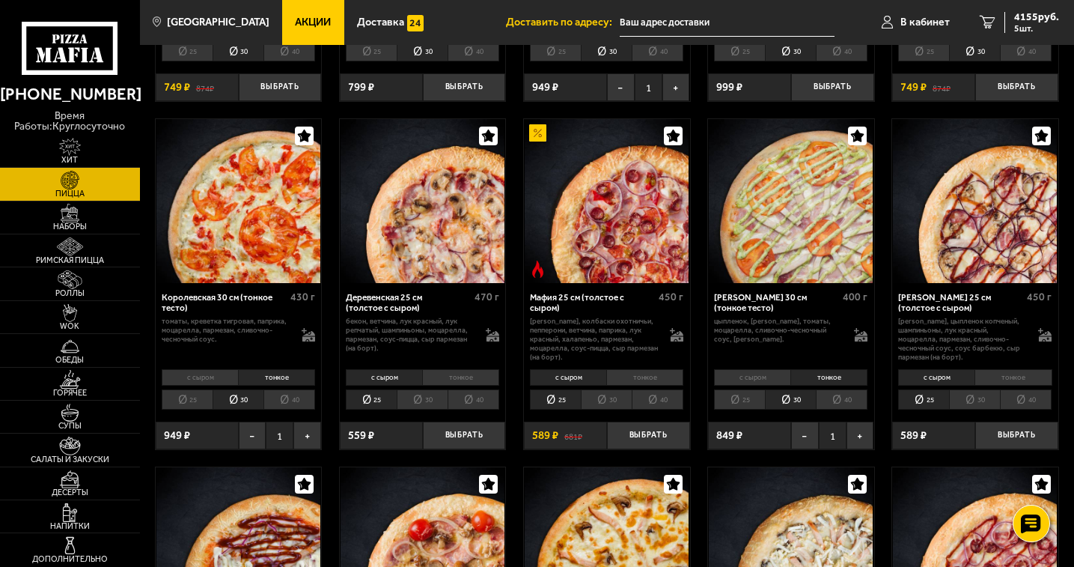
click at [462, 377] on li "тонкое" at bounding box center [460, 377] width 77 height 16
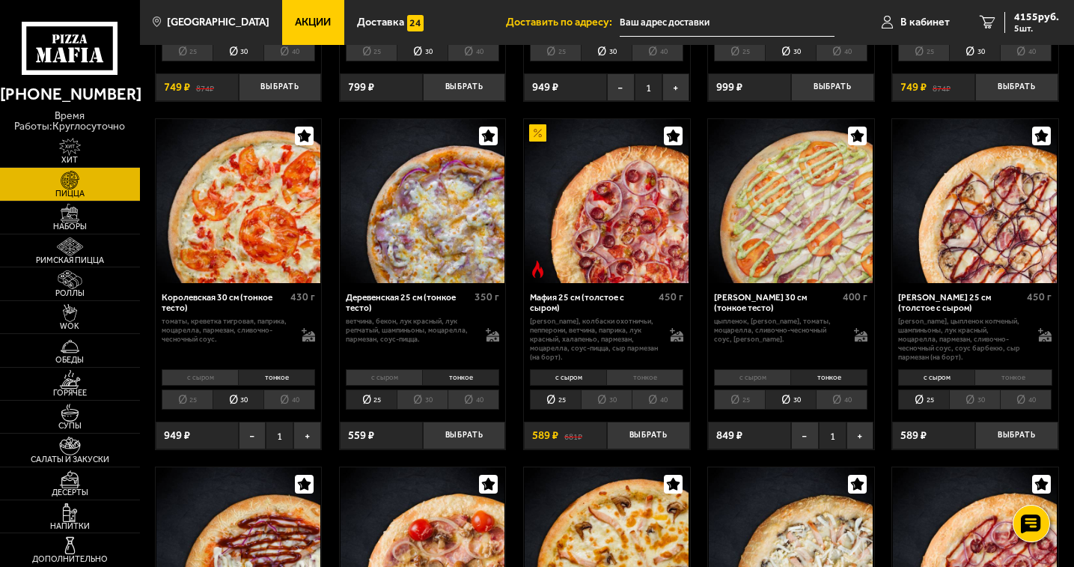
drag, startPoint x: 462, startPoint y: 377, endPoint x: 422, endPoint y: 397, distance: 44.9
click at [422, 397] on li "30" at bounding box center [422, 399] width 51 height 20
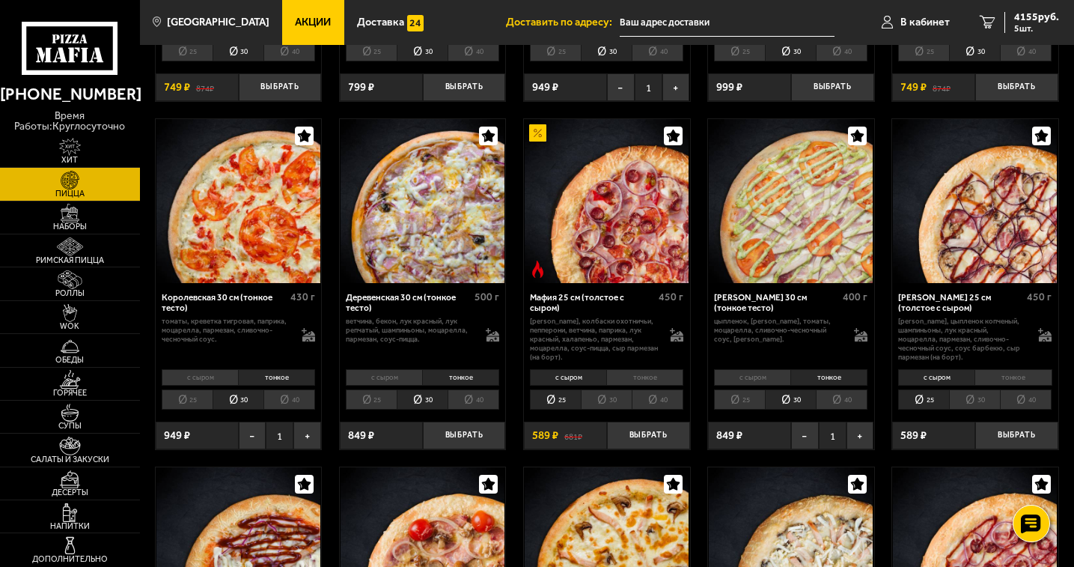
click at [662, 378] on li "тонкое" at bounding box center [644, 377] width 77 height 16
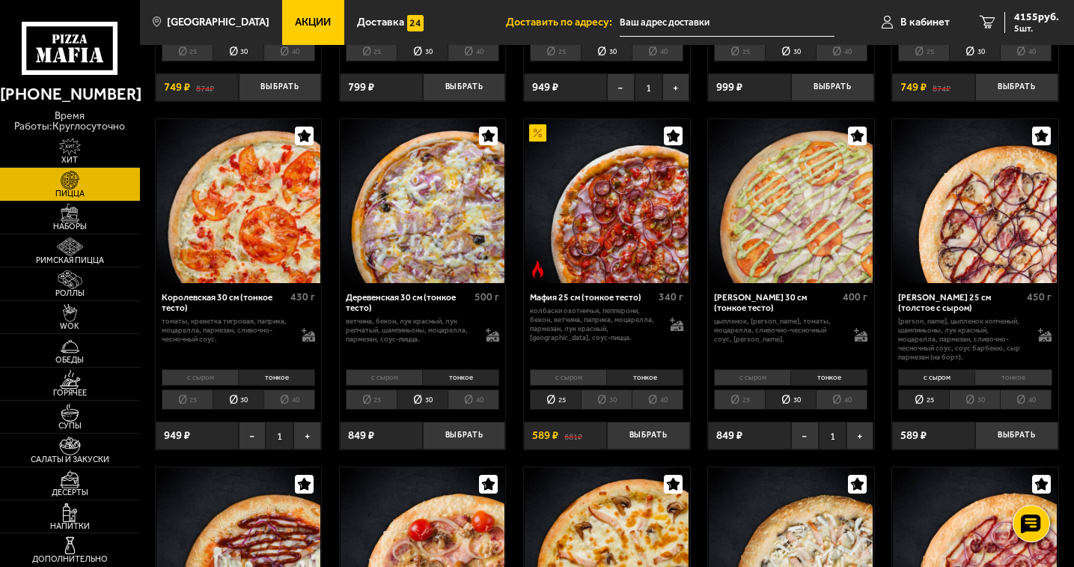
click at [606, 399] on li "30" at bounding box center [606, 399] width 51 height 20
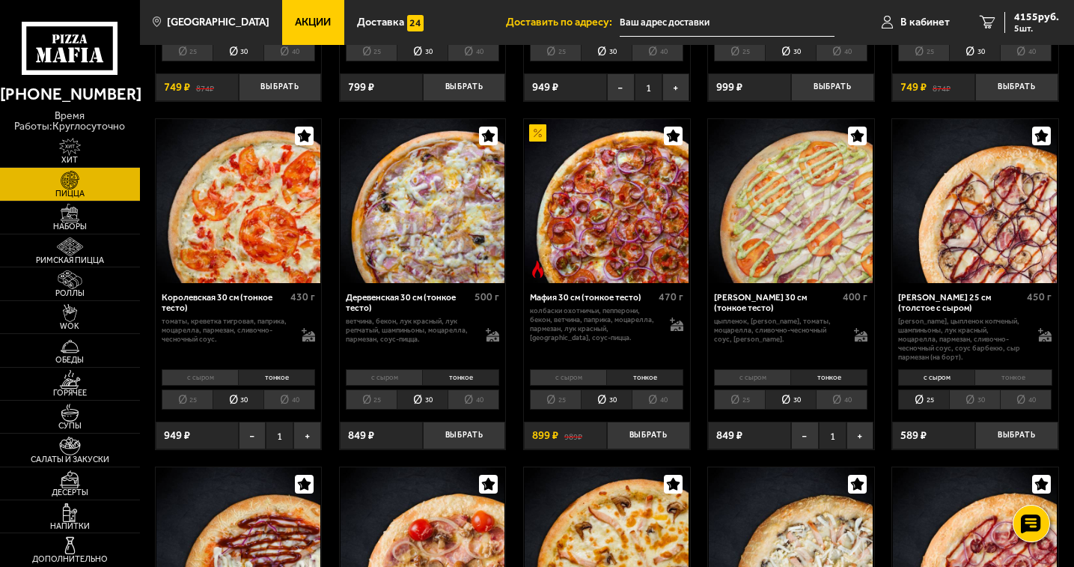
click at [845, 378] on li "тонкое" at bounding box center [828, 377] width 77 height 16
click at [1023, 383] on li "тонкое" at bounding box center [1013, 377] width 77 height 16
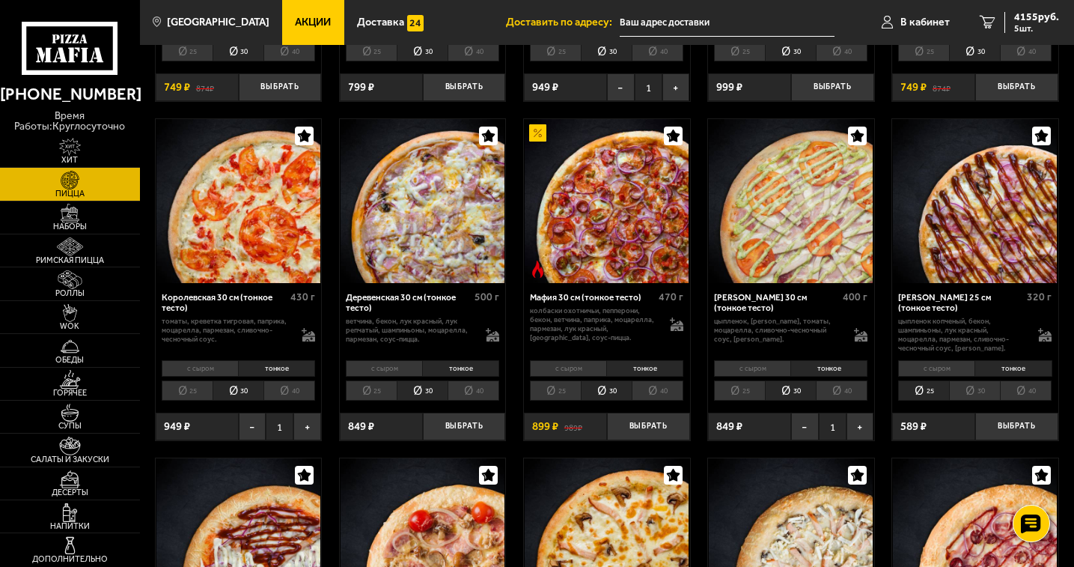
click at [982, 393] on li "30" at bounding box center [974, 390] width 51 height 20
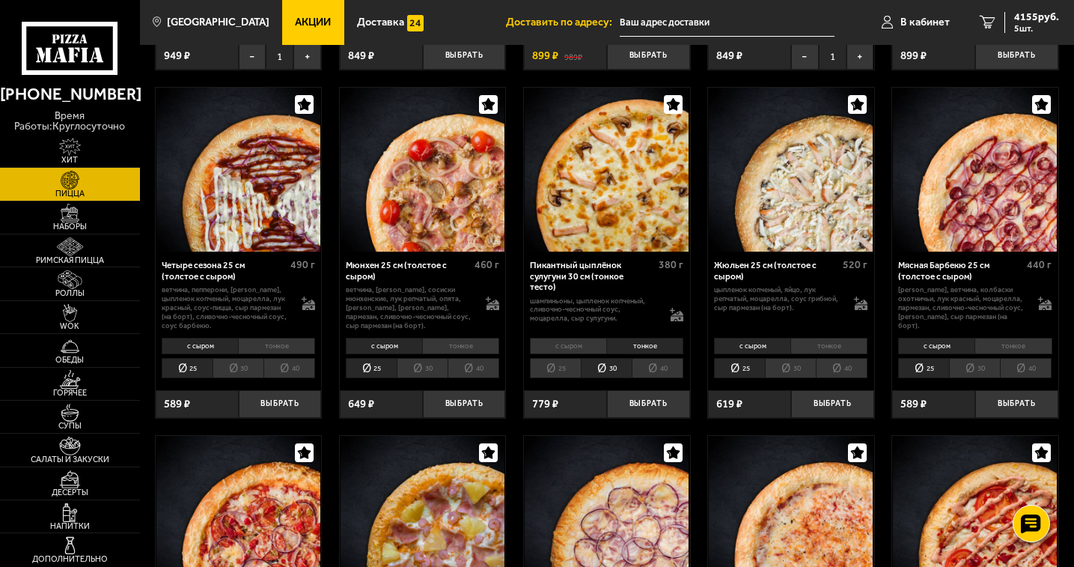
scroll to position [1422, 0]
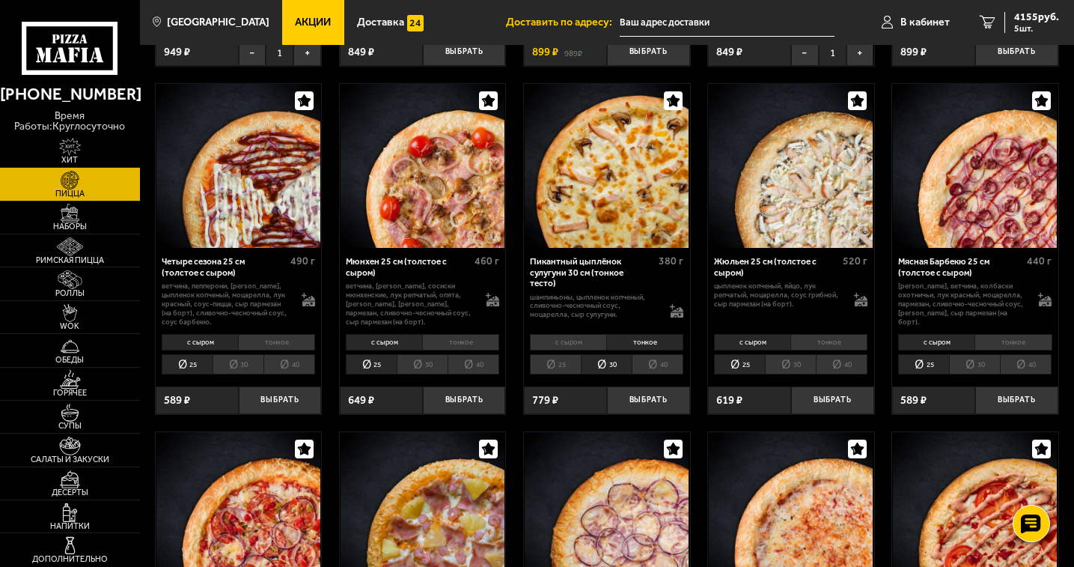
click at [299, 343] on li "тонкое" at bounding box center [276, 342] width 77 height 16
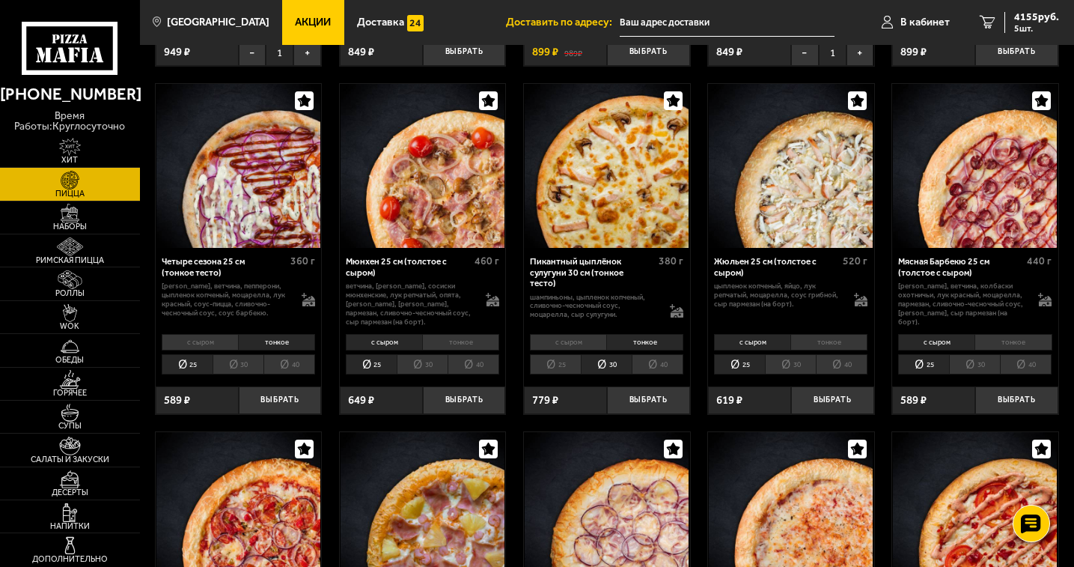
click at [241, 363] on li "30" at bounding box center [238, 364] width 51 height 20
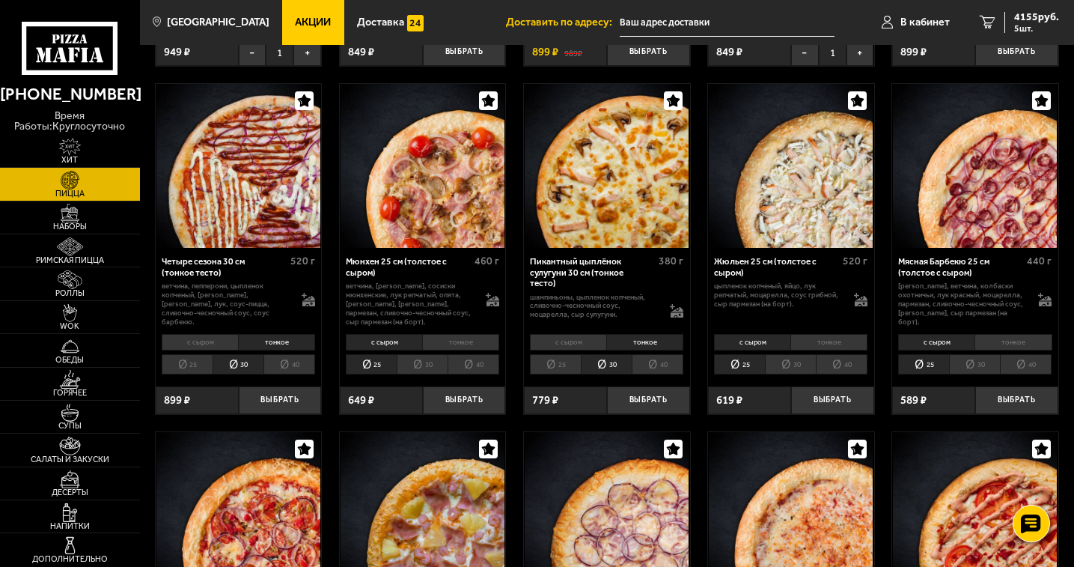
click at [478, 348] on li "тонкое" at bounding box center [460, 342] width 77 height 16
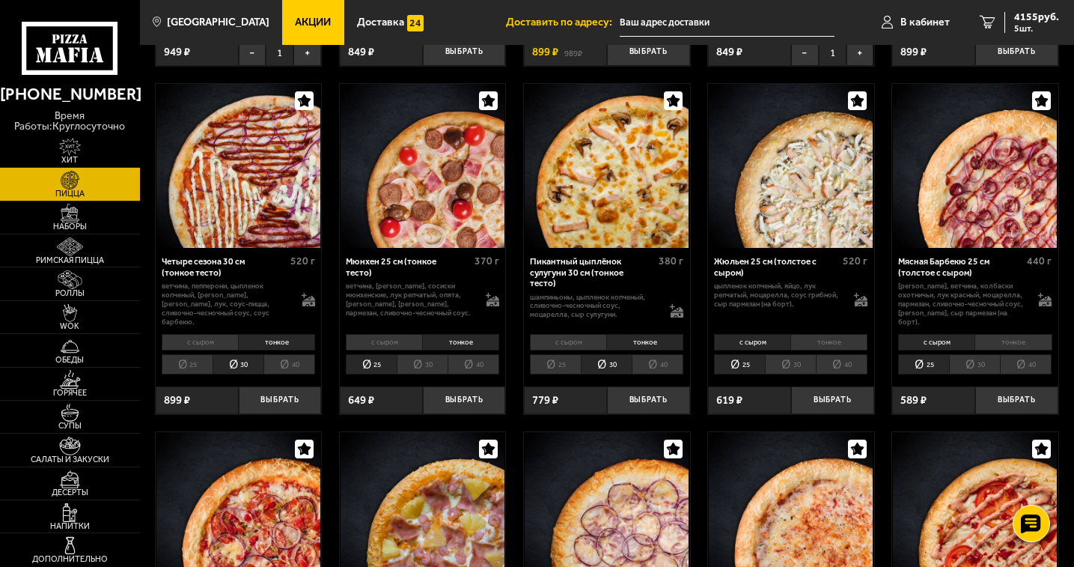
click at [424, 359] on li "30" at bounding box center [422, 364] width 51 height 20
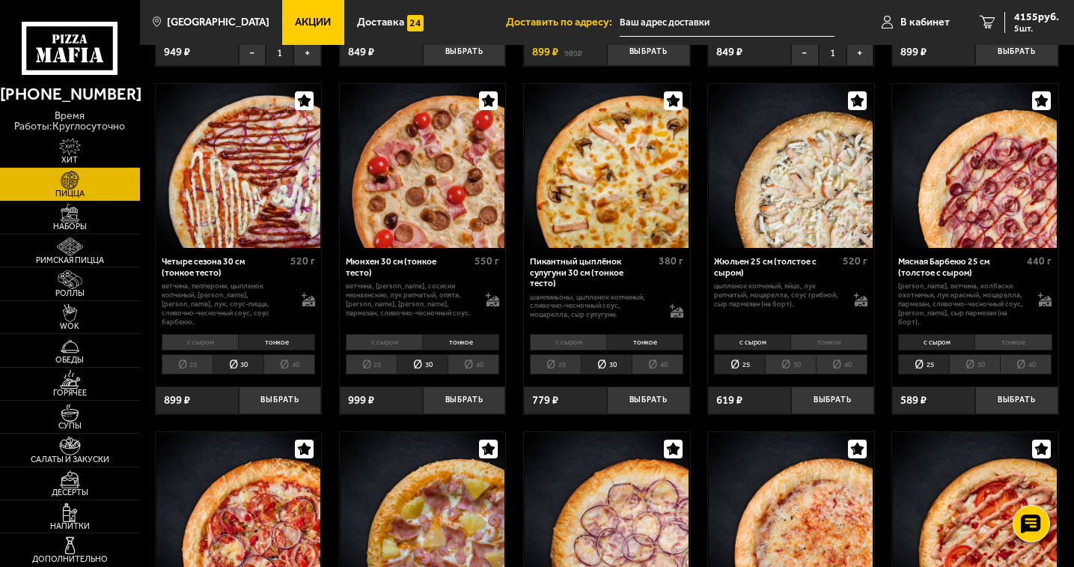
click at [485, 359] on li "40" at bounding box center [474, 364] width 52 height 20
click at [432, 357] on li "30" at bounding box center [422, 364] width 51 height 20
click at [832, 340] on li "тонкое" at bounding box center [828, 342] width 77 height 16
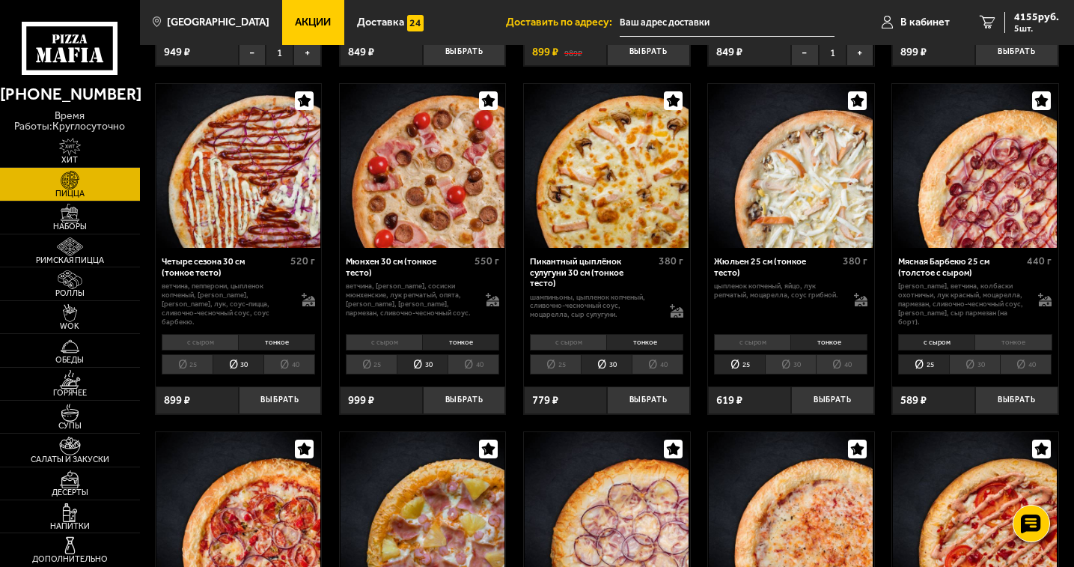
click at [791, 365] on li "30" at bounding box center [790, 364] width 51 height 20
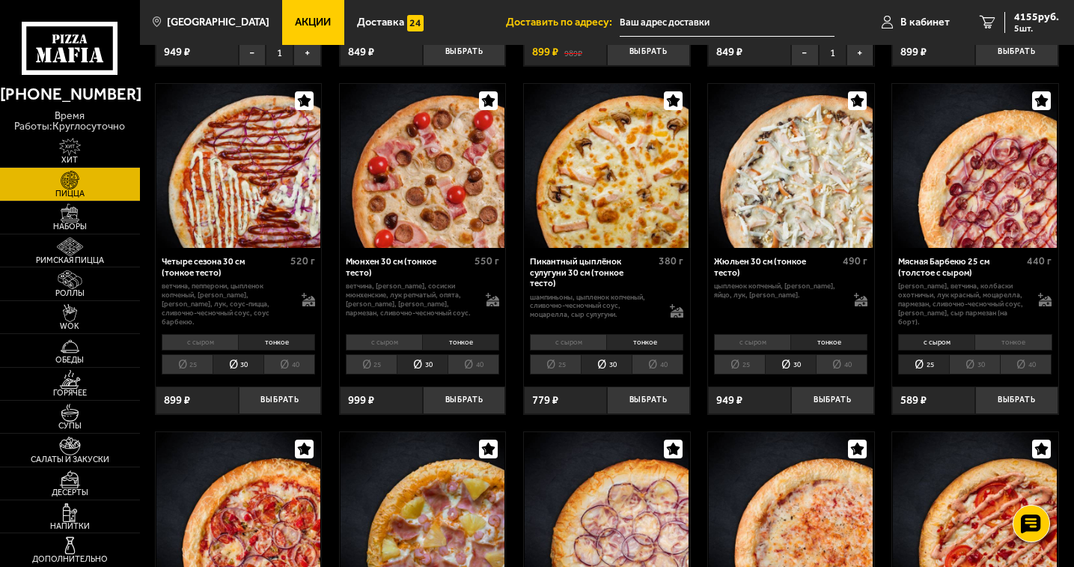
click at [1034, 335] on li "тонкое" at bounding box center [1013, 342] width 77 height 16
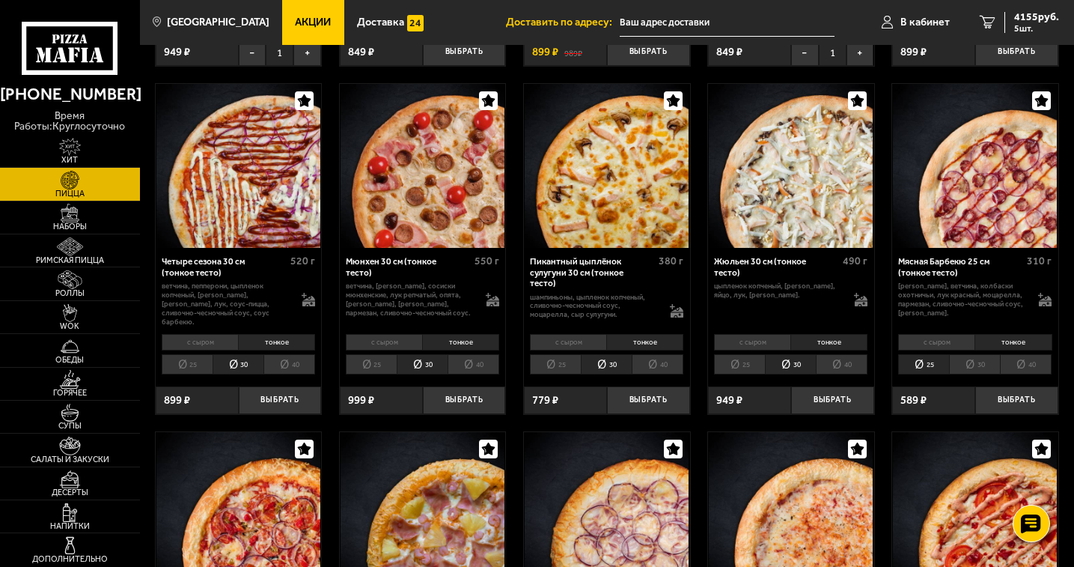
click at [978, 359] on li "30" at bounding box center [974, 364] width 51 height 20
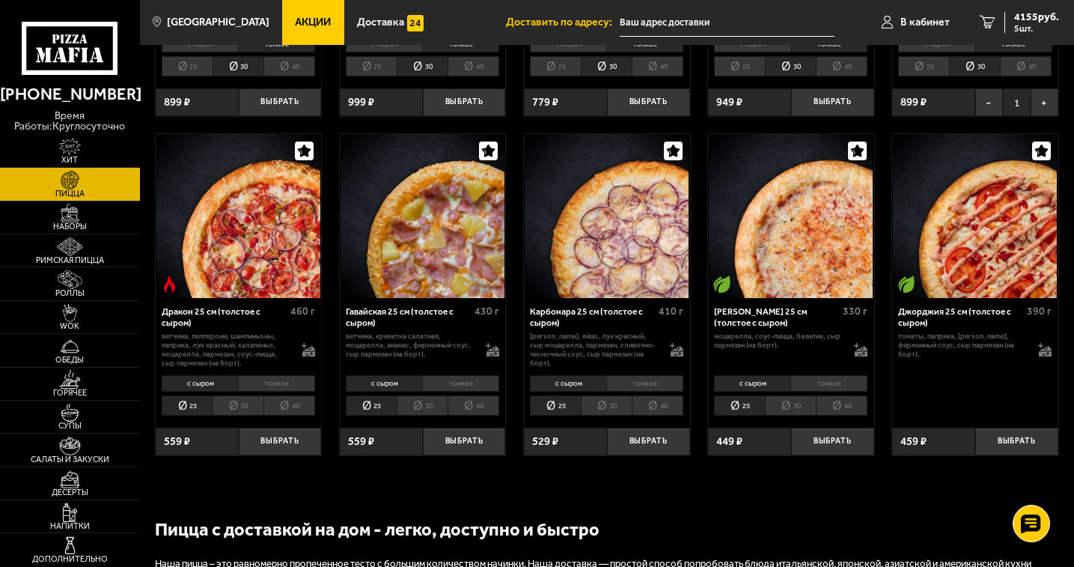
scroll to position [1722, 0]
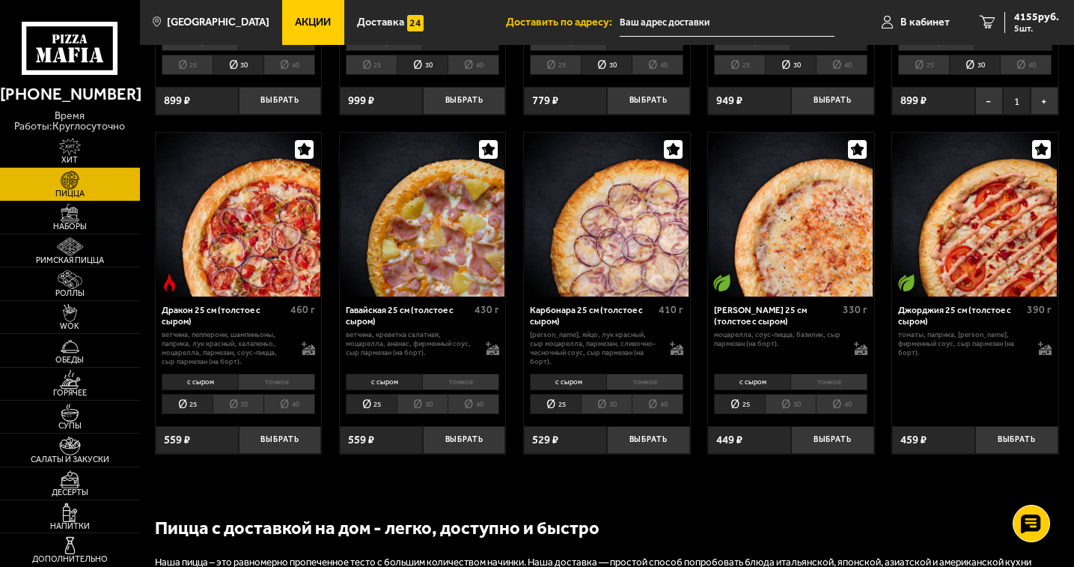
click at [301, 374] on li "тонкое" at bounding box center [276, 382] width 77 height 16
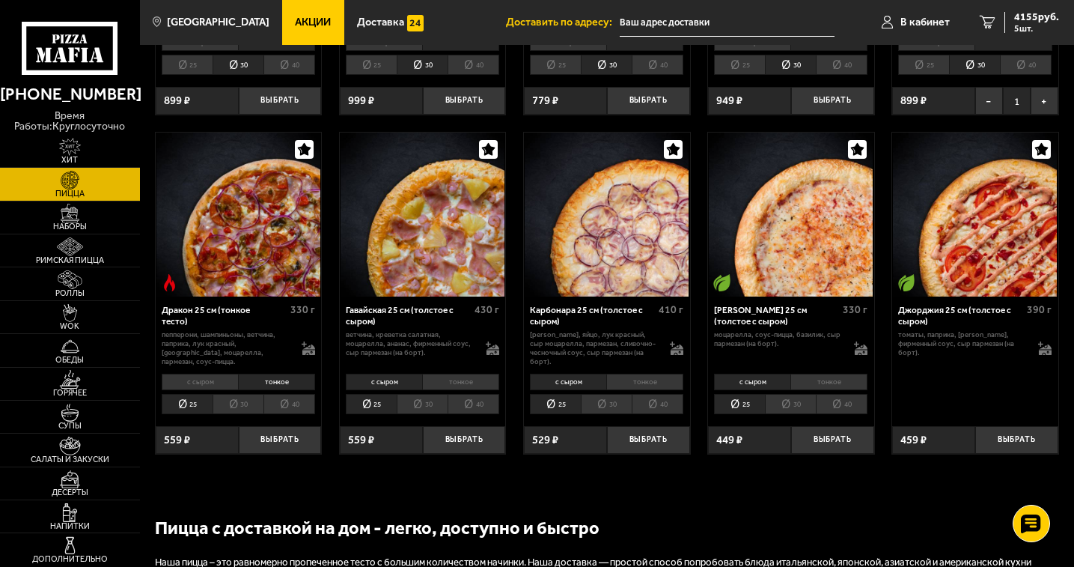
click at [246, 400] on li "30" at bounding box center [238, 404] width 51 height 20
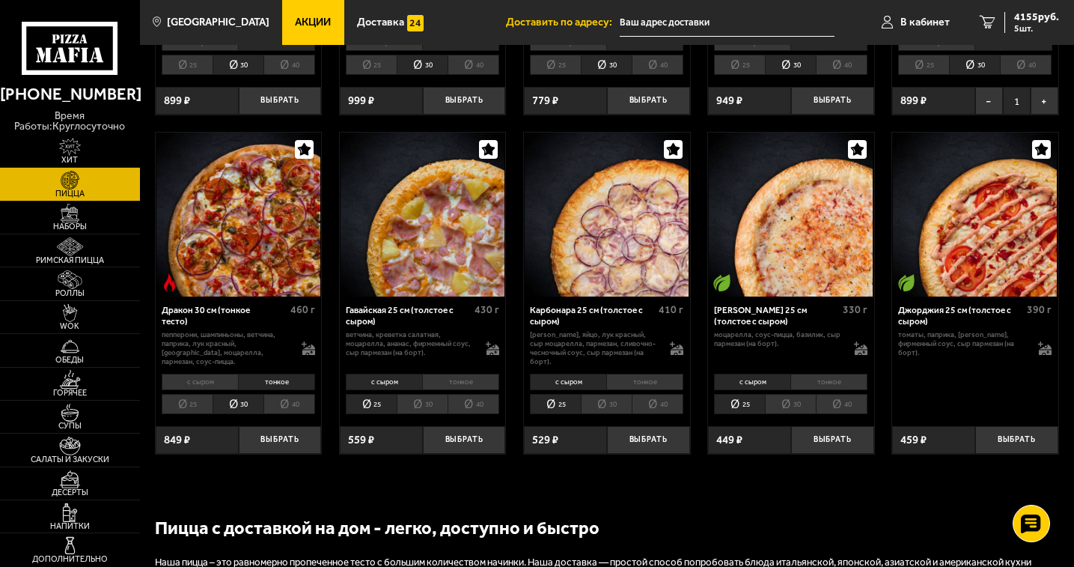
click at [475, 378] on li "тонкое" at bounding box center [460, 382] width 77 height 16
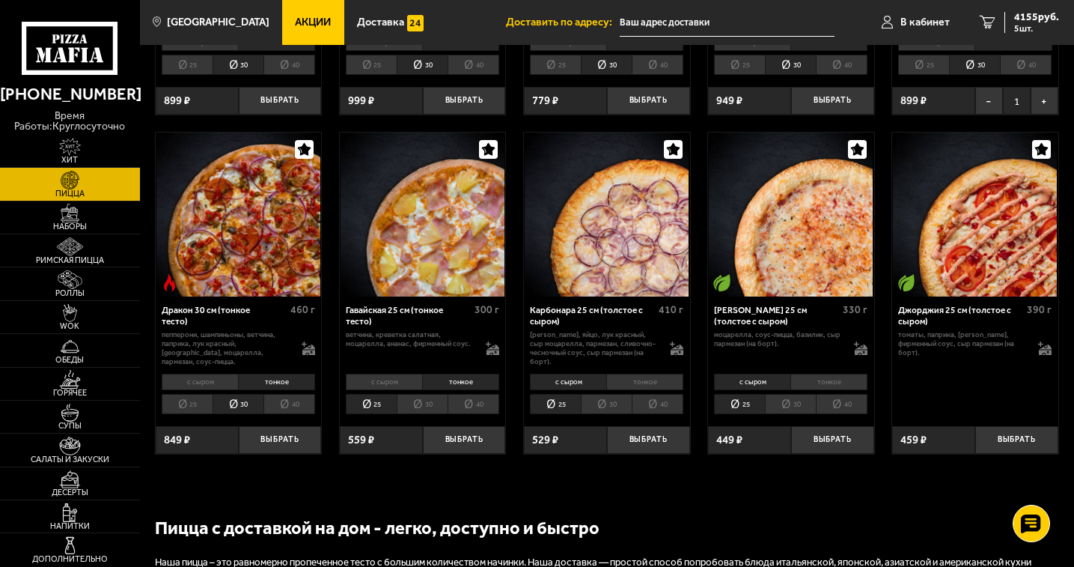
click at [426, 398] on li "30" at bounding box center [422, 404] width 51 height 20
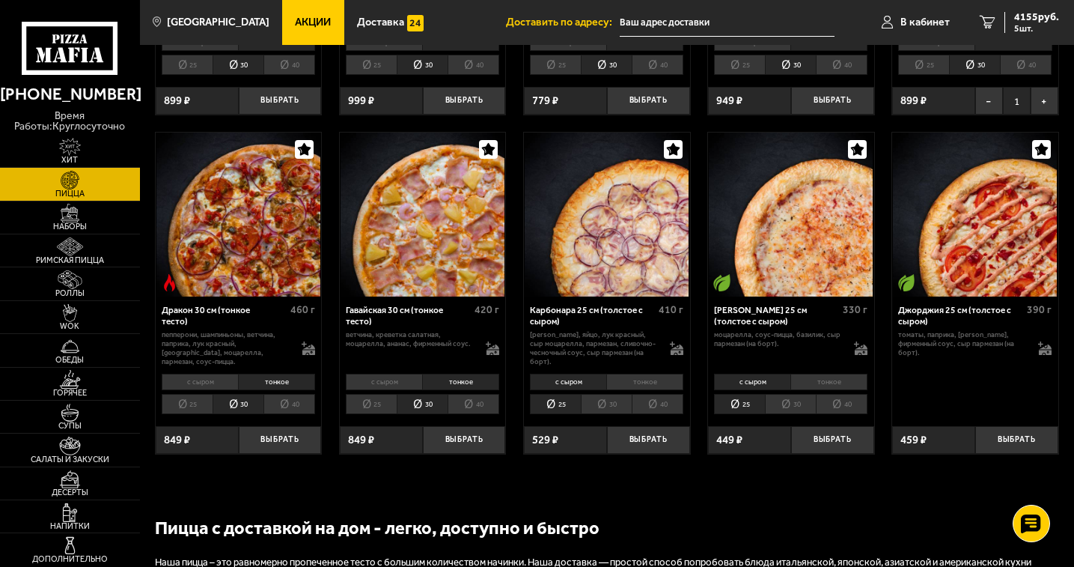
click at [653, 377] on li "тонкое" at bounding box center [644, 382] width 77 height 16
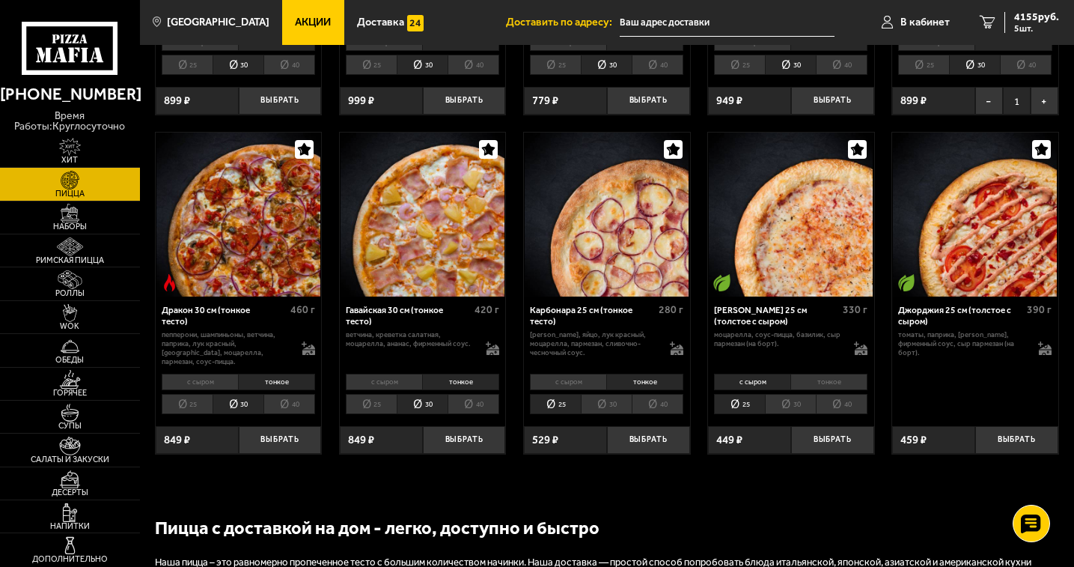
click at [609, 394] on li "30" at bounding box center [606, 404] width 51 height 20
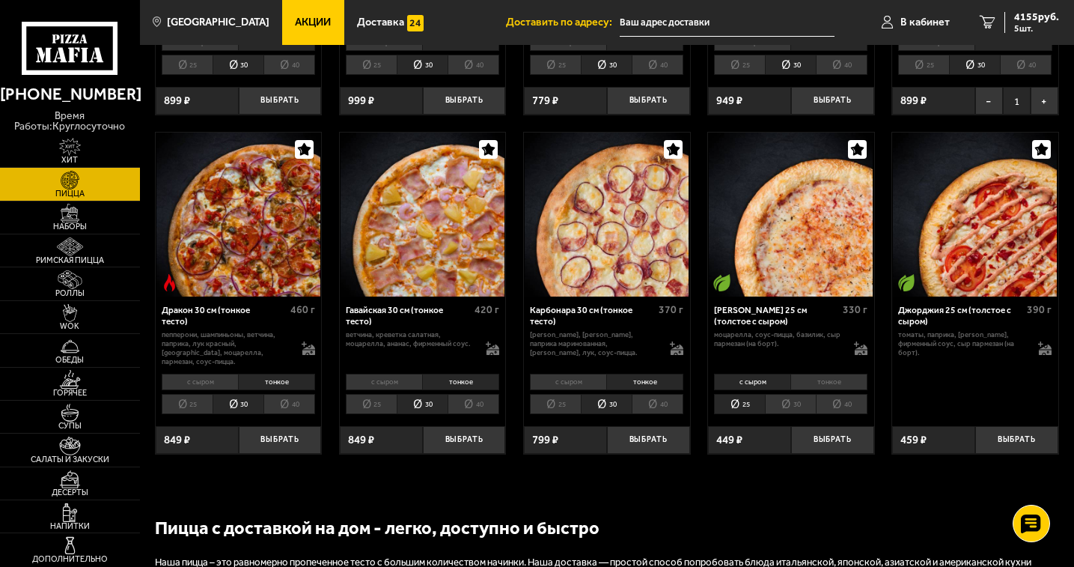
click at [849, 374] on li "тонкое" at bounding box center [828, 382] width 77 height 16
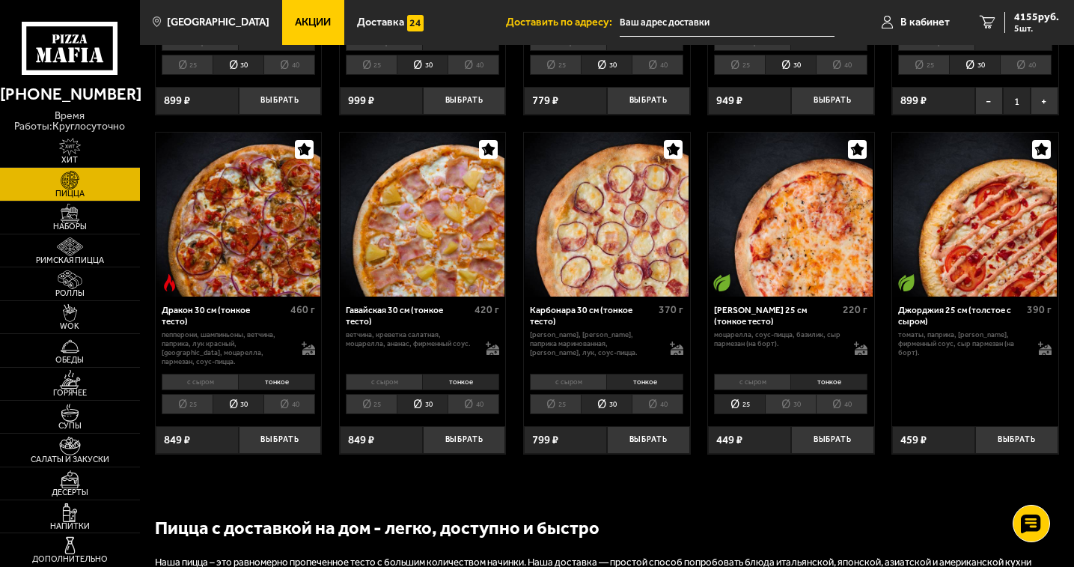
click at [790, 394] on li "30" at bounding box center [790, 404] width 51 height 20
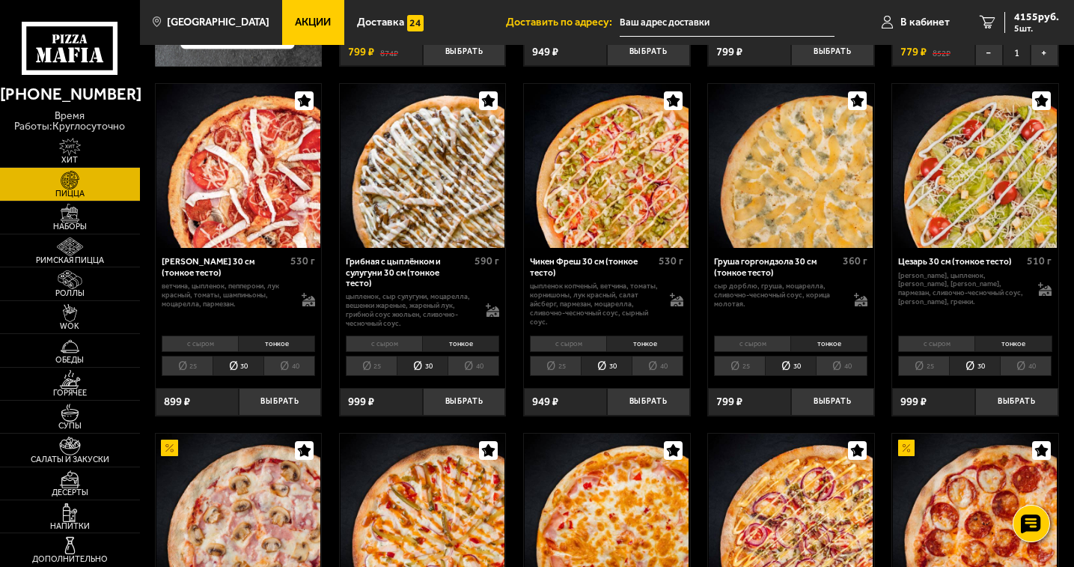
scroll to position [299, 0]
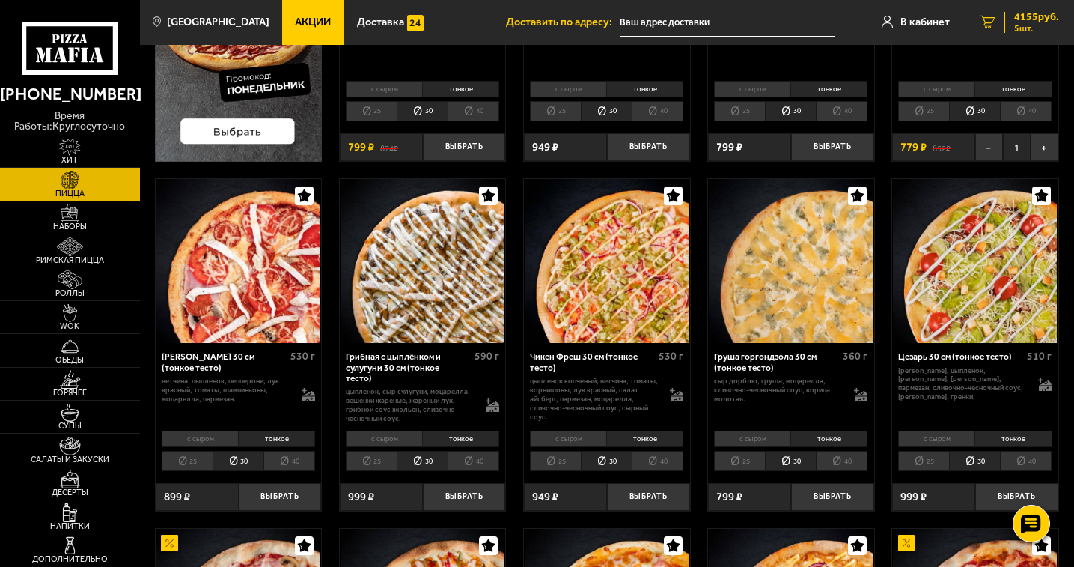
click at [991, 22] on icon "5" at bounding box center [988, 22] width 16 height 13
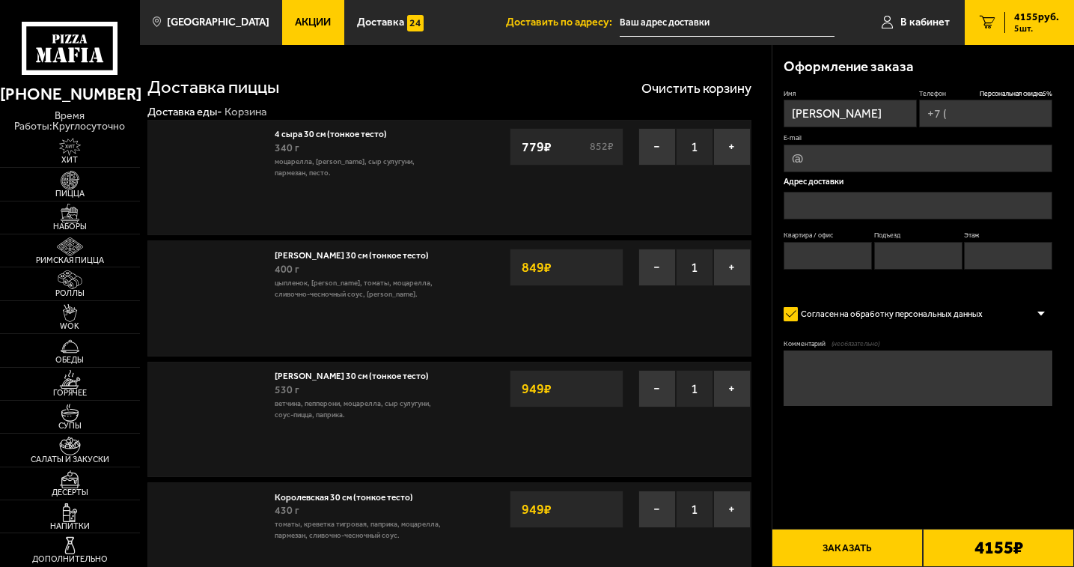
type input "[PHONE_NUMBER]"
type input "[STREET_ADDRESS][PERSON_NAME]"
type input "327"
type input "1"
type input "3"
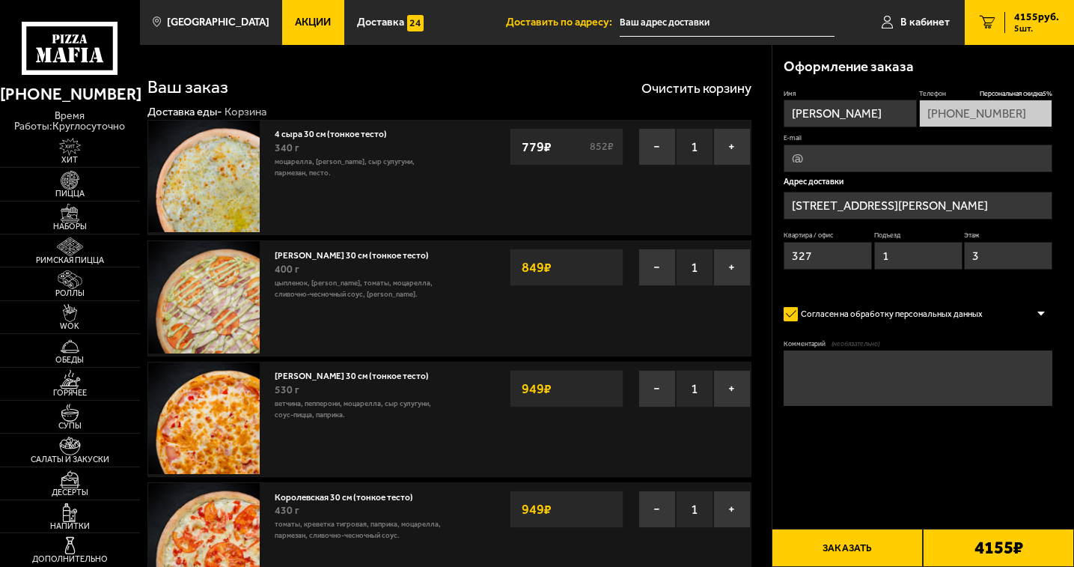
type input "[PERSON_NAME][STREET_ADDRESS]"
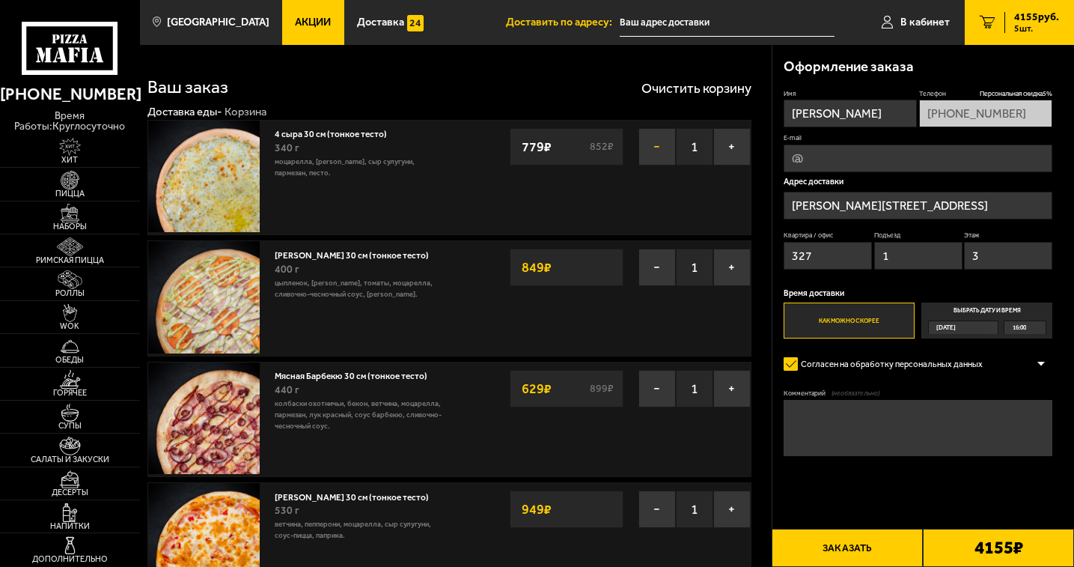
click at [657, 146] on button "−" at bounding box center [657, 146] width 37 height 37
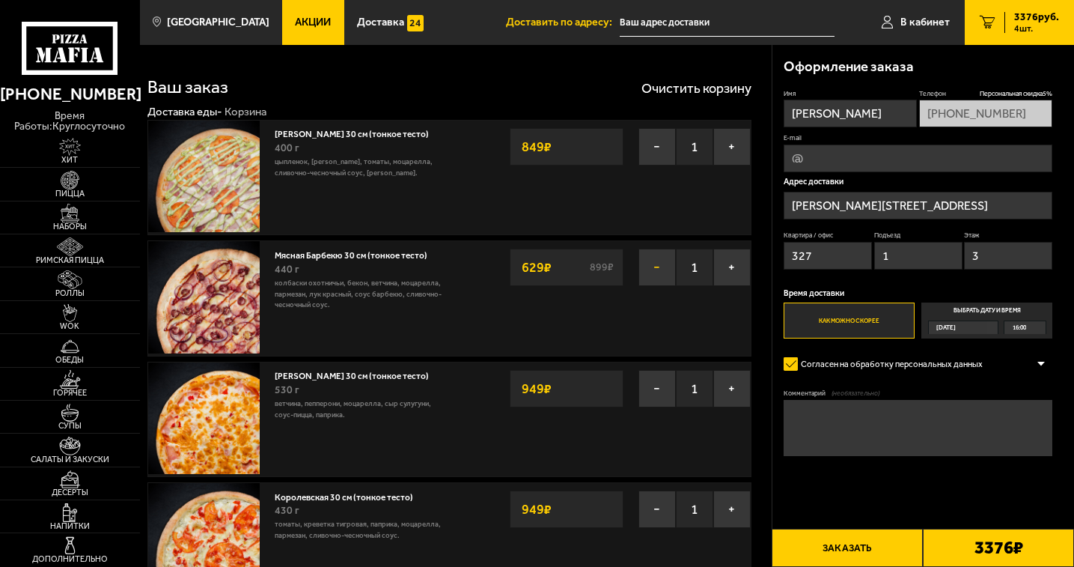
click at [658, 268] on button "−" at bounding box center [657, 267] width 37 height 37
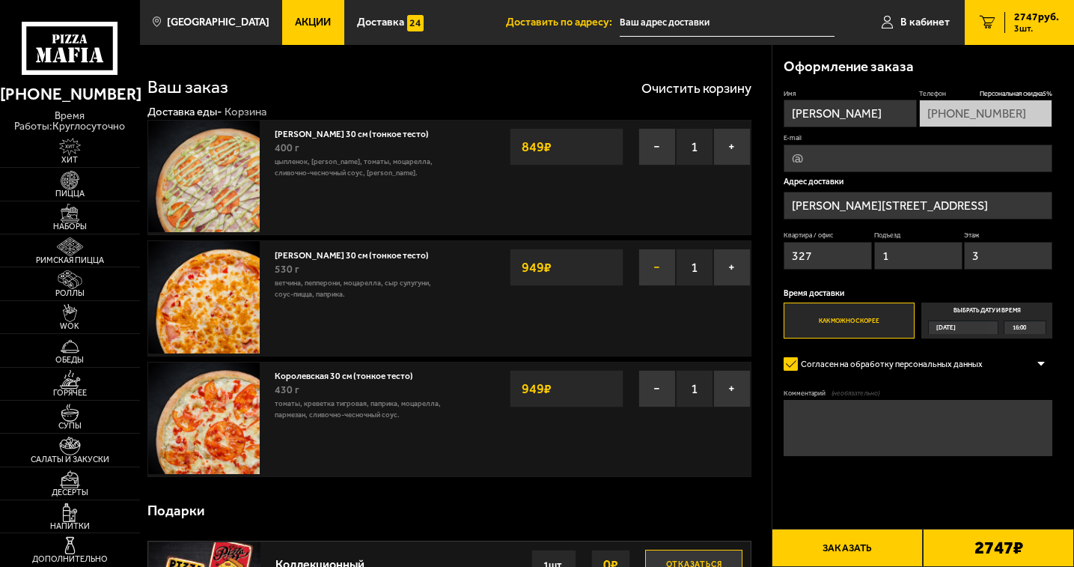
click at [661, 389] on button "−" at bounding box center [657, 388] width 37 height 37
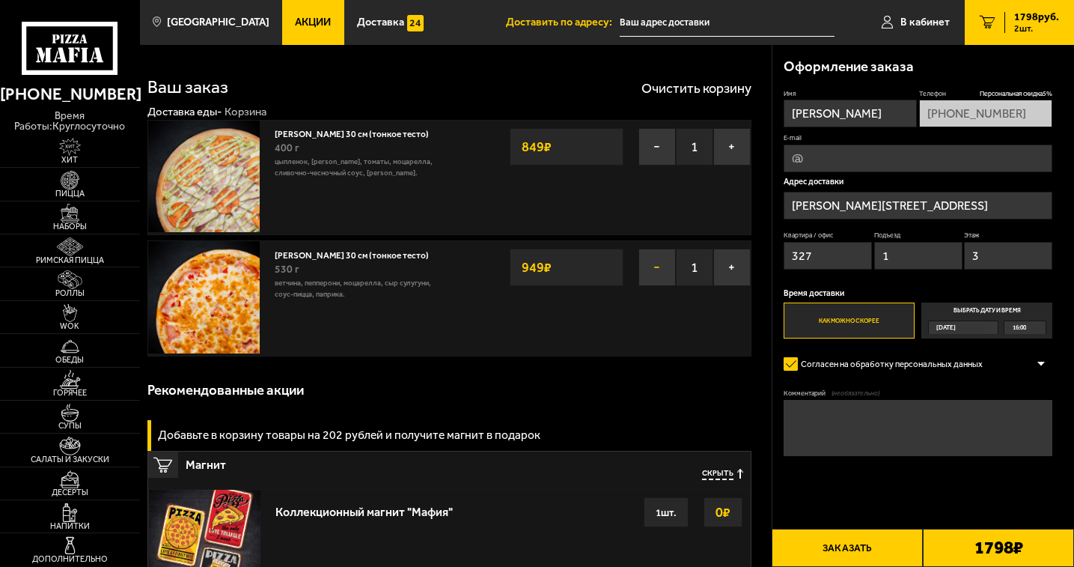
click at [656, 271] on button "−" at bounding box center [657, 267] width 37 height 37
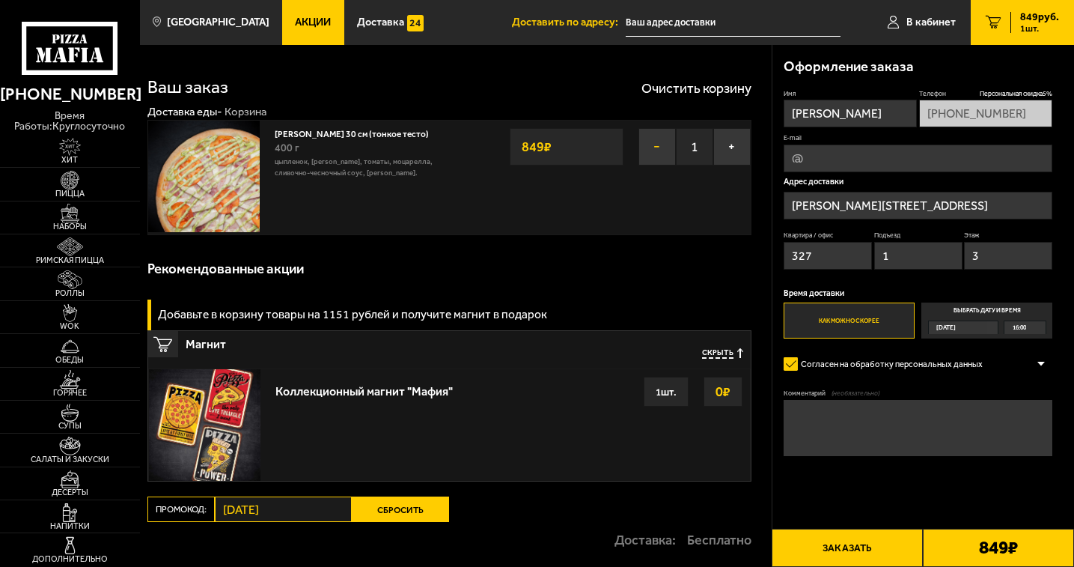
click at [656, 139] on button "−" at bounding box center [657, 146] width 37 height 37
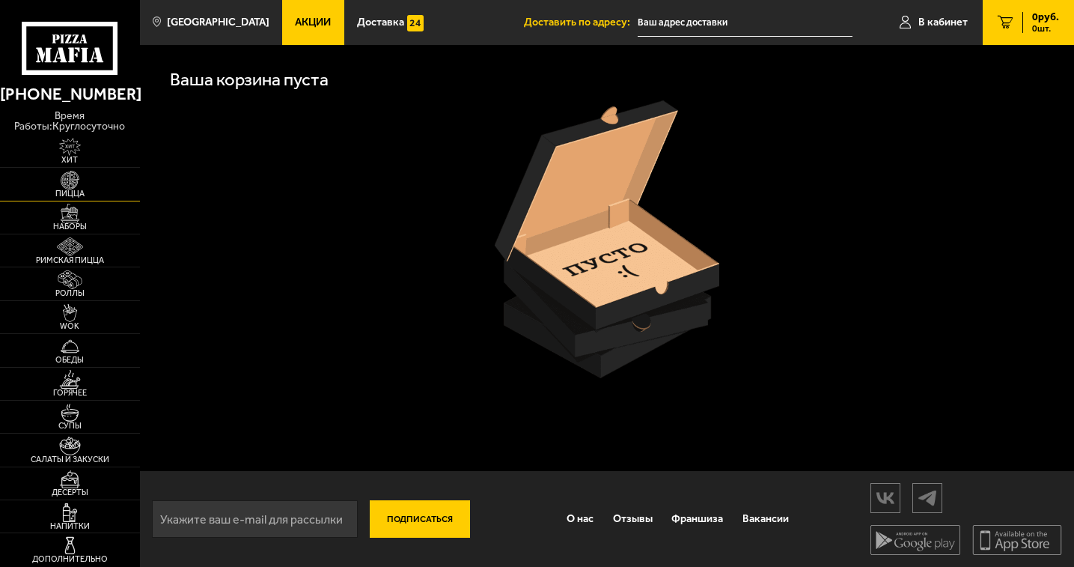
click at [79, 191] on span "Пицца" at bounding box center [70, 193] width 140 height 8
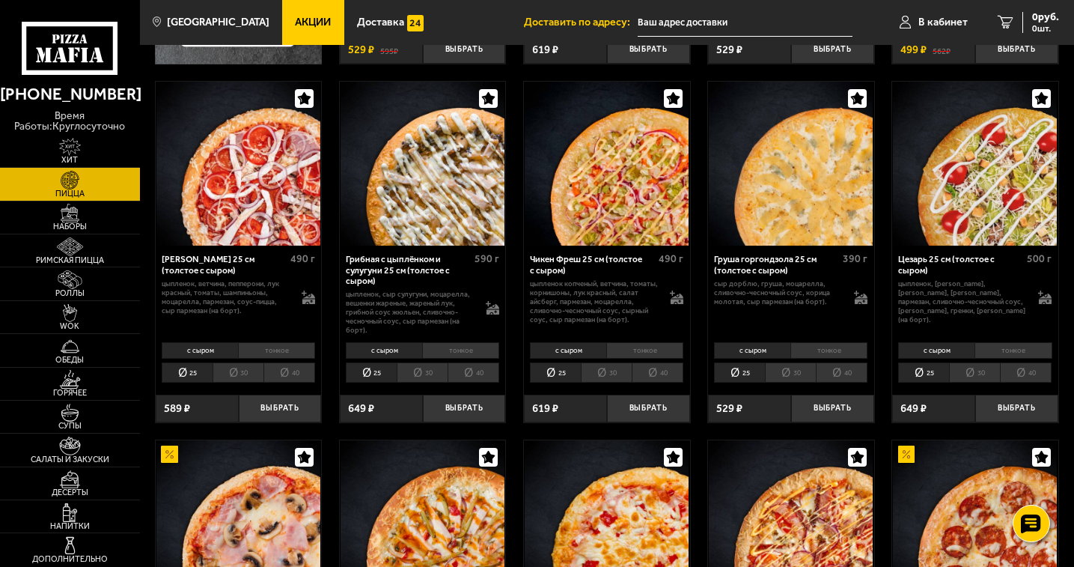
scroll to position [449, 0]
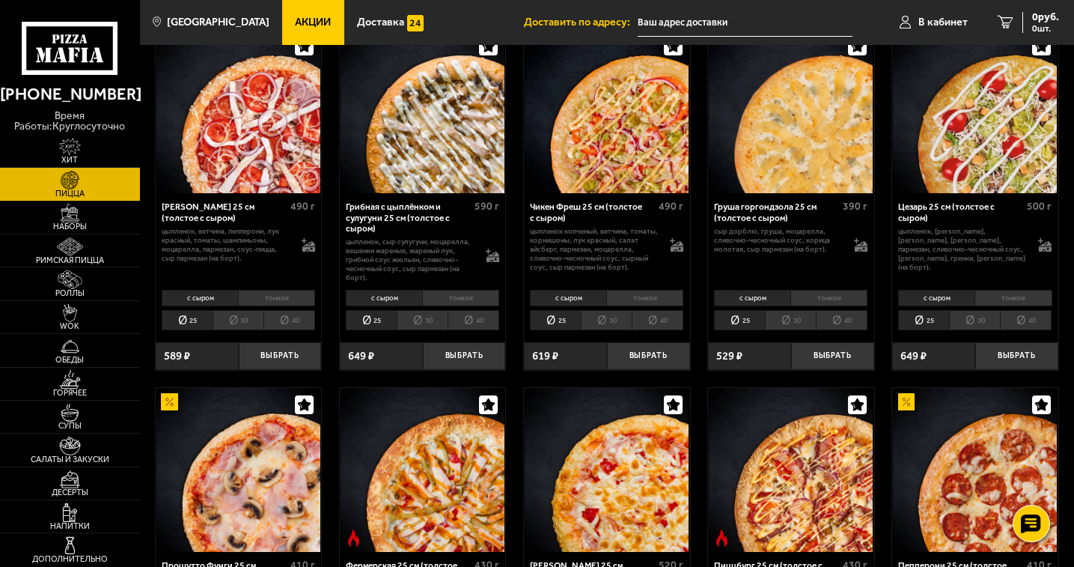
click at [461, 303] on li "тонкое" at bounding box center [460, 298] width 77 height 16
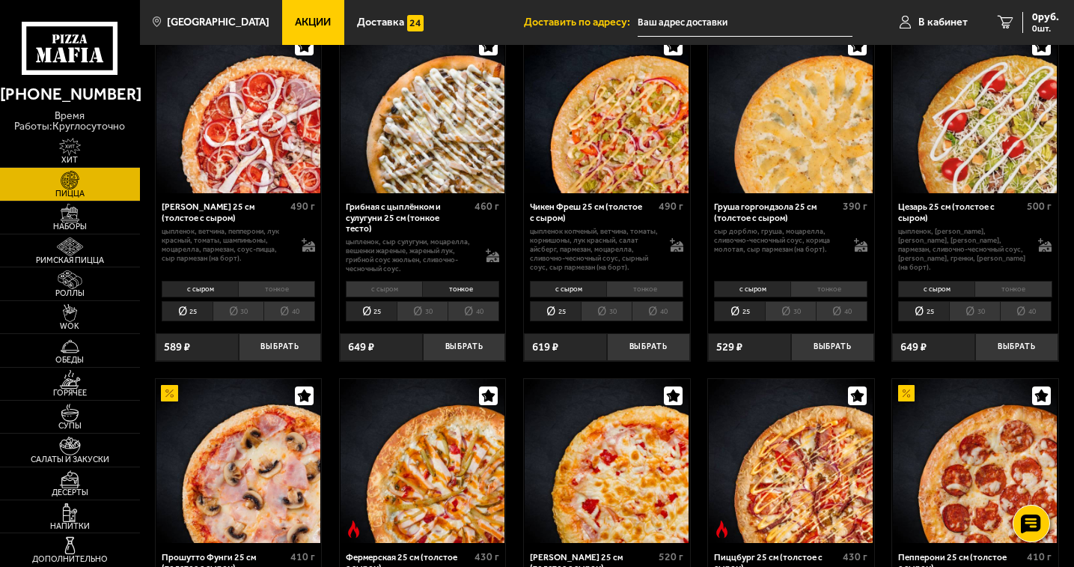
click at [421, 311] on li "30" at bounding box center [422, 311] width 51 height 20
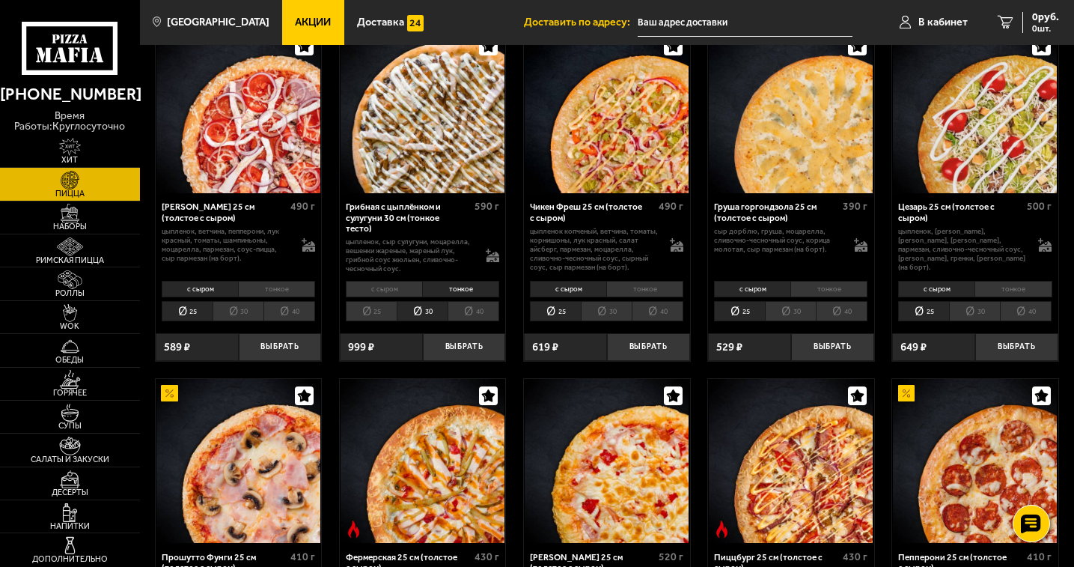
click at [470, 286] on li "тонкое" at bounding box center [460, 289] width 77 height 16
click at [466, 341] on button "Выбрать" at bounding box center [464, 347] width 83 height 28
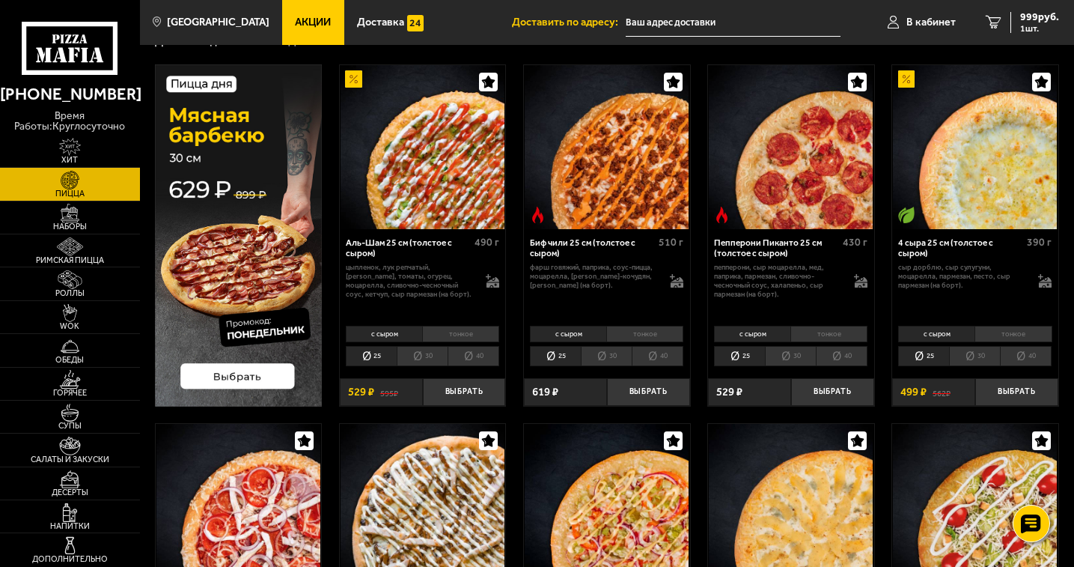
scroll to position [0, 0]
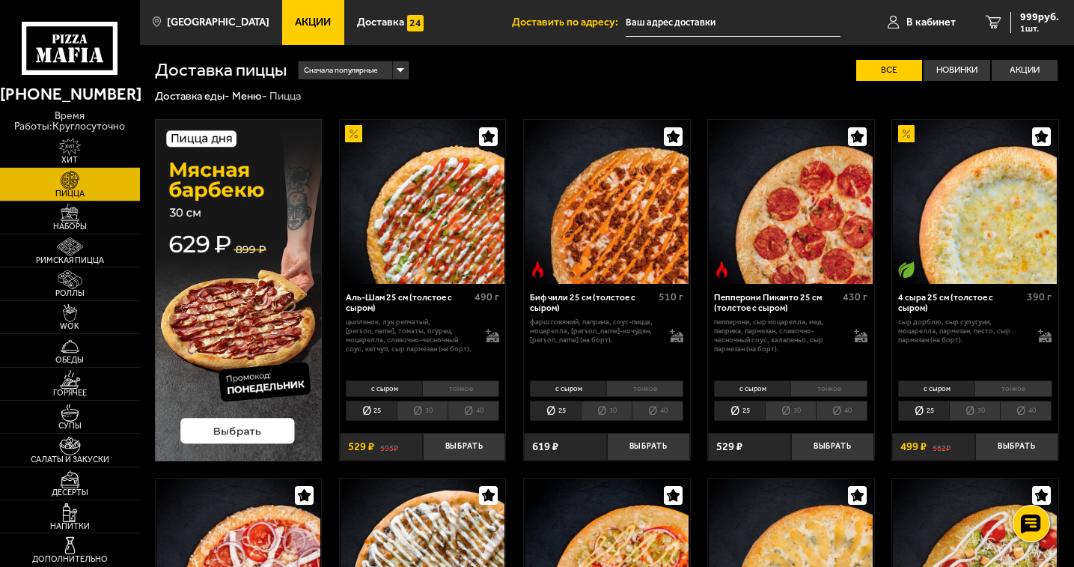
click at [1024, 386] on li "тонкое" at bounding box center [1013, 388] width 77 height 16
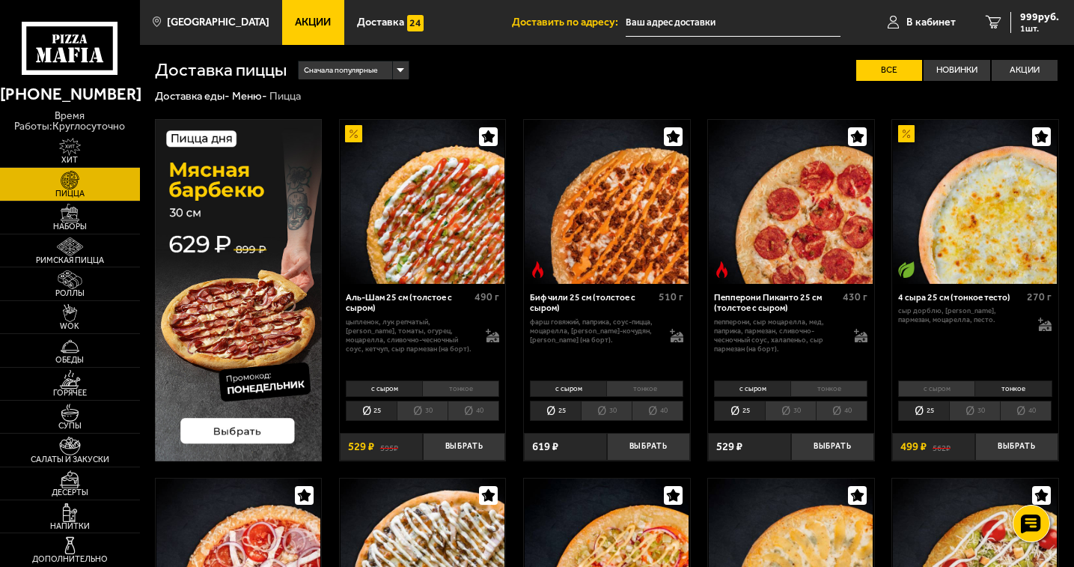
click at [983, 407] on li "30" at bounding box center [974, 410] width 51 height 20
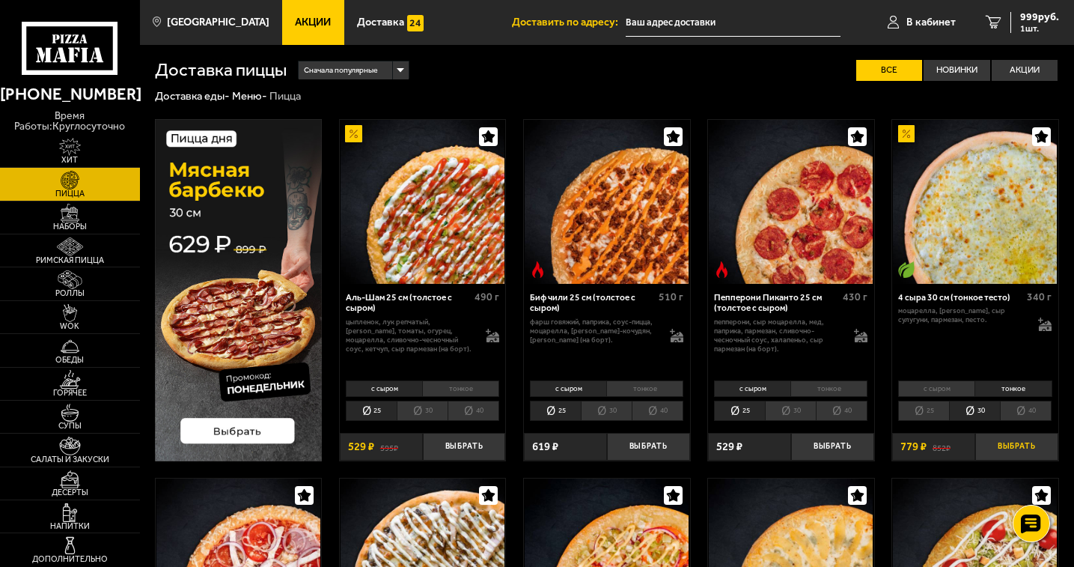
click at [1029, 447] on button "Выбрать" at bounding box center [1016, 447] width 83 height 28
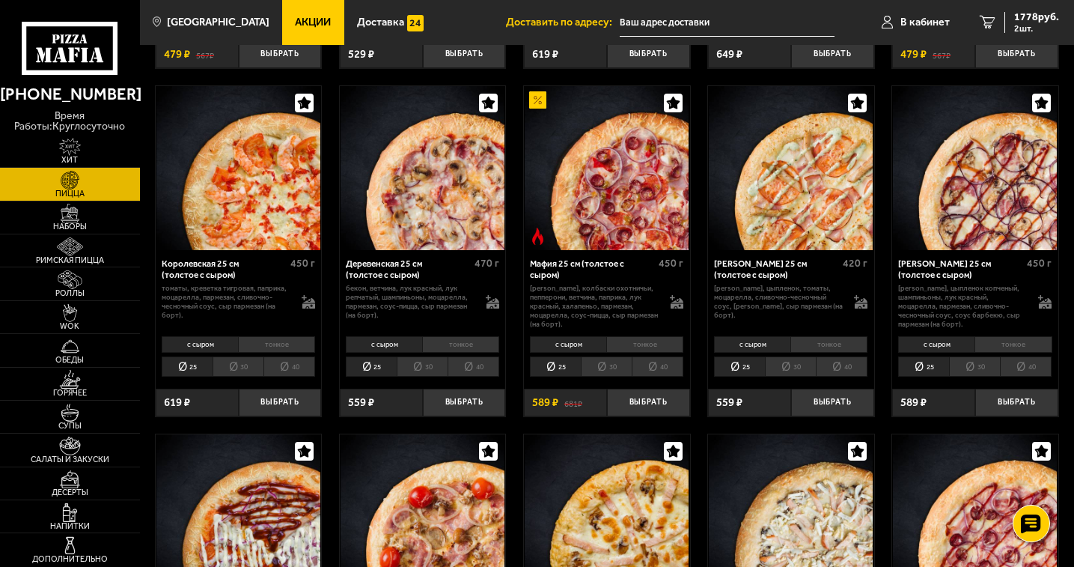
scroll to position [1123, 0]
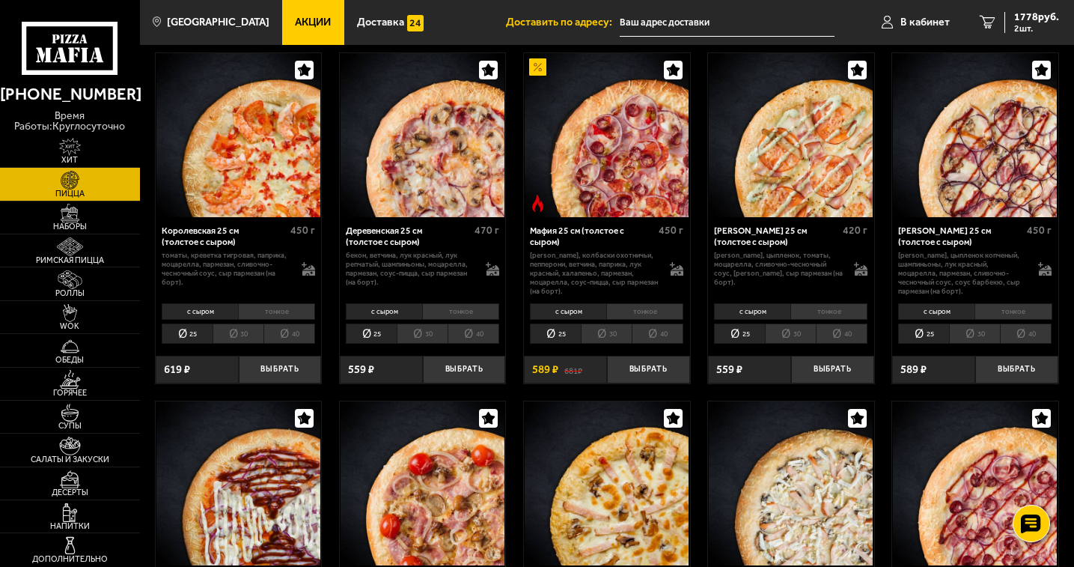
click at [272, 311] on li "тонкое" at bounding box center [276, 311] width 77 height 16
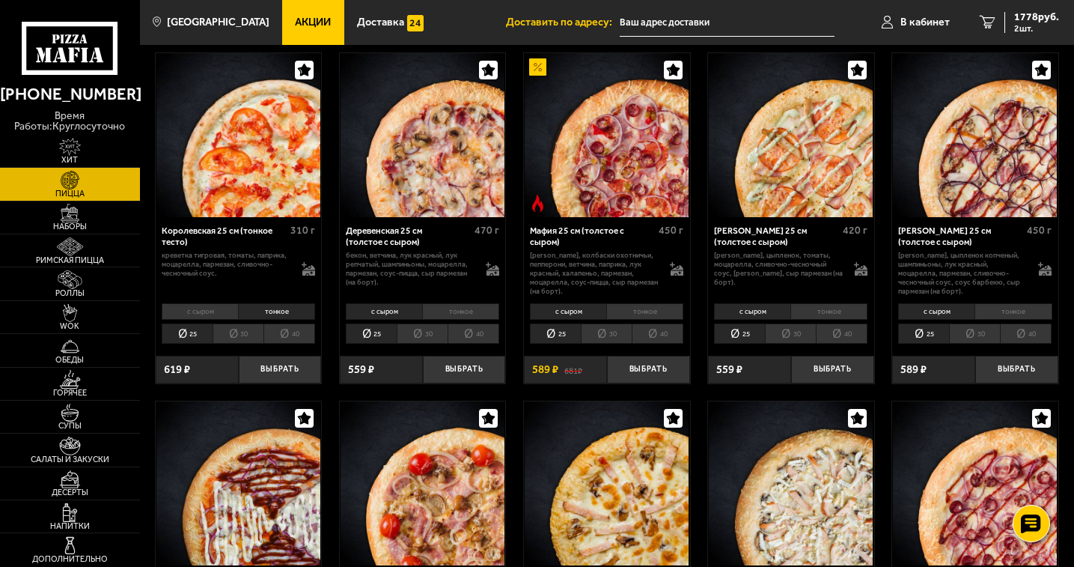
click at [239, 333] on li "30" at bounding box center [238, 333] width 51 height 20
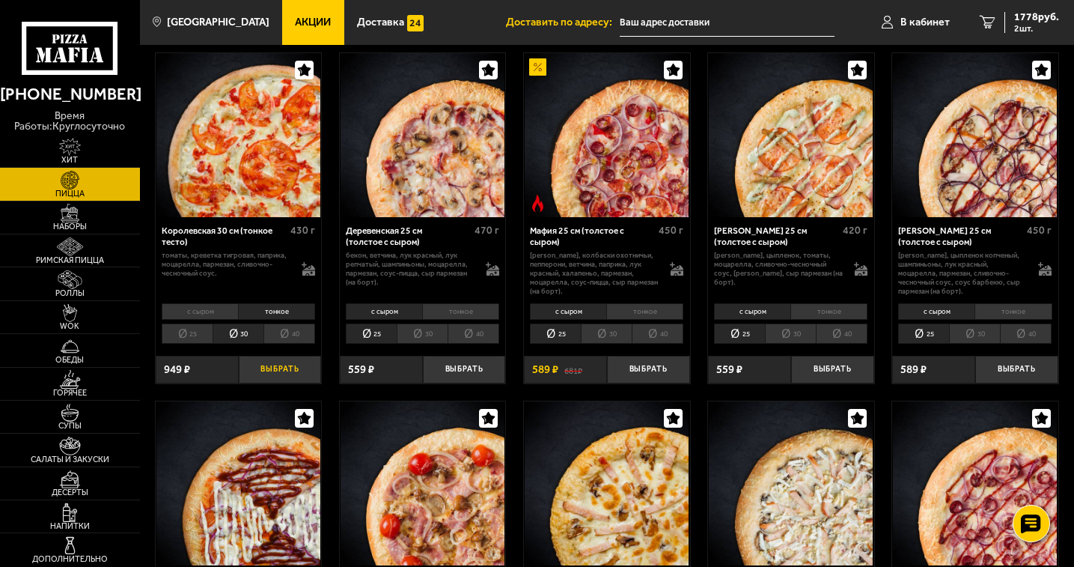
click at [290, 373] on button "Выбрать" at bounding box center [280, 370] width 83 height 28
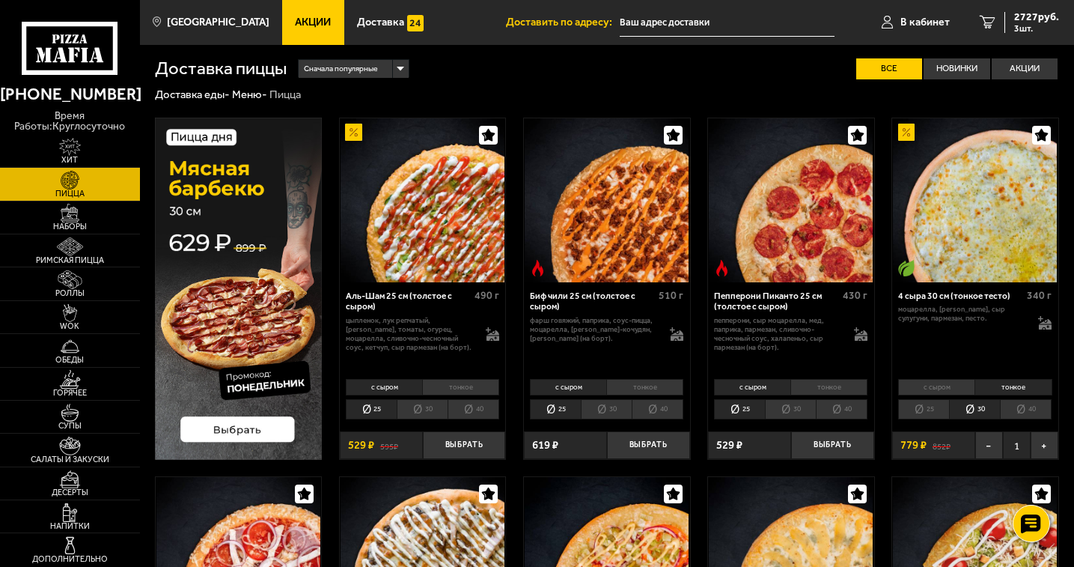
scroll to position [0, 0]
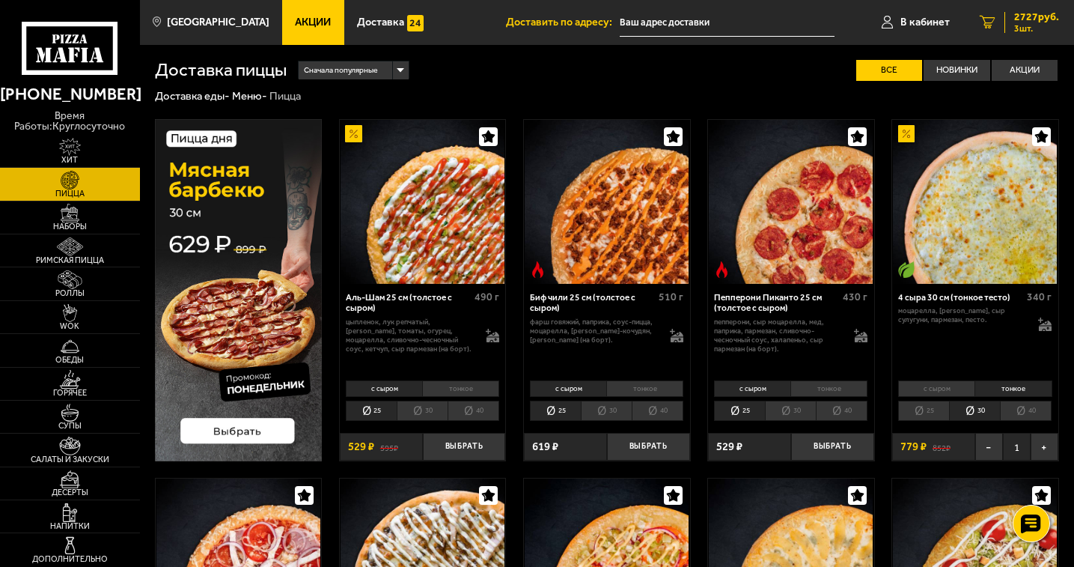
click at [1030, 21] on span "2727 руб." at bounding box center [1036, 17] width 45 height 10
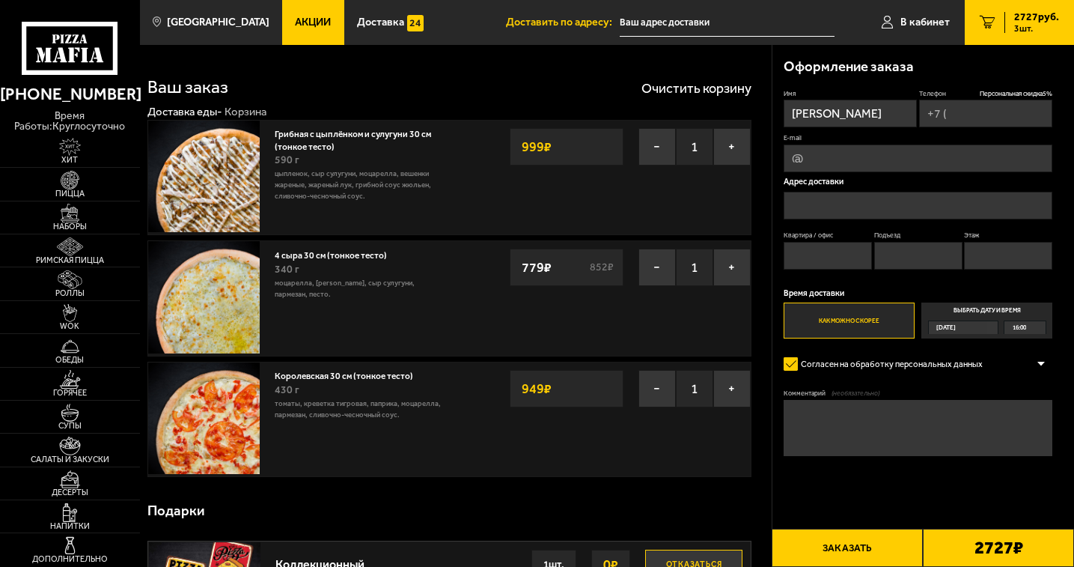
type input "[PHONE_NUMBER]"
type input "[STREET_ADDRESS][PERSON_NAME]"
type input "327"
type input "1"
type input "3"
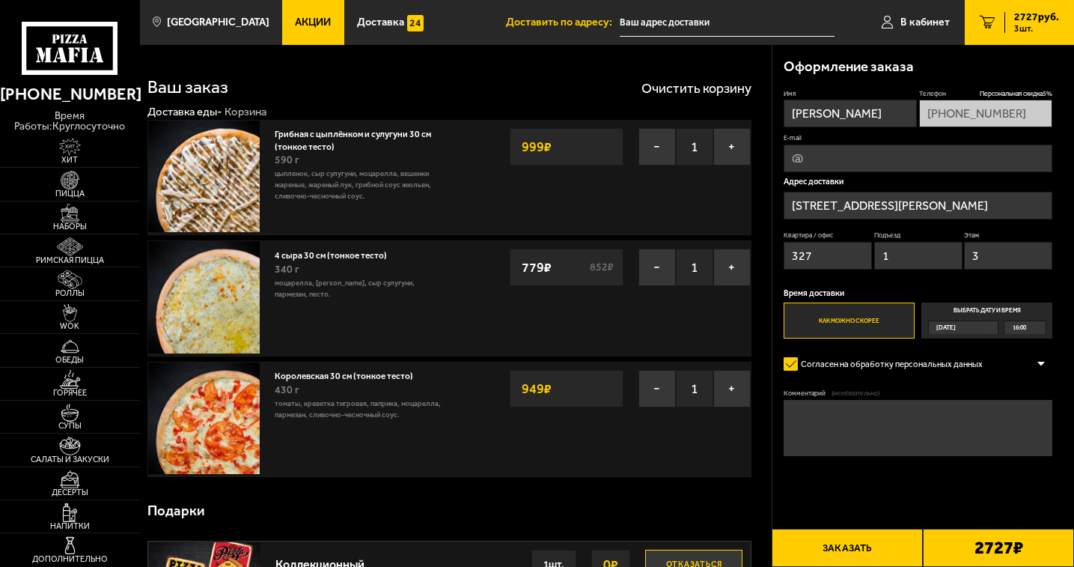
type input "[PERSON_NAME][STREET_ADDRESS]"
click at [76, 189] on span "Пицца" at bounding box center [70, 193] width 140 height 8
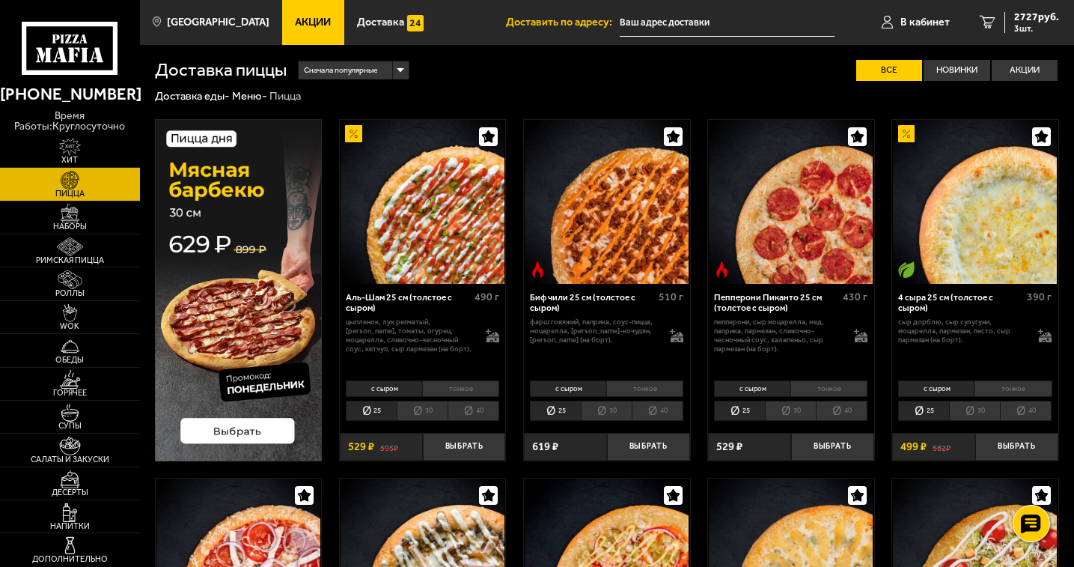
click at [641, 383] on li "тонкое" at bounding box center [644, 388] width 77 height 16
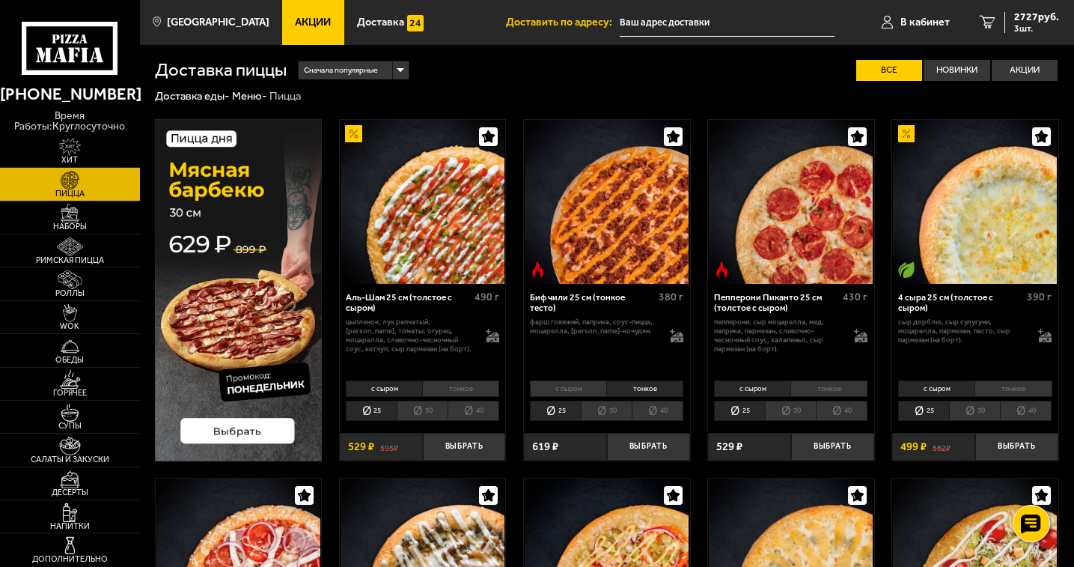
click at [608, 403] on li "30" at bounding box center [606, 410] width 51 height 20
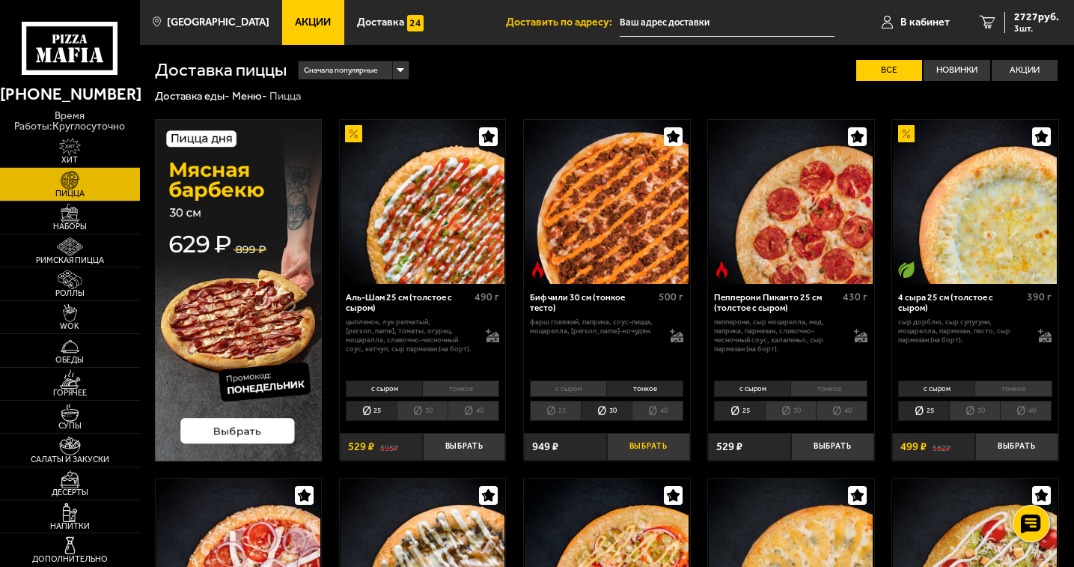
click at [670, 445] on button "Выбрать" at bounding box center [648, 447] width 83 height 28
click at [84, 248] on img at bounding box center [70, 246] width 43 height 19
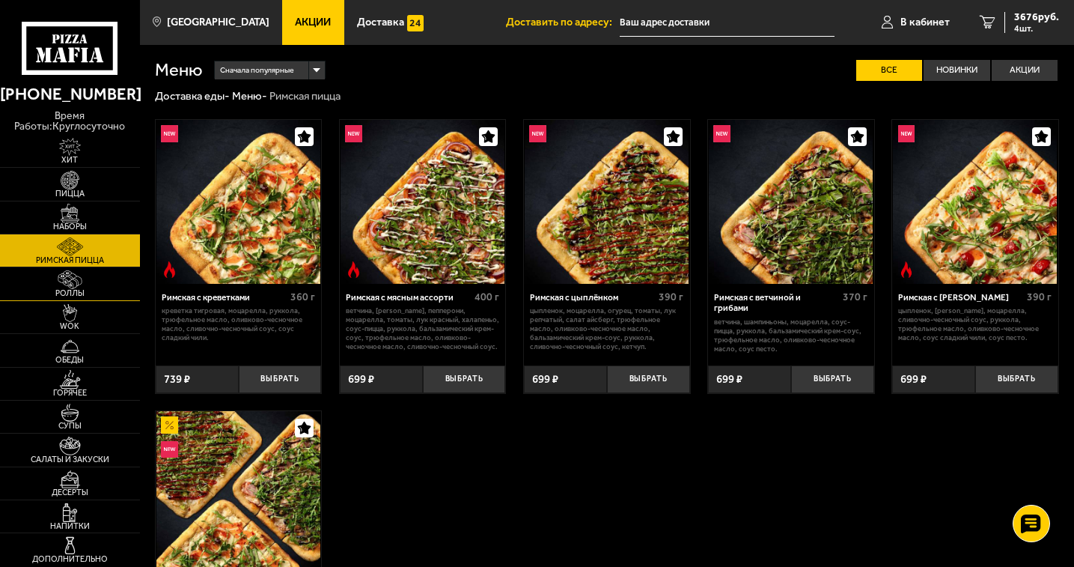
click at [82, 293] on span "Роллы" at bounding box center [70, 293] width 140 height 8
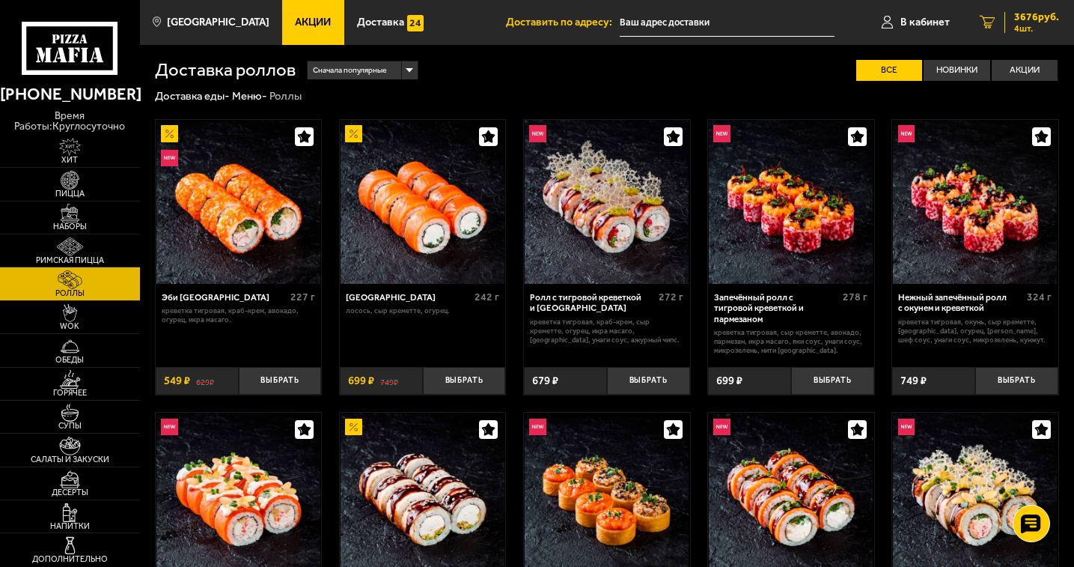
click at [1027, 26] on span "4 шт." at bounding box center [1036, 28] width 45 height 9
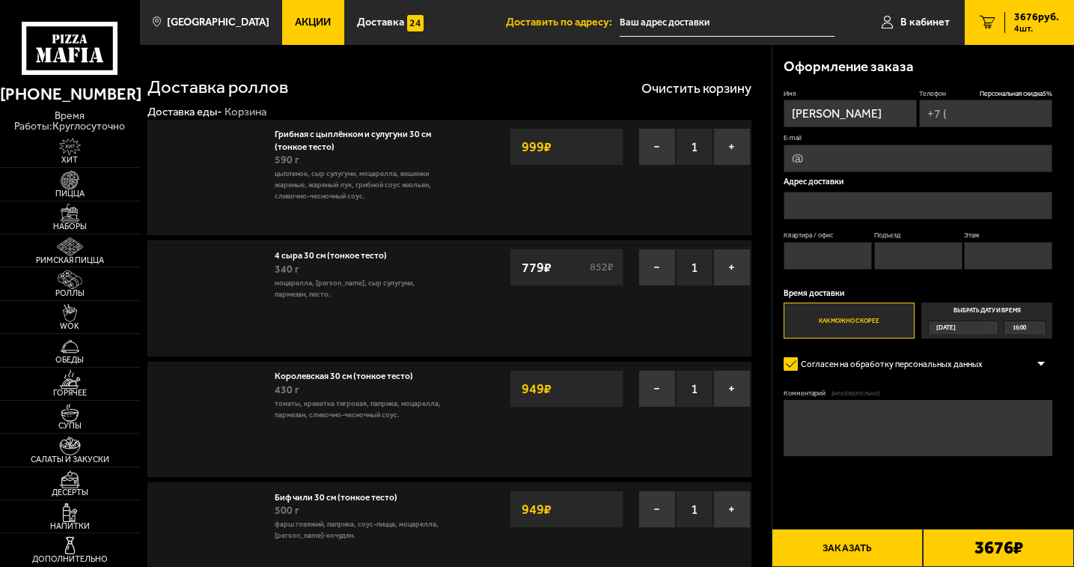
type input "[PHONE_NUMBER]"
type input "[STREET_ADDRESS][PERSON_NAME]"
type input "327"
type input "1"
type input "3"
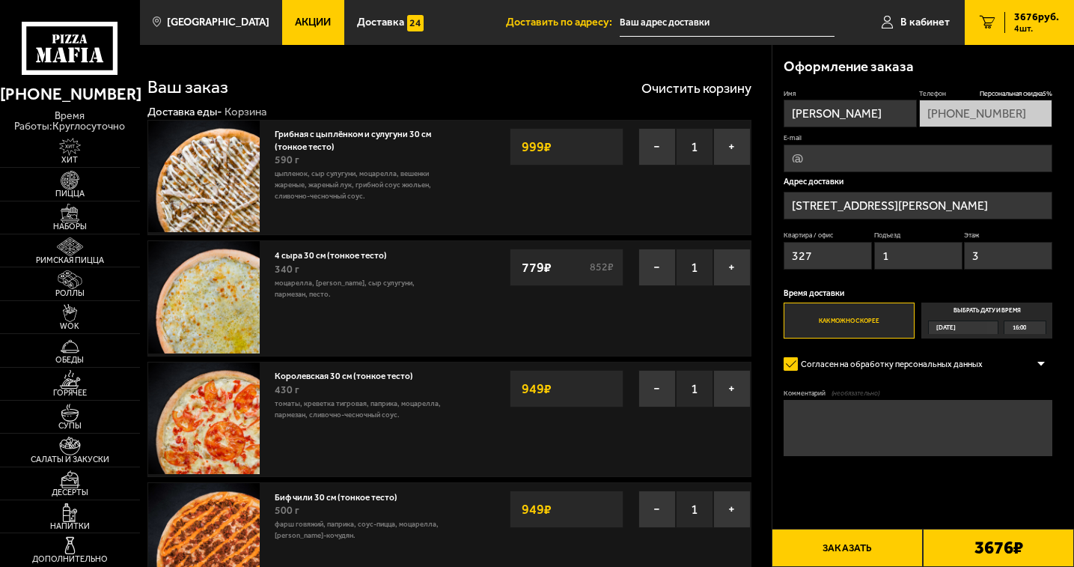
type input "[PERSON_NAME][STREET_ADDRESS]"
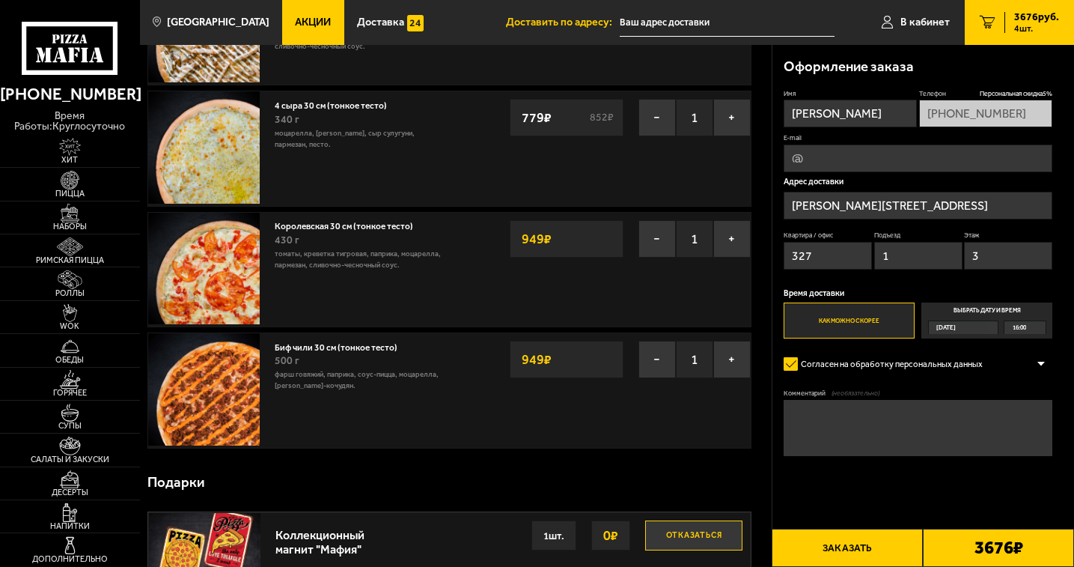
click at [979, 310] on label "Выбрать дату и время [DATE] 16:00" at bounding box center [986, 320] width 131 height 36
click at [0, 0] on input "Выбрать дату и время [DATE] 16:00" at bounding box center [0, 0] width 0 height 0
click at [987, 325] on div "[DATE]" at bounding box center [958, 327] width 58 height 13
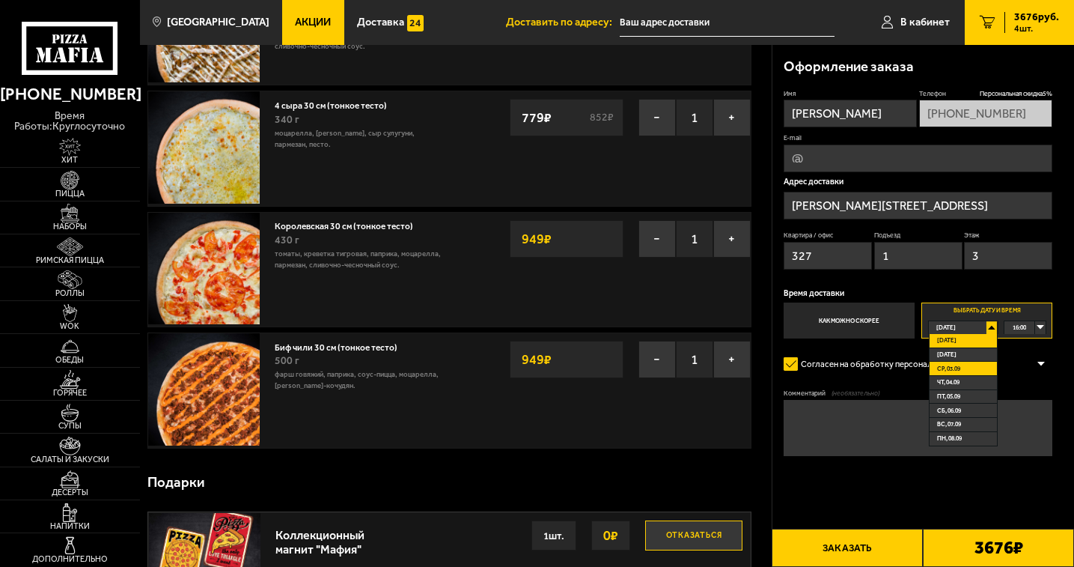
click at [965, 367] on li "ср, 03.09" at bounding box center [963, 369] width 67 height 14
click at [1040, 329] on div "00:00" at bounding box center [1025, 327] width 40 height 13
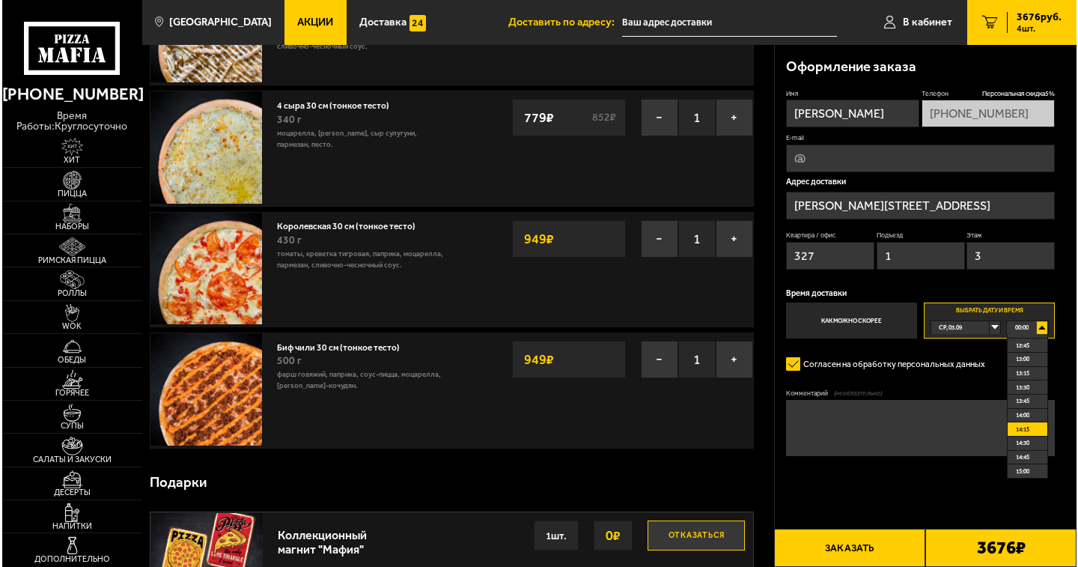
scroll to position [674, 0]
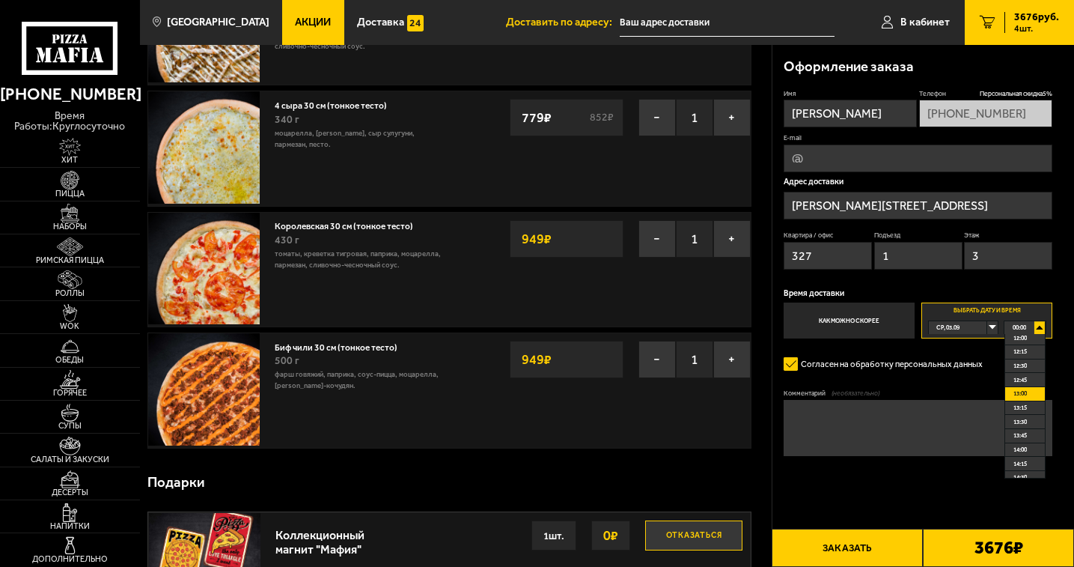
click at [1033, 400] on li "13:00" at bounding box center [1024, 394] width 39 height 14
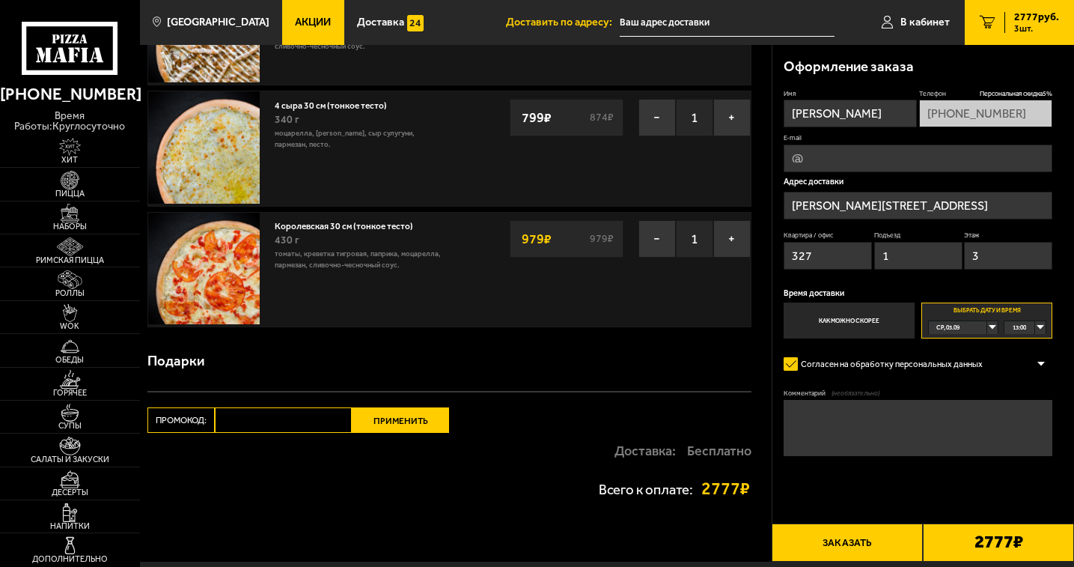
click at [934, 199] on input "[PERSON_NAME][STREET_ADDRESS]" at bounding box center [918, 206] width 269 height 28
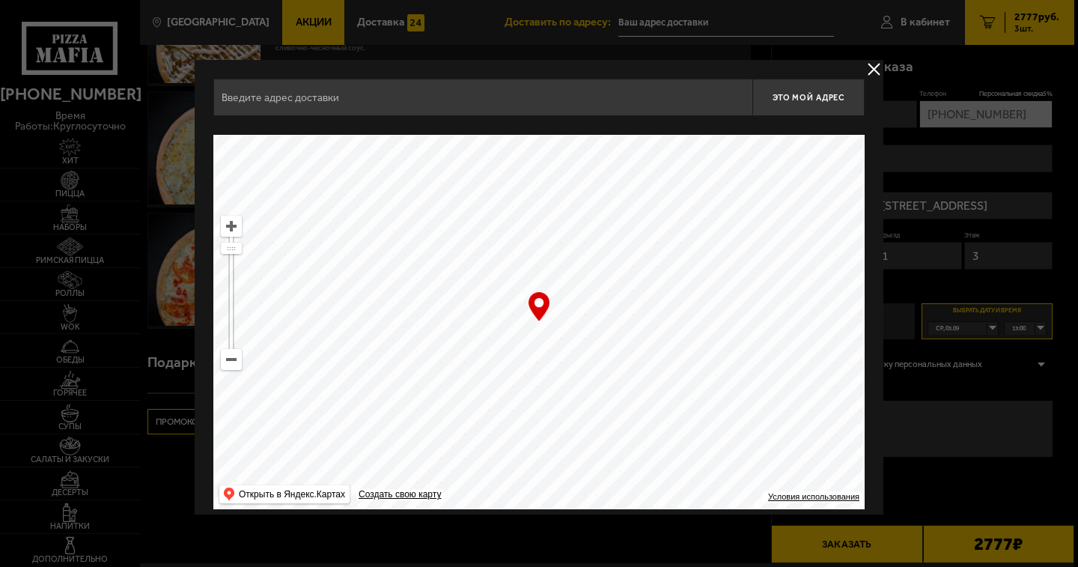
type input "[PERSON_NAME][STREET_ADDRESS]"
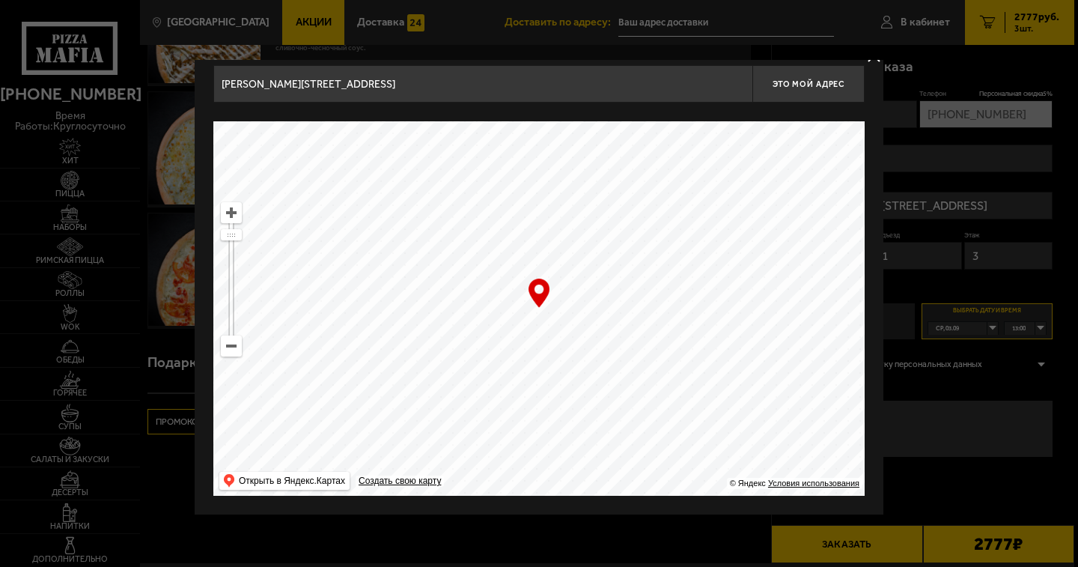
drag, startPoint x: 679, startPoint y: 287, endPoint x: 670, endPoint y: 152, distance: 135.0
click at [670, 152] on ymaps at bounding box center [538, 308] width 651 height 374
type input "[STREET_ADDRESS]"
drag, startPoint x: 572, startPoint y: 377, endPoint x: 576, endPoint y: 217, distance: 159.5
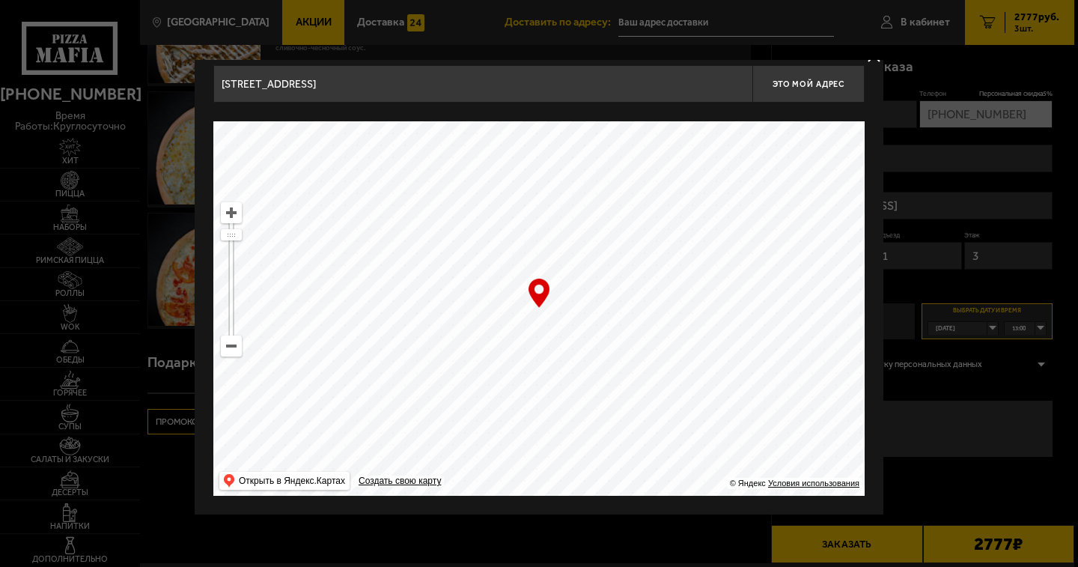
click at [576, 217] on ymaps at bounding box center [538, 308] width 651 height 374
type input "[STREET_ADDRESS]"
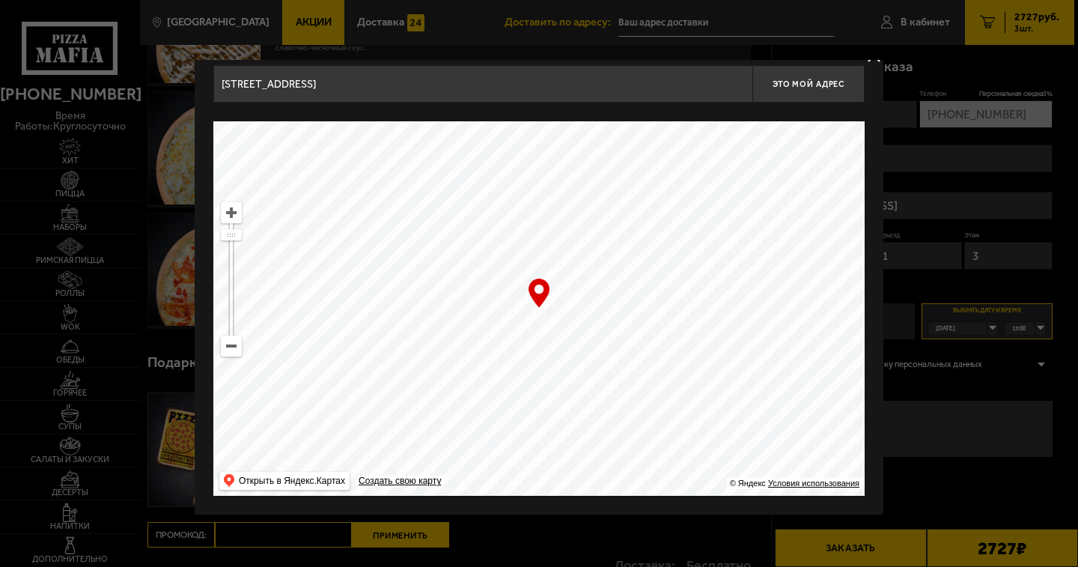
drag, startPoint x: 642, startPoint y: 389, endPoint x: 555, endPoint y: 209, distance: 200.2
click at [555, 209] on ymaps at bounding box center [538, 308] width 651 height 374
drag, startPoint x: 632, startPoint y: 423, endPoint x: 707, endPoint y: 243, distance: 195.6
click at [707, 243] on ymaps at bounding box center [538, 308] width 651 height 374
drag, startPoint x: 579, startPoint y: 400, endPoint x: 546, endPoint y: 251, distance: 152.6
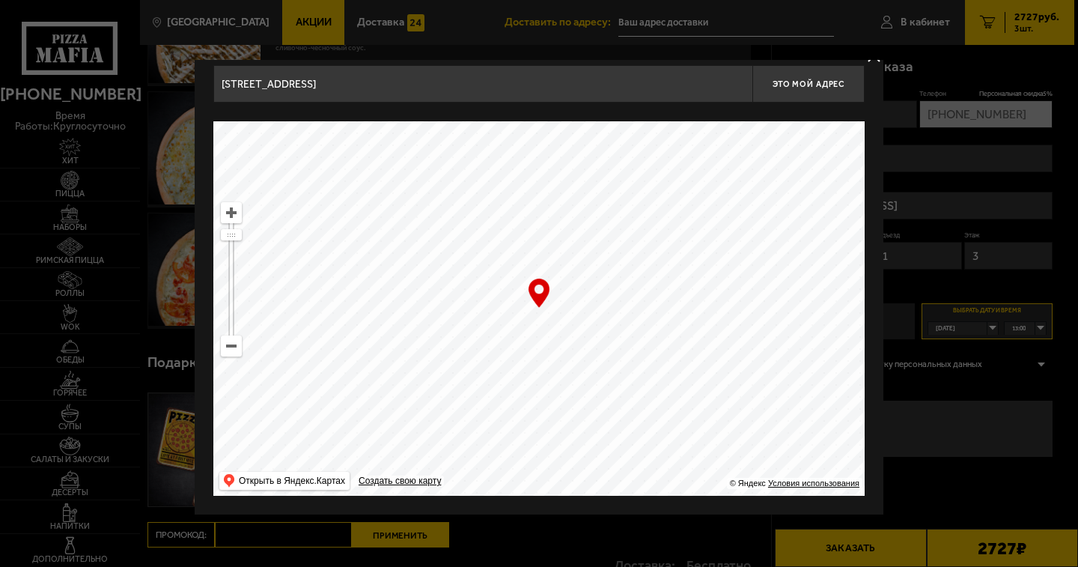
click at [546, 251] on ymaps at bounding box center [538, 308] width 651 height 374
type input "[STREET_ADDRESS]"
drag, startPoint x: 594, startPoint y: 416, endPoint x: 601, endPoint y: 255, distance: 161.8
click at [601, 255] on ymaps at bounding box center [538, 308] width 651 height 374
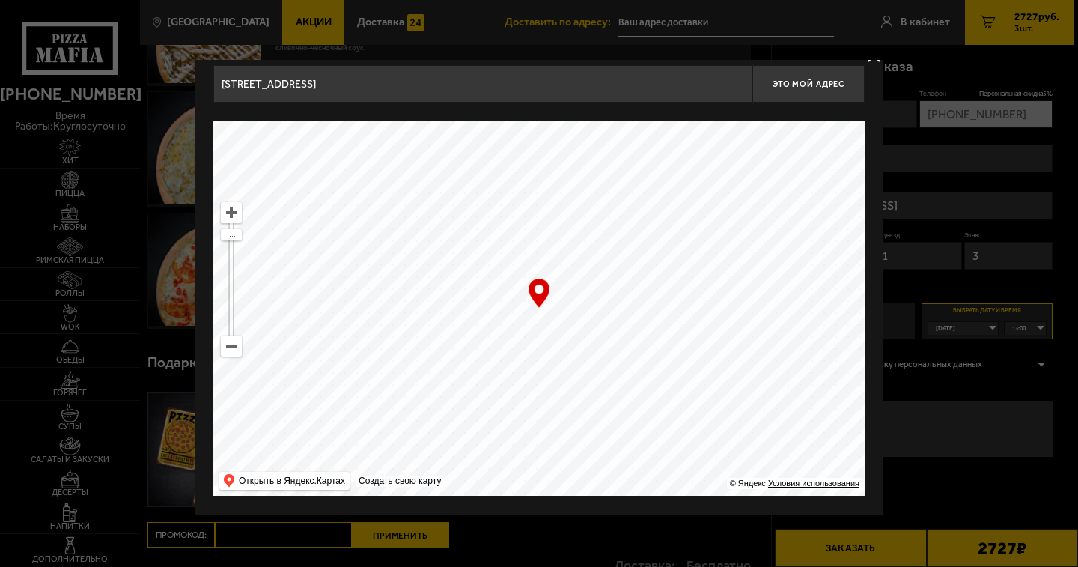
type input "[STREET_ADDRESS]"
drag, startPoint x: 693, startPoint y: 375, endPoint x: 343, endPoint y: 487, distance: 367.9
click at [343, 487] on ymaps "… © Яндекс Условия использования Открыть в Яндекс.Картах Создать свою карту" at bounding box center [538, 308] width 651 height 374
type input "[STREET_ADDRESS]"
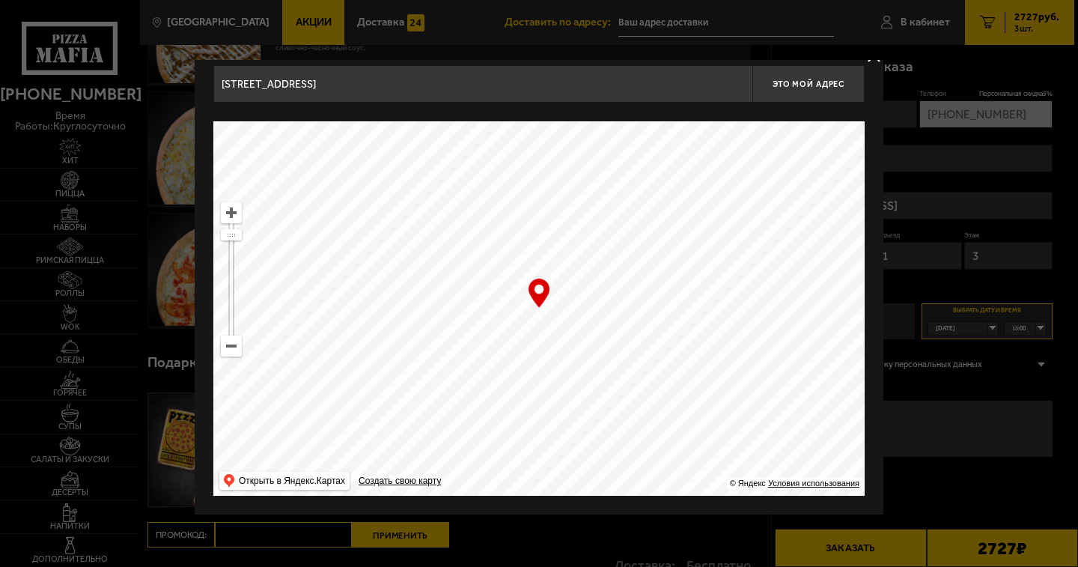
type input "[STREET_ADDRESS]"
drag, startPoint x: 639, startPoint y: 332, endPoint x: 657, endPoint y: 276, distance: 59.2
click at [657, 276] on ymaps at bounding box center [538, 308] width 651 height 374
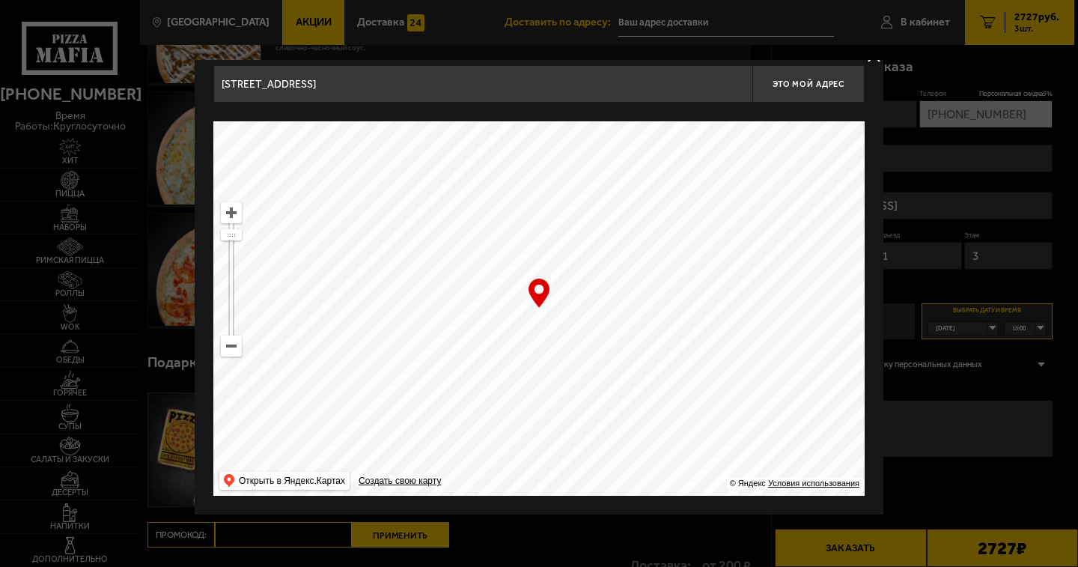
type input "[STREET_ADDRESS]"
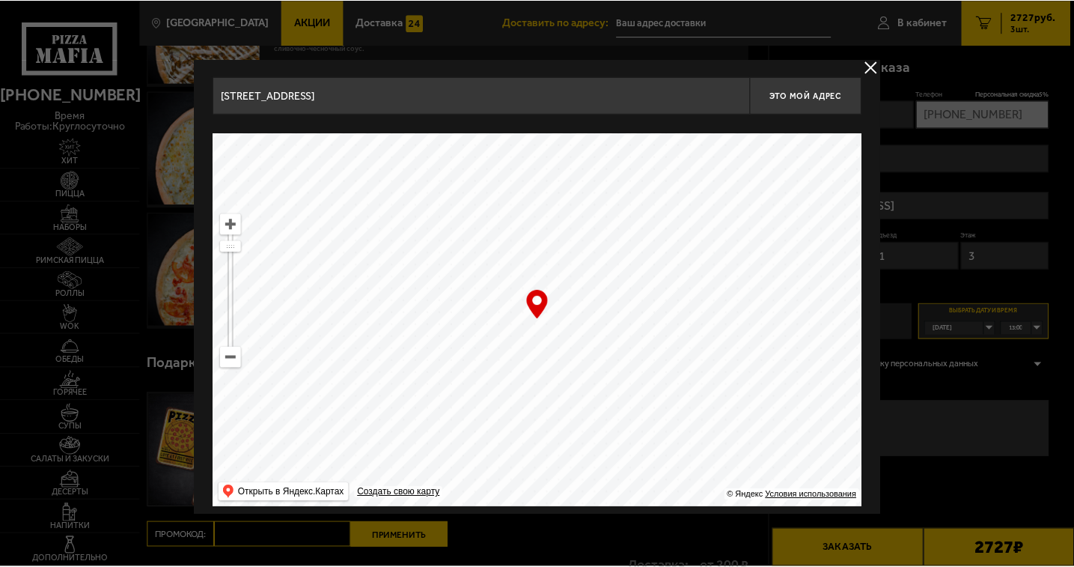
scroll to position [0, 0]
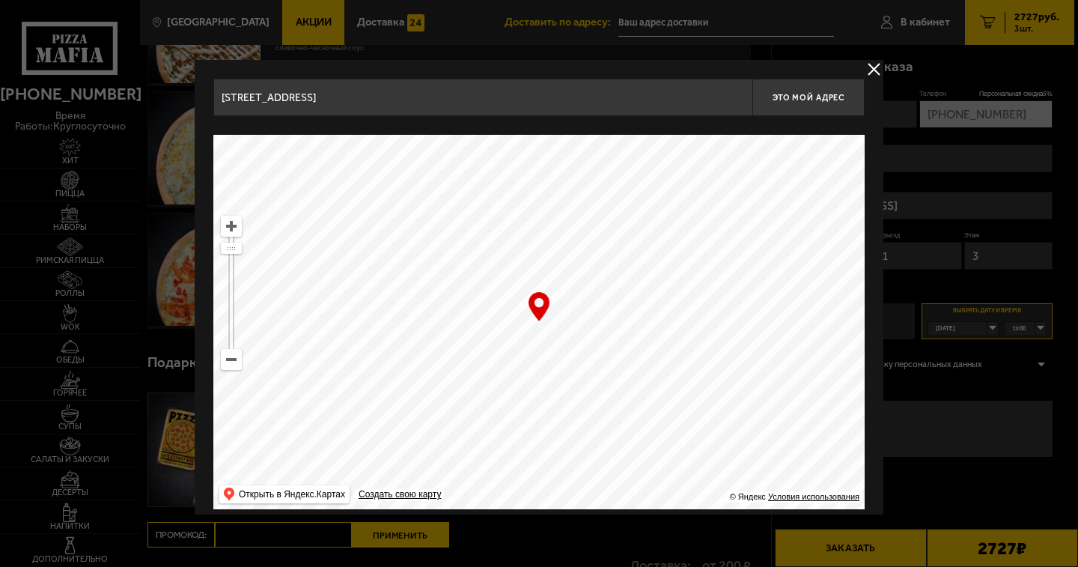
type input "[STREET_ADDRESS]"
drag, startPoint x: 629, startPoint y: 391, endPoint x: 673, endPoint y: 186, distance: 209.1
click at [673, 186] on ymaps at bounding box center [538, 322] width 651 height 374
type input "[PERSON_NAME] канал, 7"
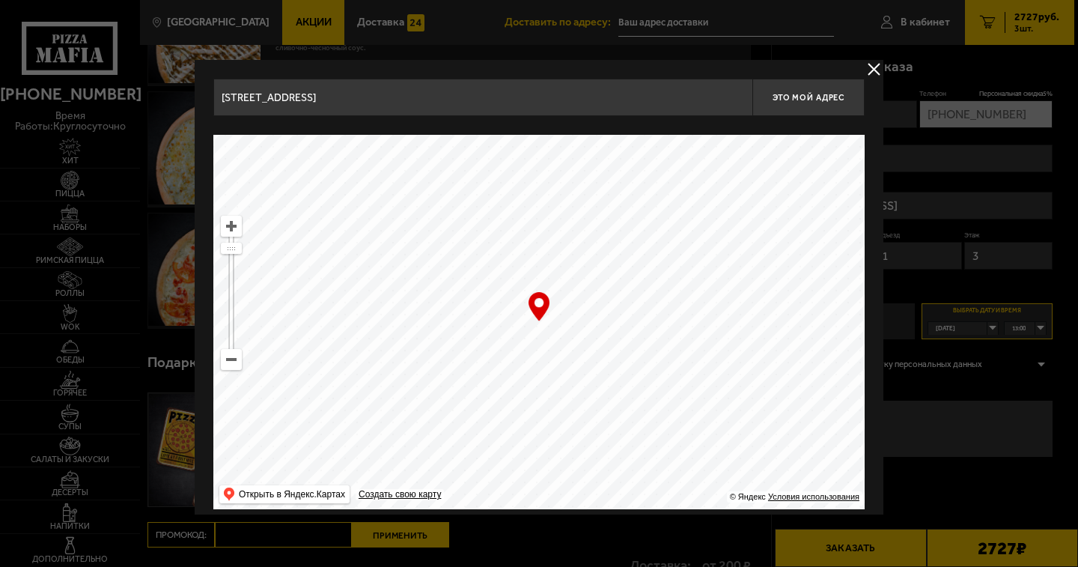
type input "[PERSON_NAME] канал, 7"
drag, startPoint x: 676, startPoint y: 204, endPoint x: 676, endPoint y: 195, distance: 9.0
click at [676, 195] on ymaps at bounding box center [538, 322] width 651 height 374
click at [825, 98] on span "Это мой адрес" at bounding box center [809, 98] width 72 height 10
type input "[PERSON_NAME] канал, 7"
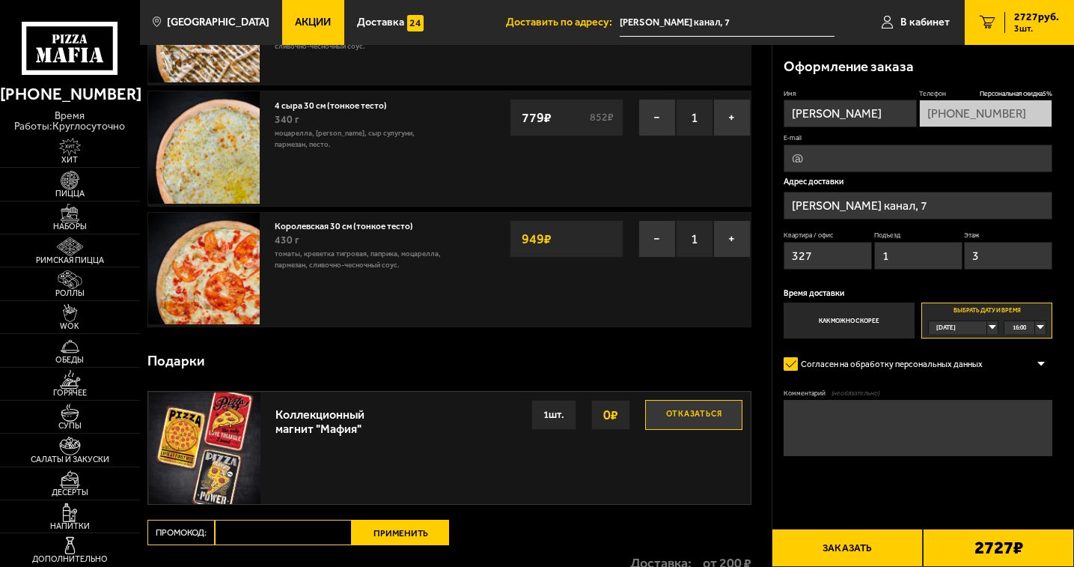
click at [826, 159] on input "E-mail" at bounding box center [918, 158] width 269 height 28
type input "[EMAIL_ADDRESS][DOMAIN_NAME]"
click at [999, 117] on input "[PHONE_NUMBER]" at bounding box center [985, 114] width 133 height 28
click at [987, 327] on div "[DATE]" at bounding box center [958, 327] width 58 height 13
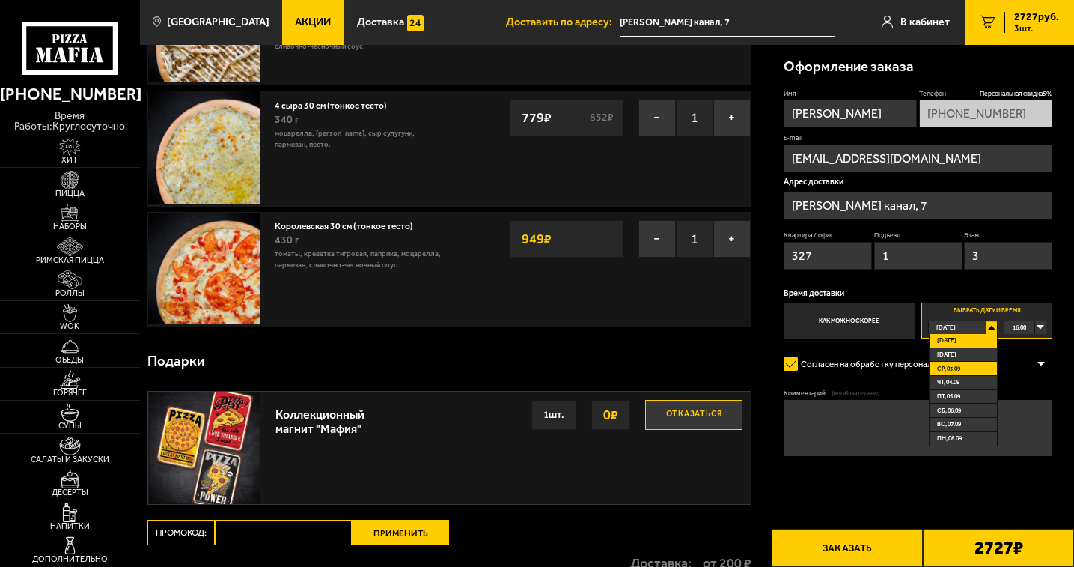
click at [969, 365] on li "ср, 03.09" at bounding box center [963, 369] width 67 height 14
click at [1040, 326] on div "00:00" at bounding box center [1025, 327] width 40 height 13
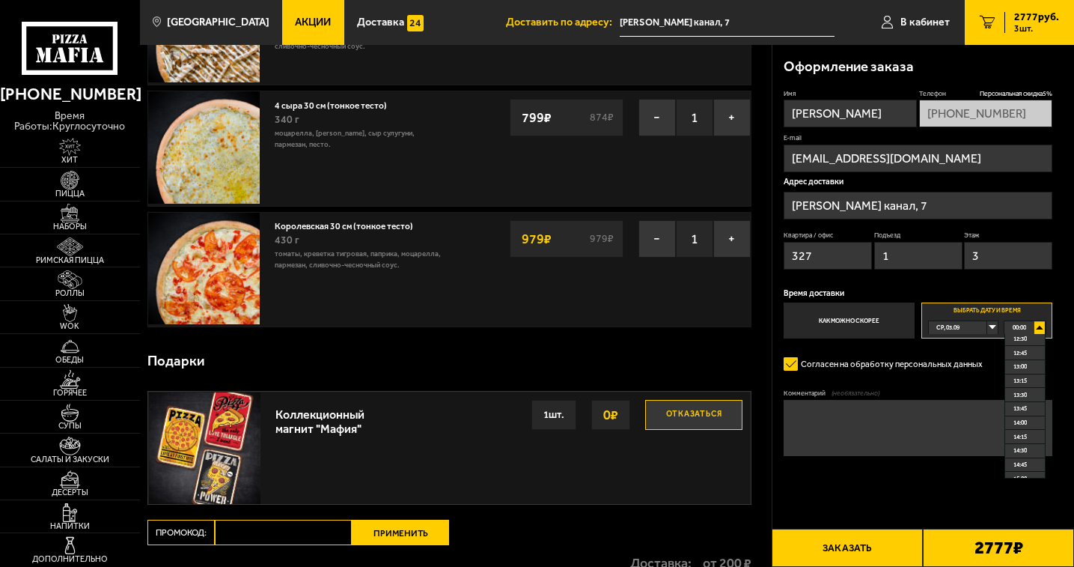
scroll to position [674, 0]
click at [1027, 397] on span "13:00" at bounding box center [1020, 393] width 13 height 13
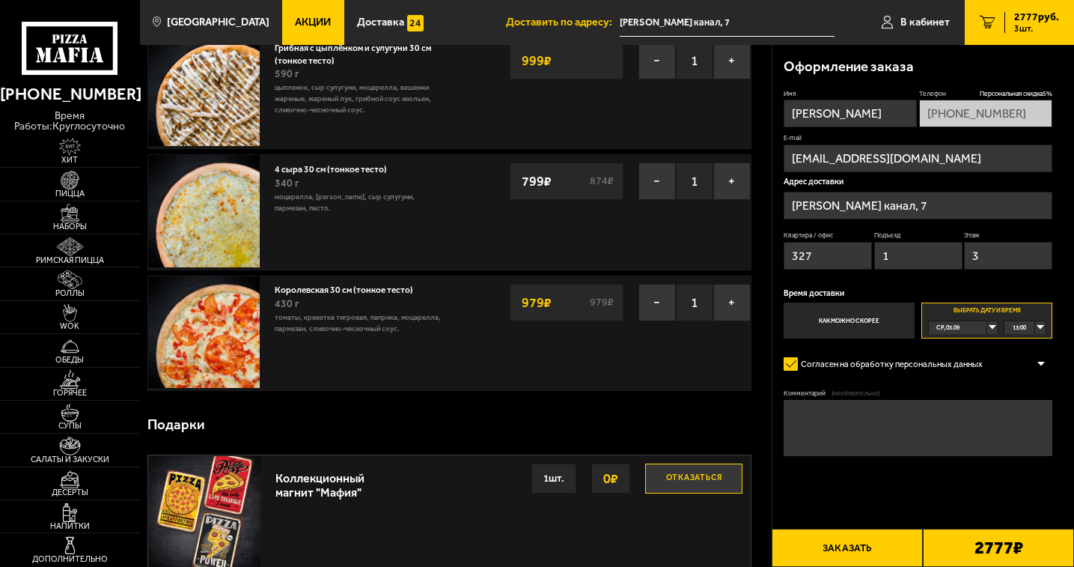
scroll to position [0, 0]
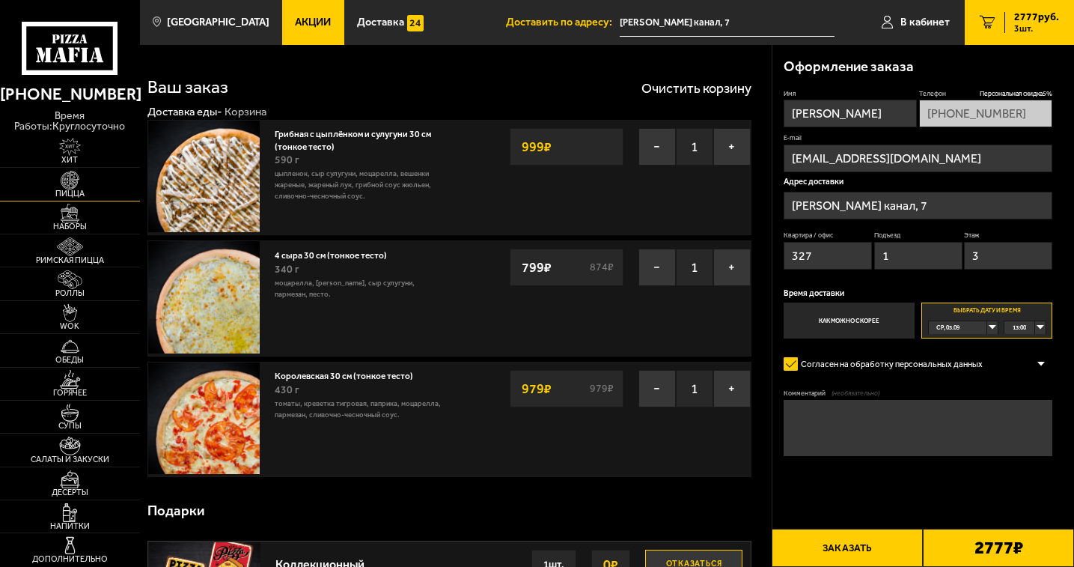
click at [82, 185] on img at bounding box center [70, 180] width 43 height 19
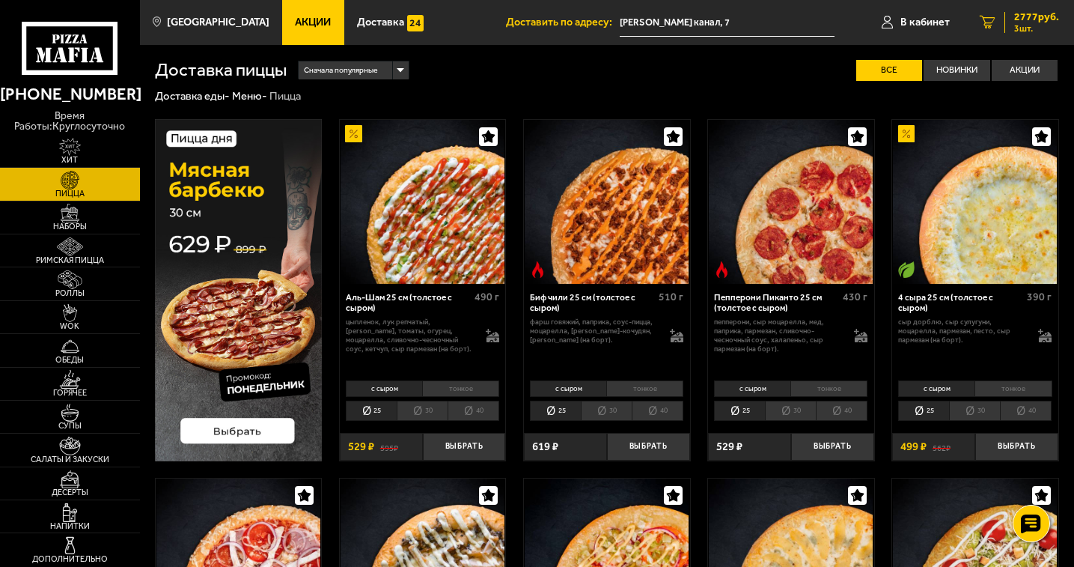
click at [1025, 29] on span "3 шт." at bounding box center [1036, 28] width 45 height 9
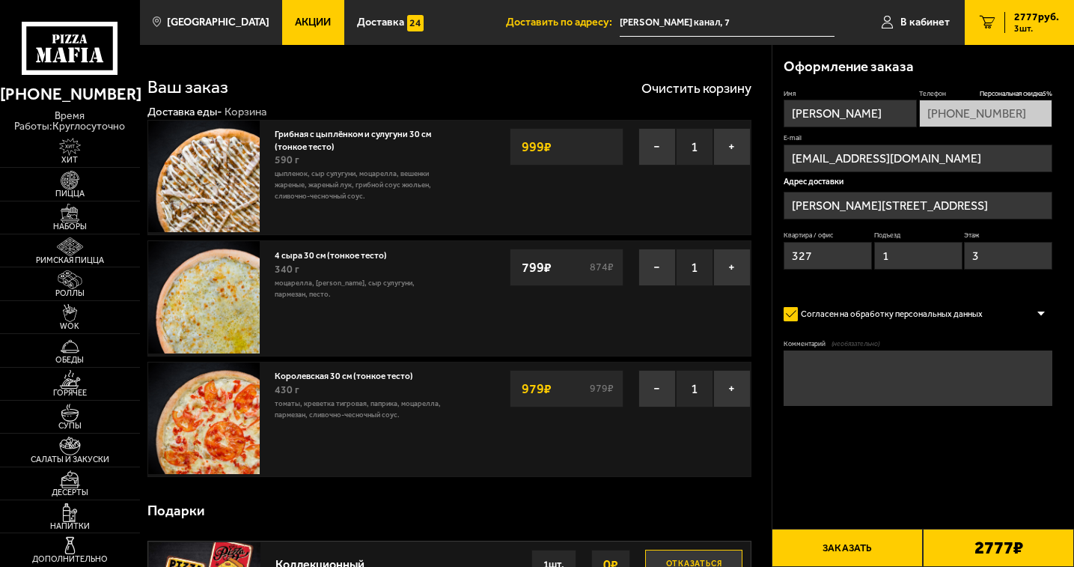
type input "[PERSON_NAME] канал, 7"
click at [77, 191] on span "Пицца" at bounding box center [70, 193] width 140 height 8
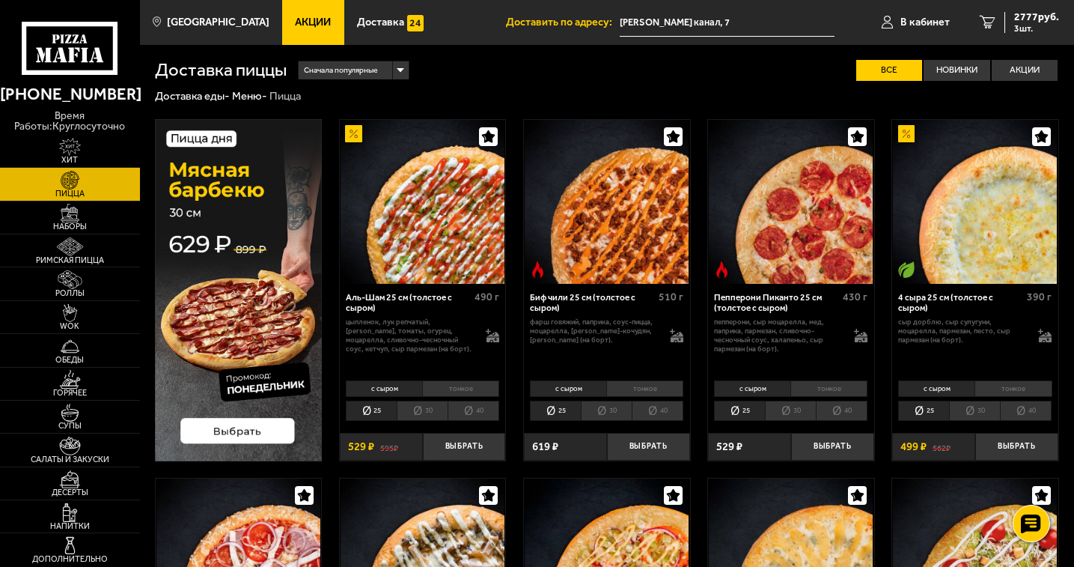
click at [647, 386] on li "тонкое" at bounding box center [644, 388] width 77 height 16
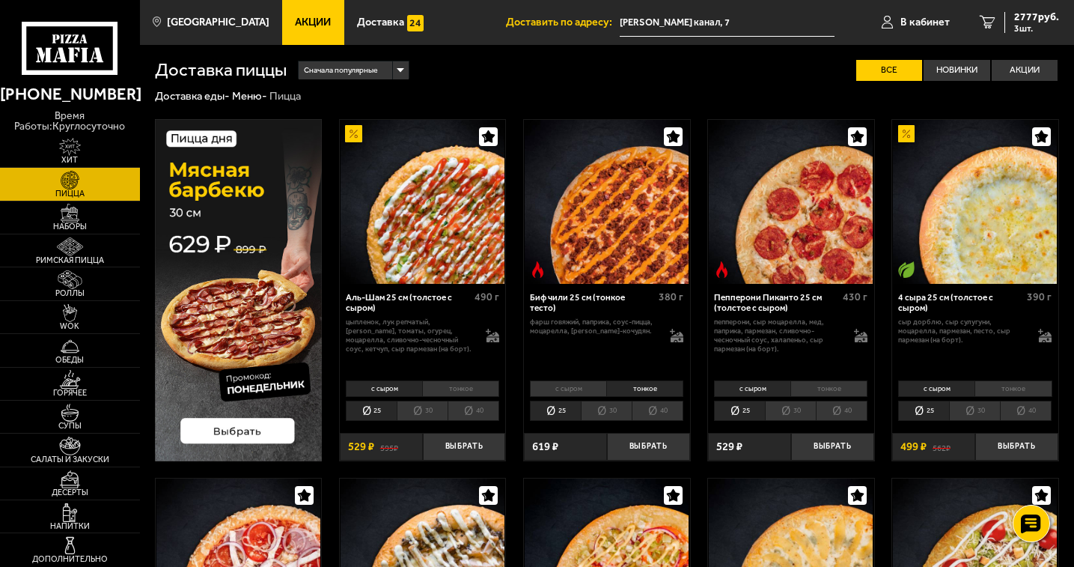
click at [613, 404] on li "30" at bounding box center [606, 410] width 51 height 20
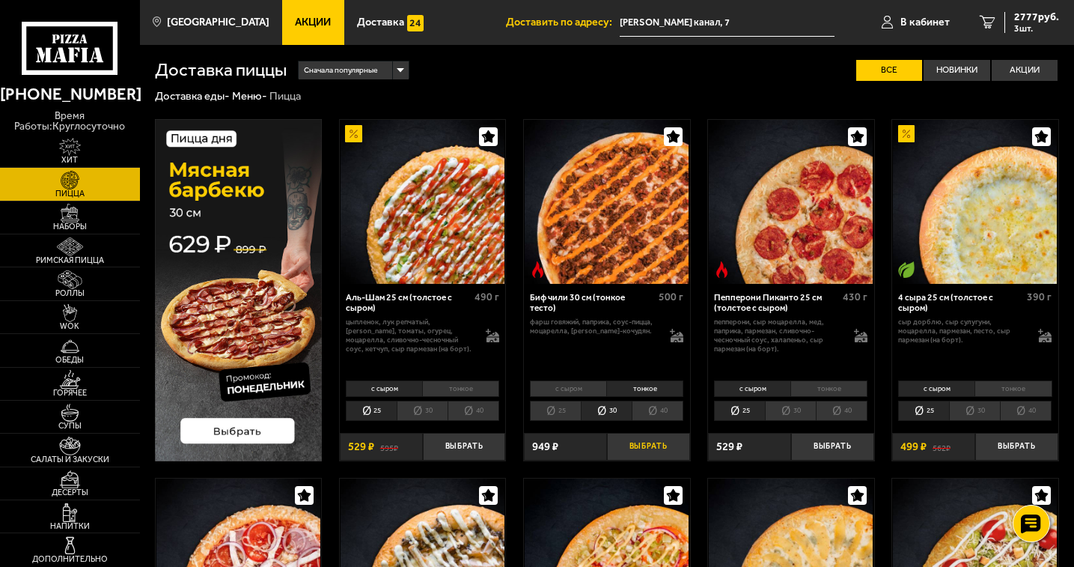
click at [669, 443] on button "Выбрать" at bounding box center [648, 447] width 83 height 28
click at [651, 447] on button "Выбрать" at bounding box center [648, 447] width 83 height 28
click at [631, 444] on button "Выбрать" at bounding box center [648, 447] width 83 height 28
click at [605, 409] on li "30" at bounding box center [606, 410] width 51 height 20
click at [645, 451] on button "Выбрать" at bounding box center [648, 447] width 83 height 28
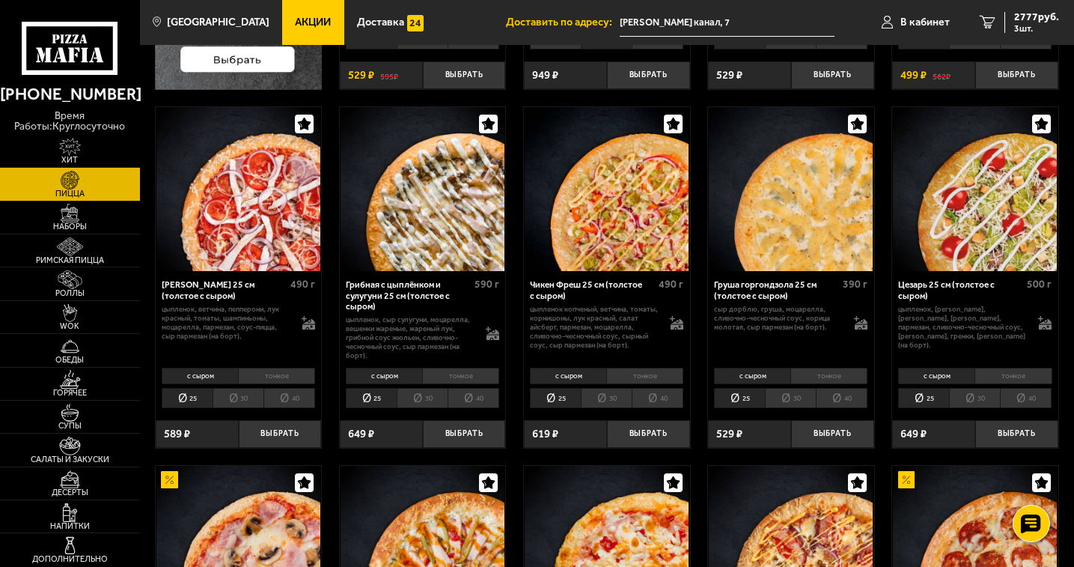
scroll to position [374, 0]
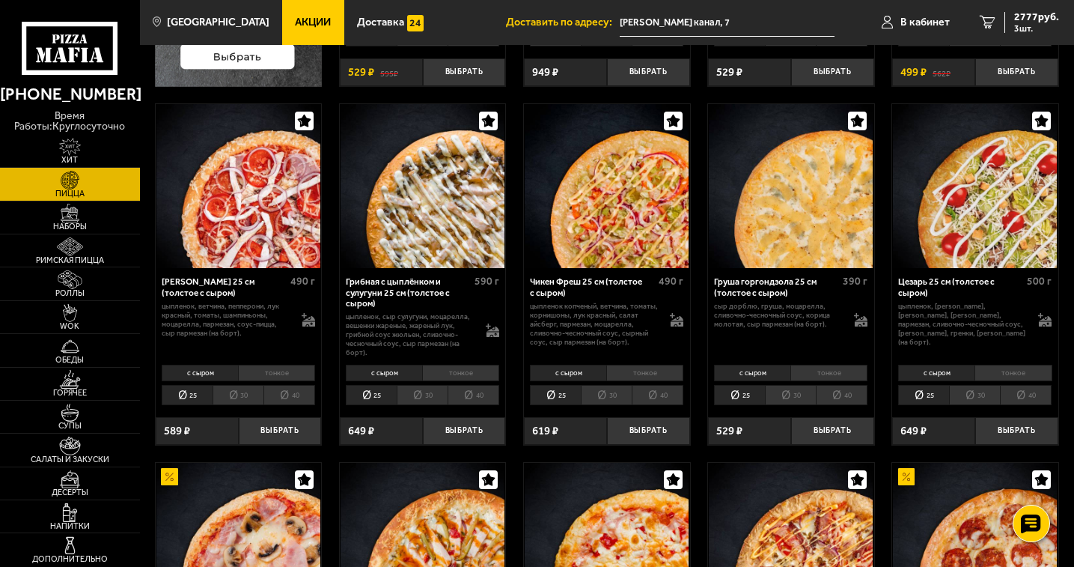
click at [982, 388] on li "30" at bounding box center [974, 395] width 51 height 20
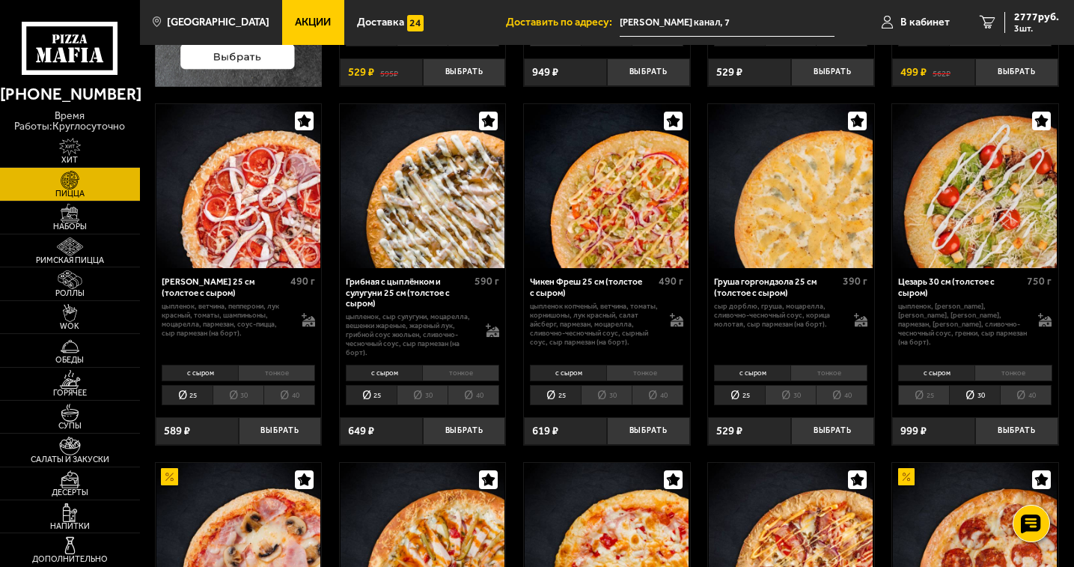
click at [1015, 370] on li "тонкое" at bounding box center [1013, 373] width 77 height 16
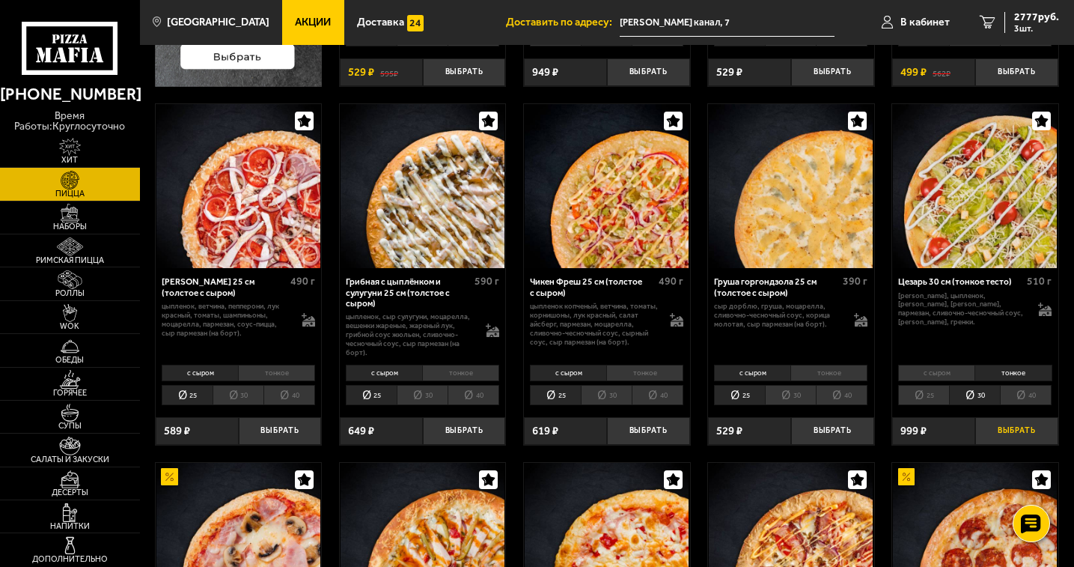
click at [1029, 426] on button "Выбрать" at bounding box center [1016, 431] width 83 height 28
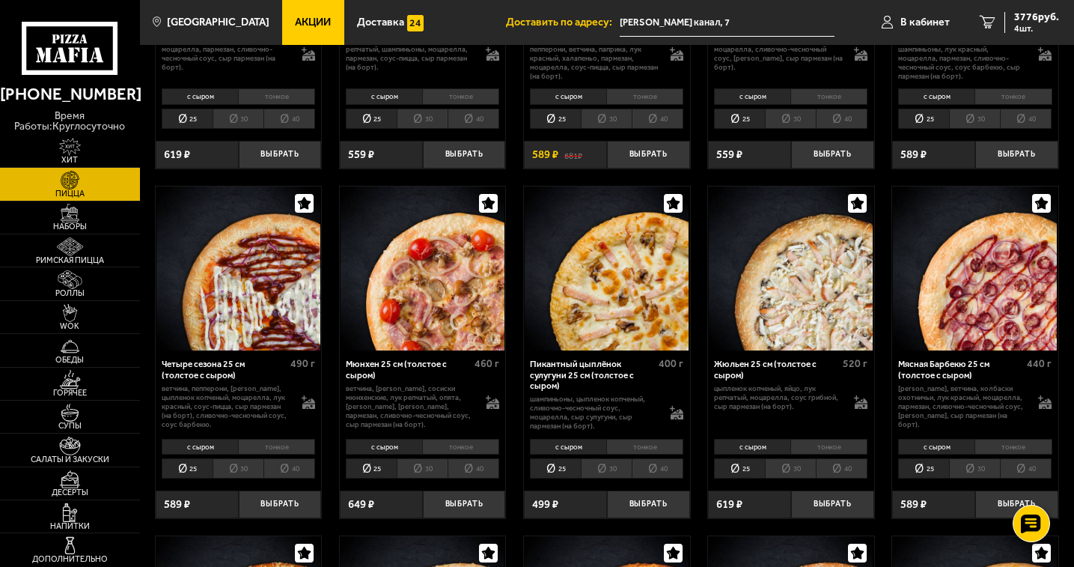
scroll to position [1347, 0]
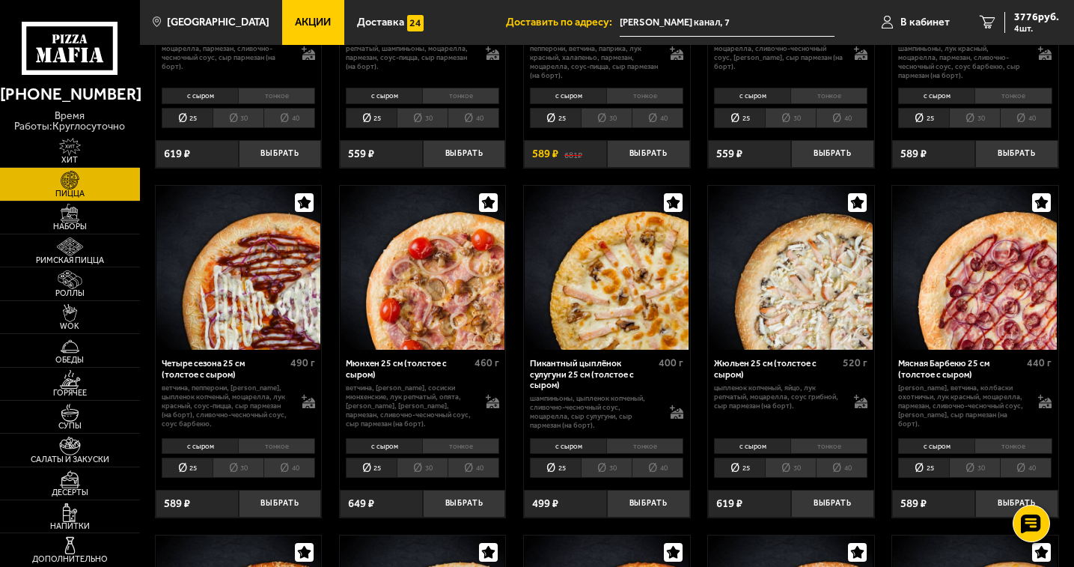
click at [1011, 448] on li "тонкое" at bounding box center [1013, 446] width 77 height 16
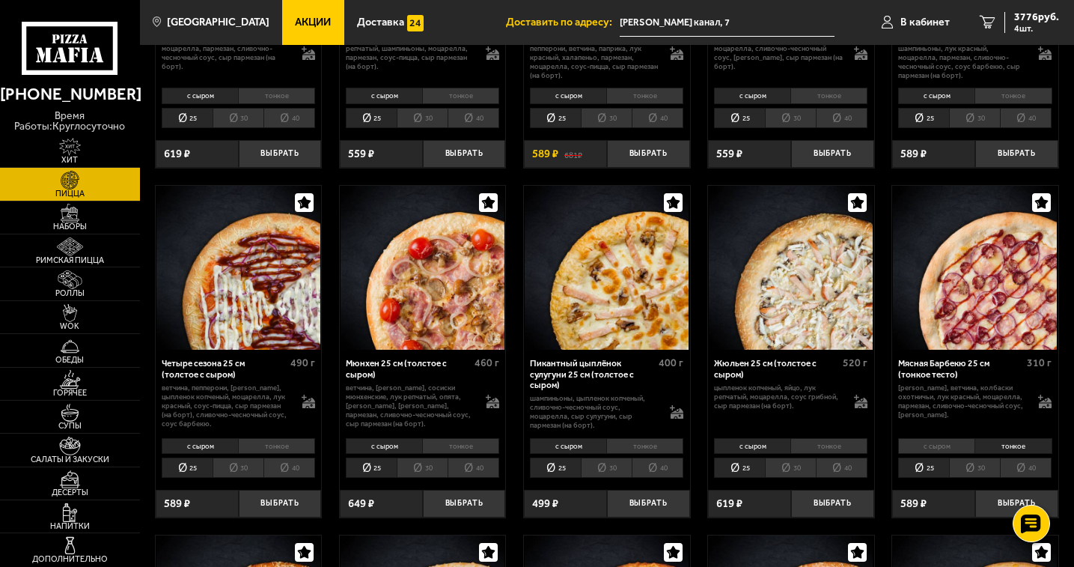
click at [983, 466] on li "30" at bounding box center [974, 467] width 51 height 20
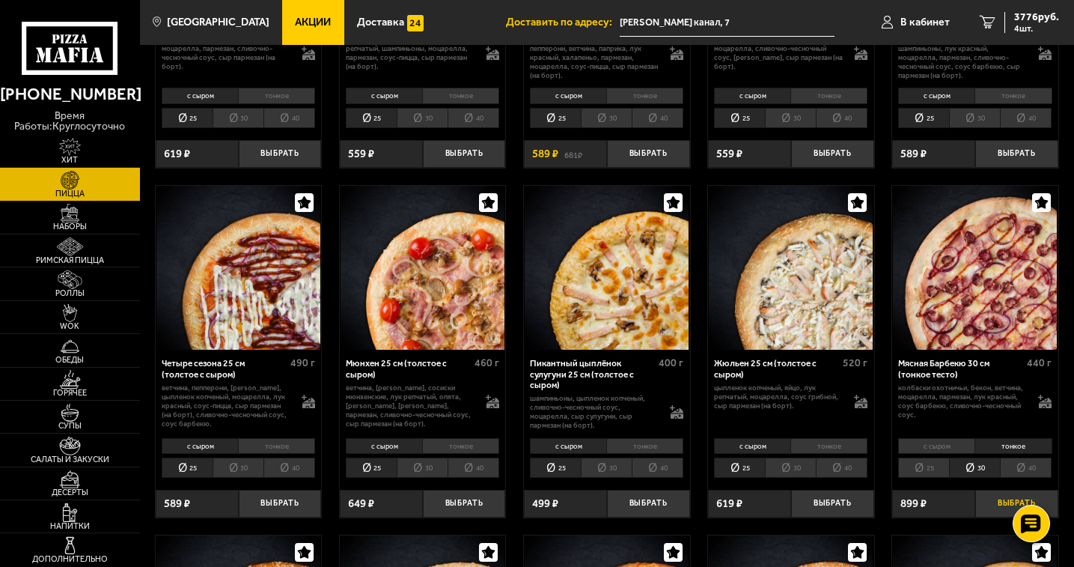
click at [1003, 499] on button "Выбрать" at bounding box center [1016, 504] width 83 height 28
click at [987, 19] on icon "5" at bounding box center [988, 22] width 16 height 13
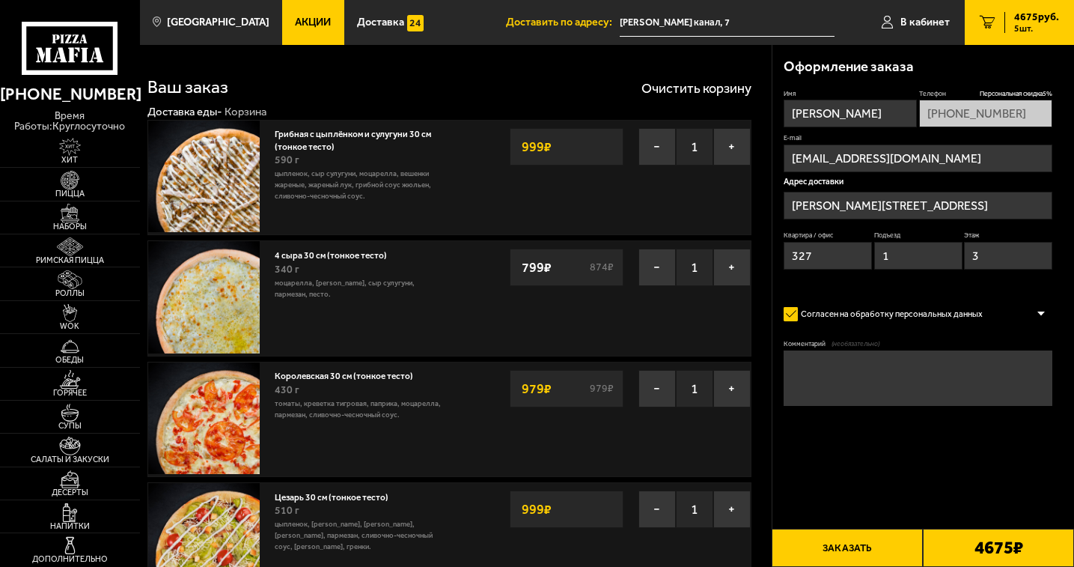
type input "[PERSON_NAME] канал, 7"
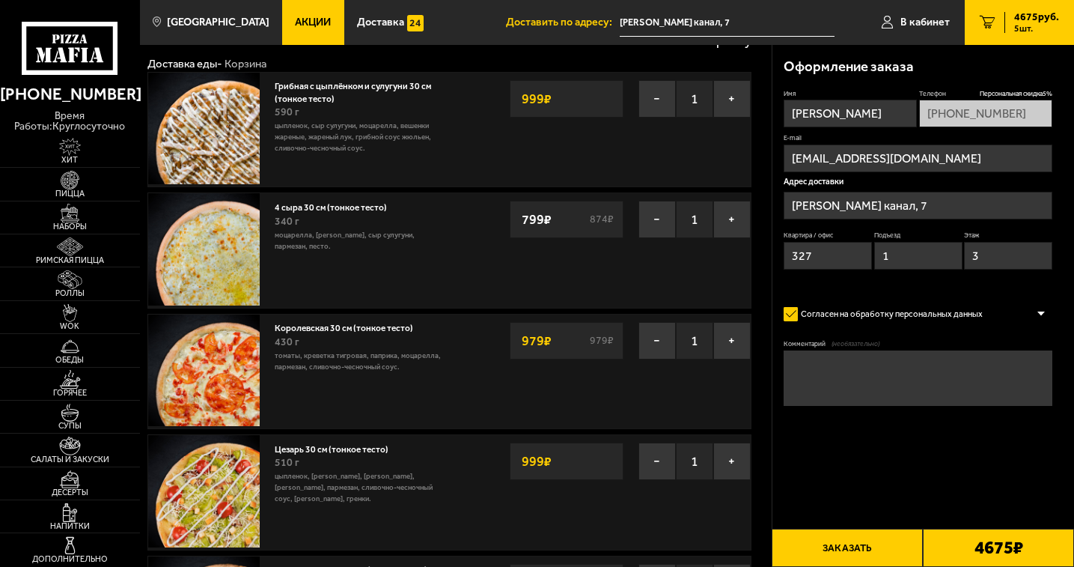
scroll to position [150, 0]
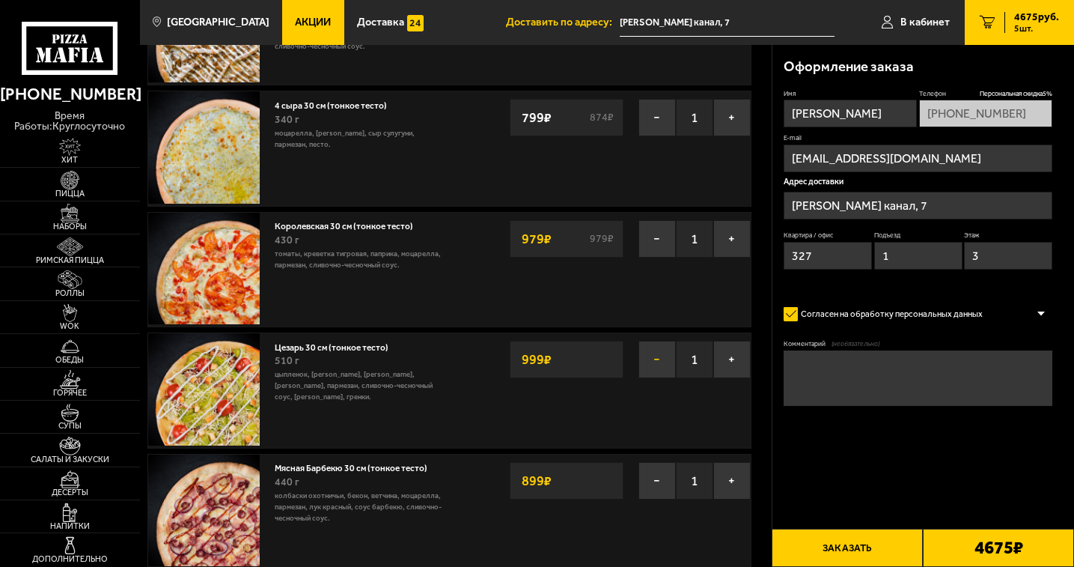
click at [659, 362] on button "−" at bounding box center [657, 359] width 37 height 37
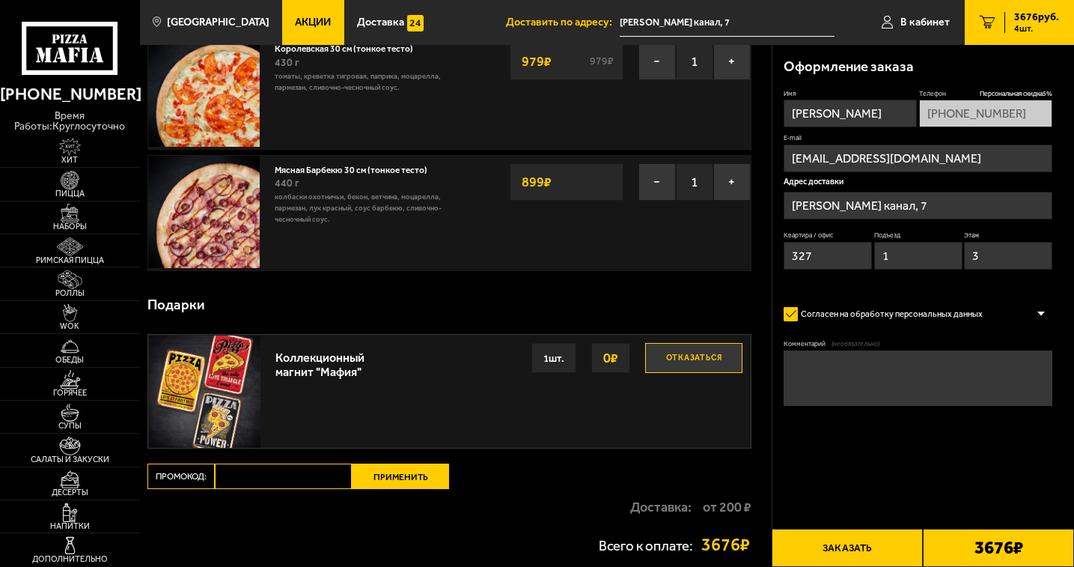
scroll to position [374, 0]
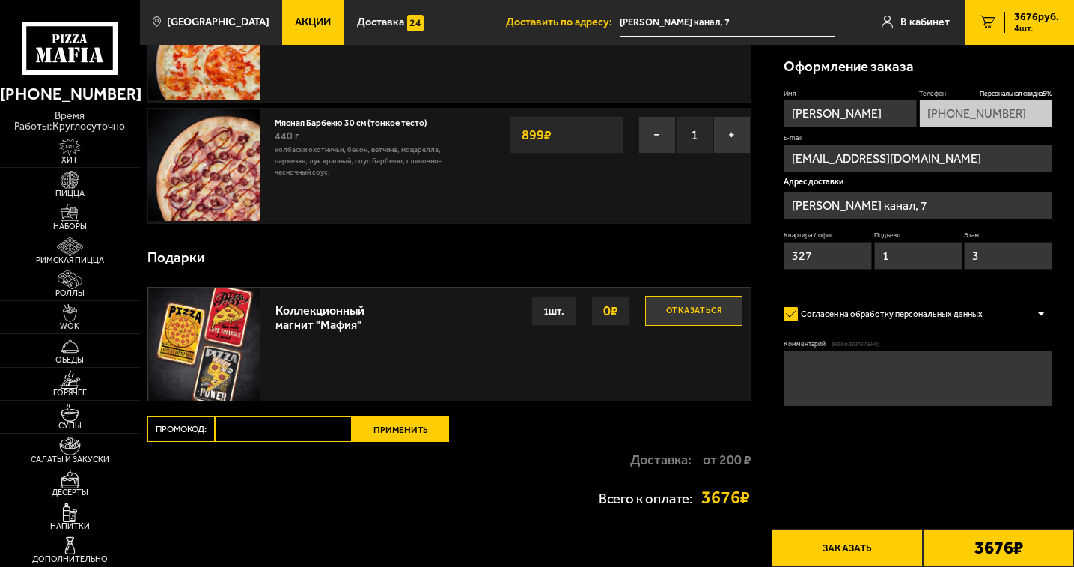
click at [982, 114] on input "[PHONE_NUMBER]" at bounding box center [985, 114] width 133 height 28
click at [960, 172] on div "Имя [PERSON_NAME] скидка 5 % [PHONE_NUMBER] E-mail [EMAIL_ADDRESS][DOMAIN_NAME]…" at bounding box center [918, 189] width 269 height 200
click at [955, 200] on input "[PERSON_NAME] канал, 7" at bounding box center [918, 206] width 269 height 28
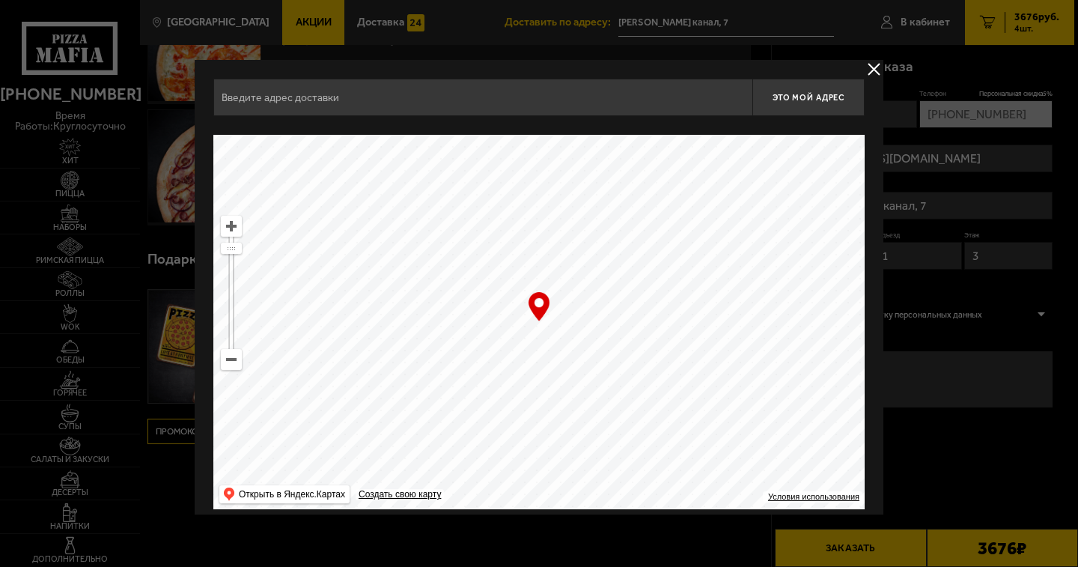
type input "[PERSON_NAME] канал, 7"
click at [874, 67] on button "delivery type" at bounding box center [874, 69] width 19 height 19
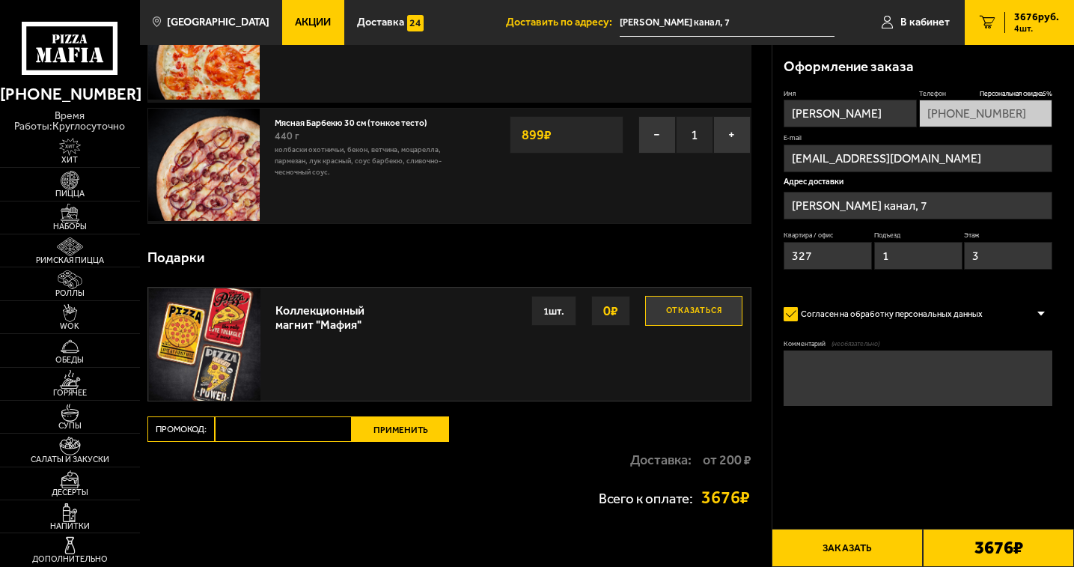
click at [855, 343] on span "(необязательно)" at bounding box center [856, 344] width 48 height 10
click at [855, 350] on textarea "Комментарий (необязательно)" at bounding box center [918, 378] width 269 height 56
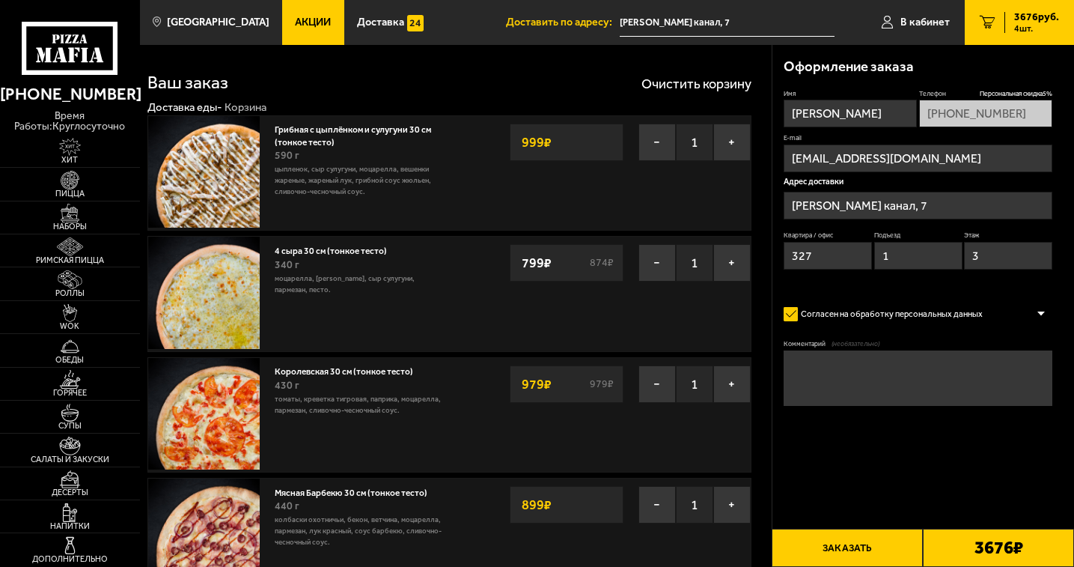
scroll to position [0, 0]
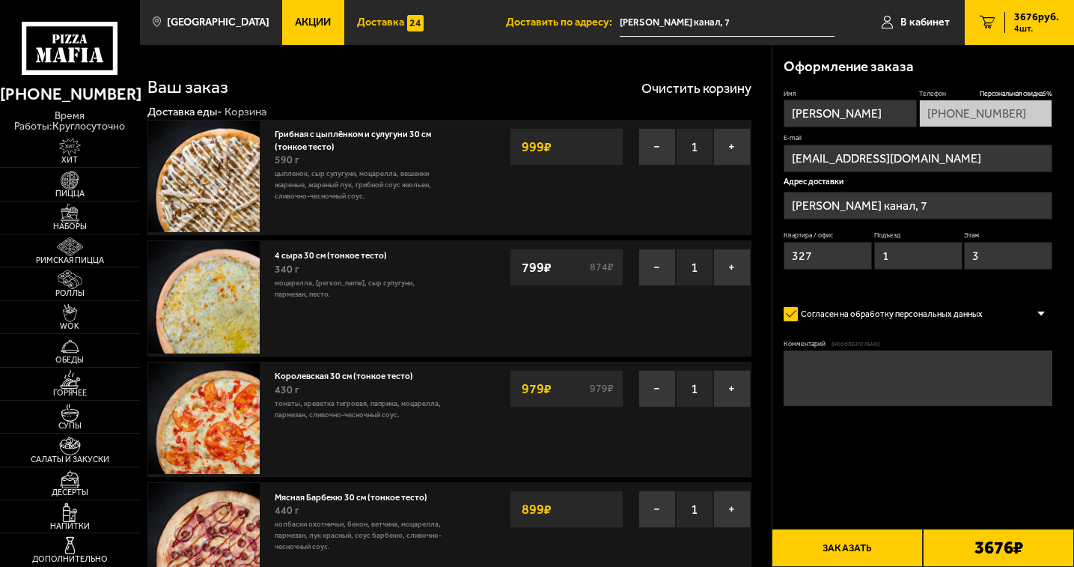
click at [359, 31] on link "Доставка" at bounding box center [390, 22] width 93 height 45
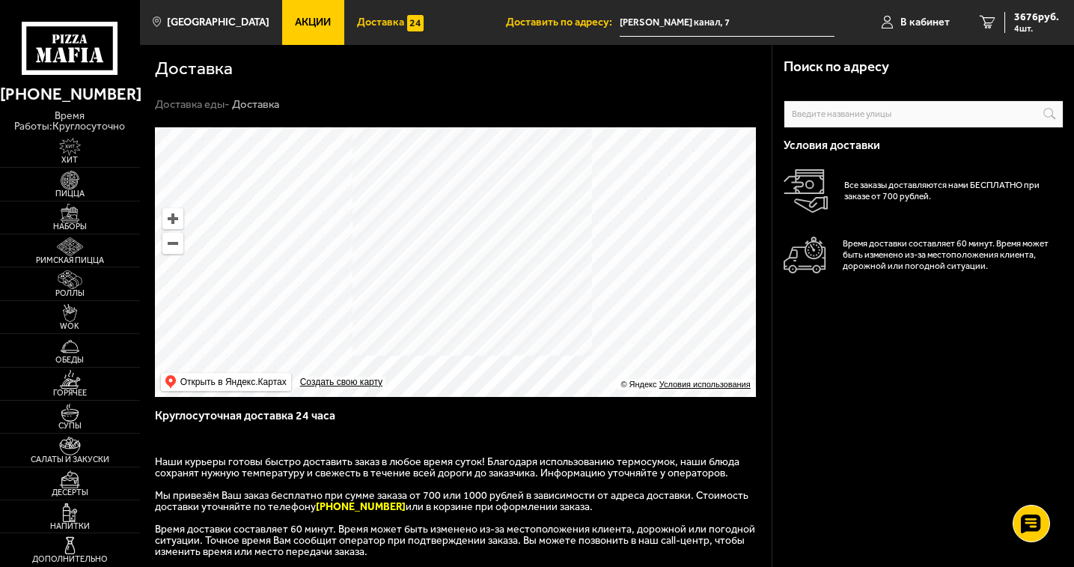
click at [320, 22] on link "Акции" at bounding box center [312, 22] width 61 height 45
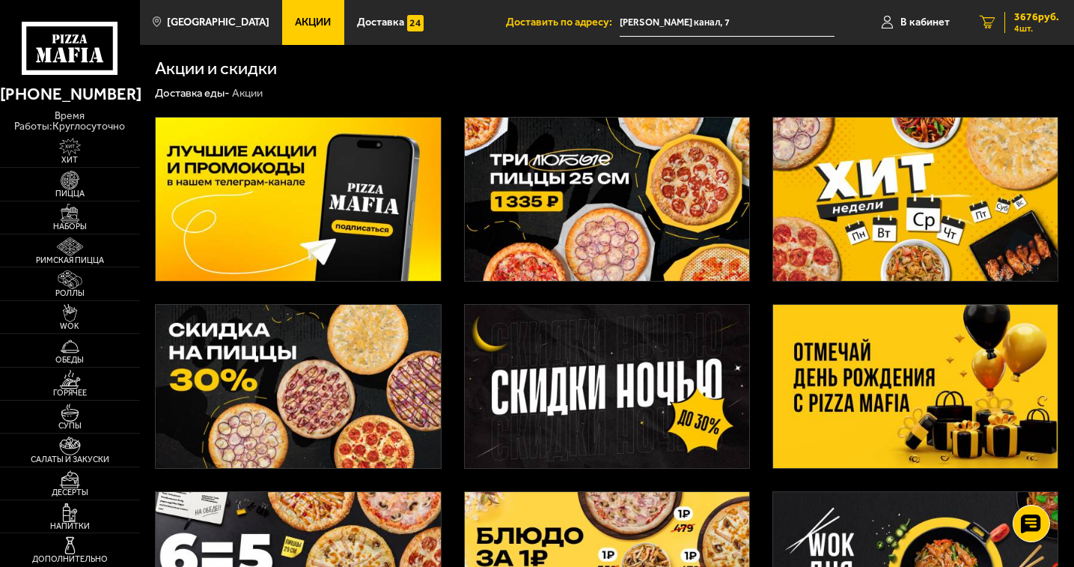
click at [991, 22] on icon "4" at bounding box center [988, 22] width 16 height 13
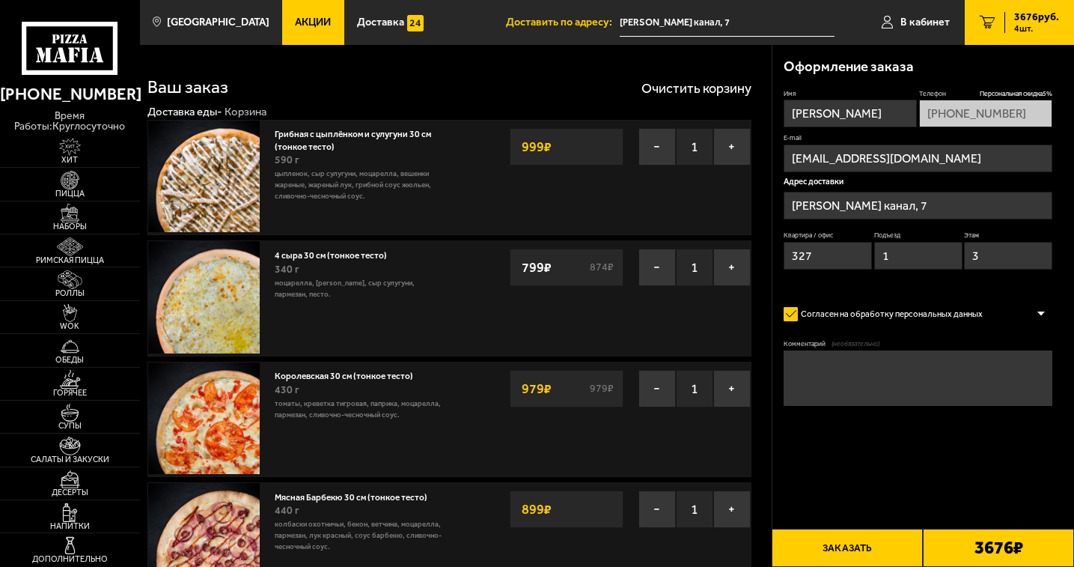
click at [850, 360] on textarea "Комментарий (необязательно)" at bounding box center [918, 378] width 269 height 56
click at [1044, 314] on div at bounding box center [1041, 313] width 22 height 11
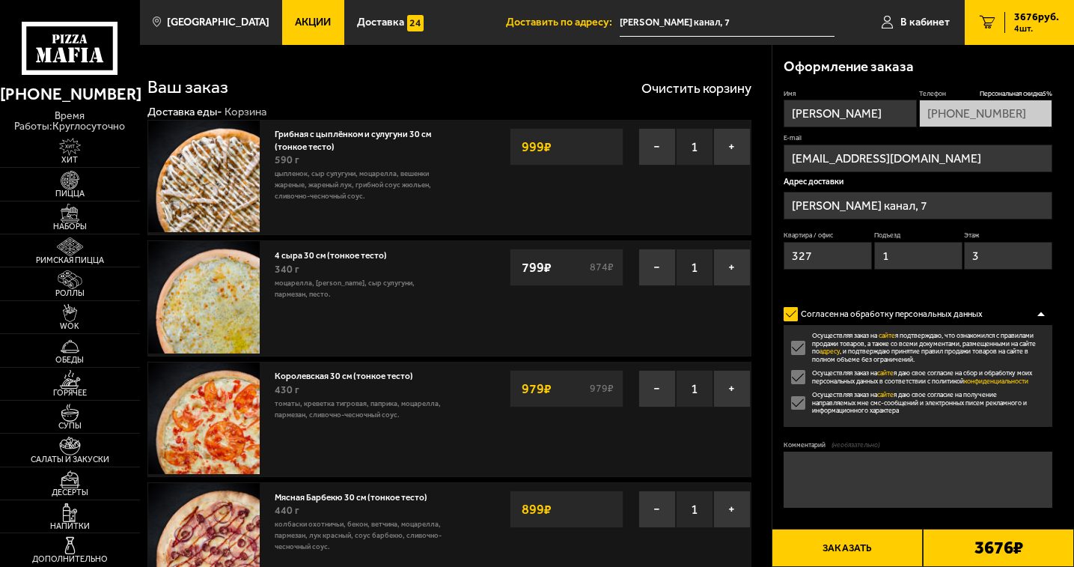
click at [1044, 314] on div at bounding box center [1041, 313] width 22 height 11
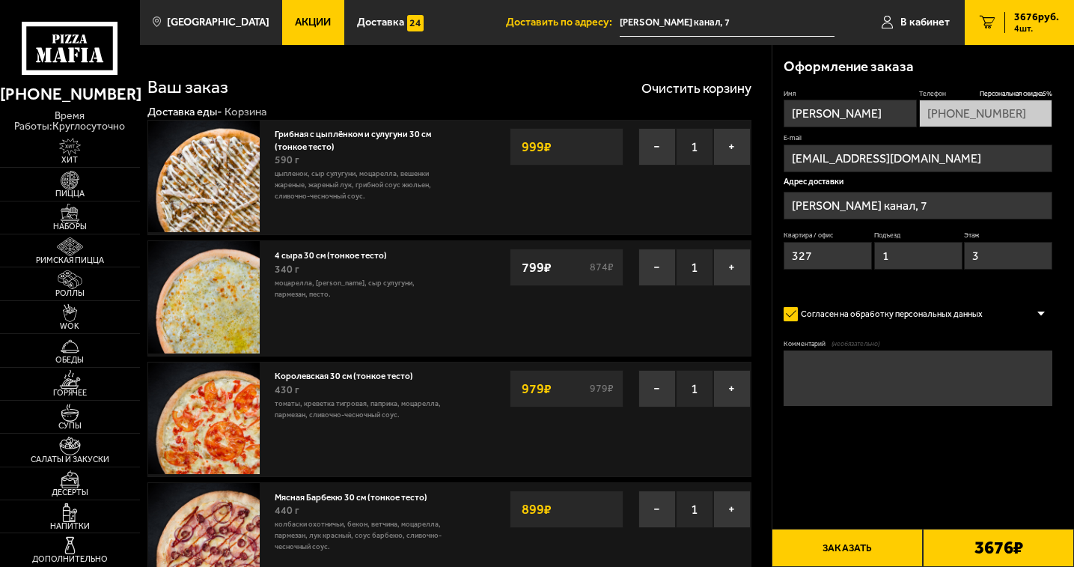
click at [857, 365] on textarea "Комментарий (необязательно)" at bounding box center [918, 378] width 269 height 56
type textarea "доставка на [DATE] к 13:00"
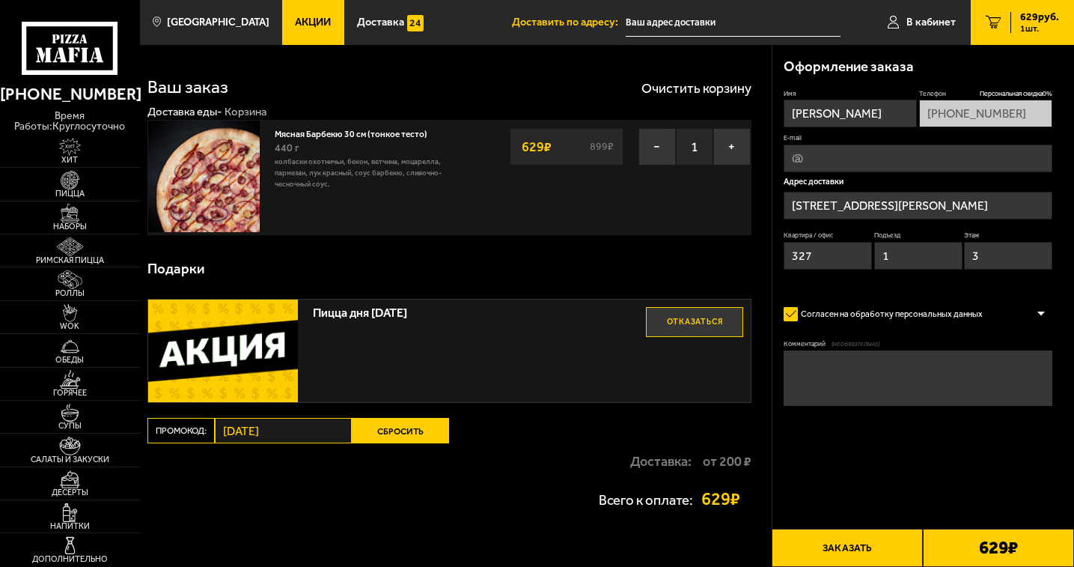
type input "[PERSON_NAME][STREET_ADDRESS]"
